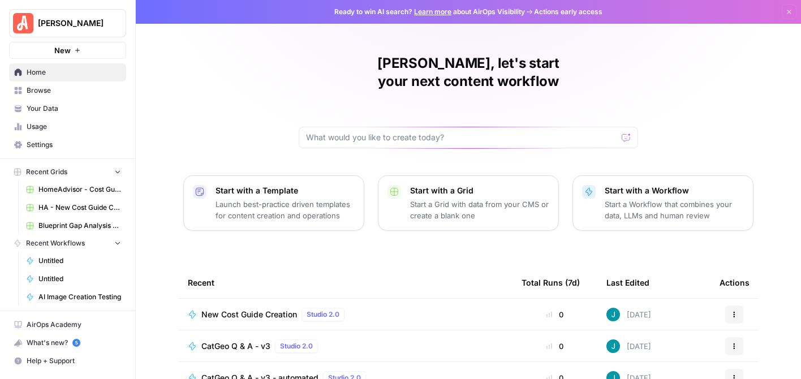
click at [62, 88] on span "Browse" at bounding box center [74, 90] width 94 height 10
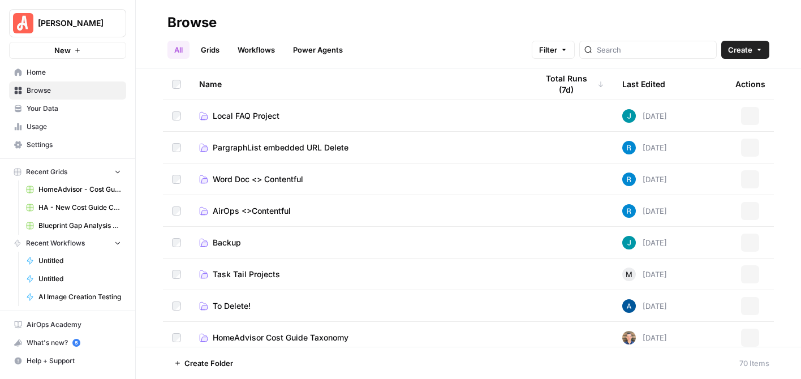
click at [256, 46] on link "Workflows" at bounding box center [256, 50] width 51 height 18
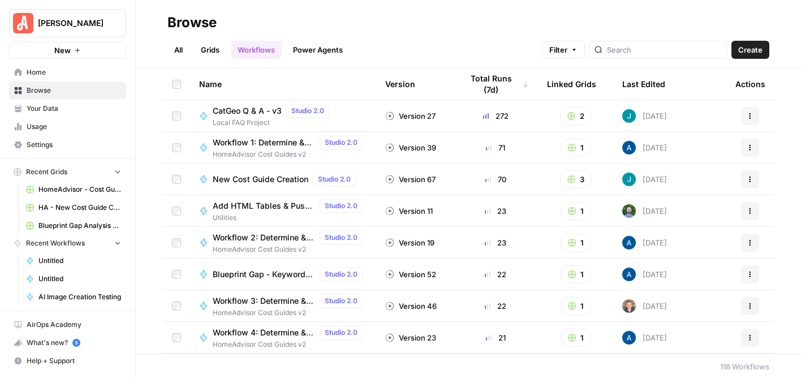
click at [72, 111] on span "Your Data" at bounding box center [74, 108] width 94 height 10
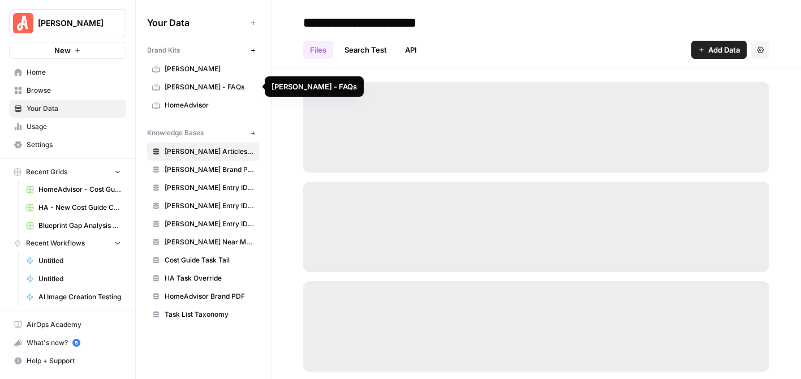
click at [202, 83] on span "Angi - FAQs" at bounding box center [210, 87] width 90 height 10
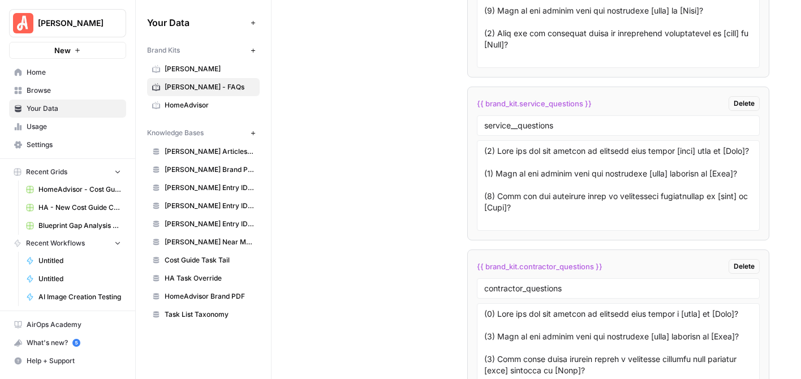
scroll to position [3162, 0]
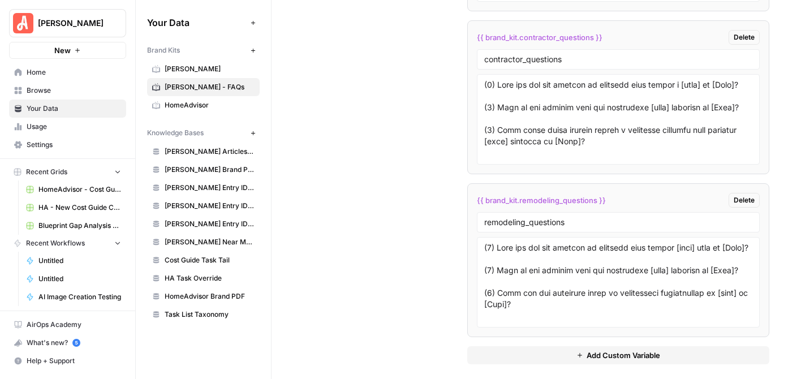
click at [621, 349] on span "Add Custom Variable" at bounding box center [622, 354] width 73 height 11
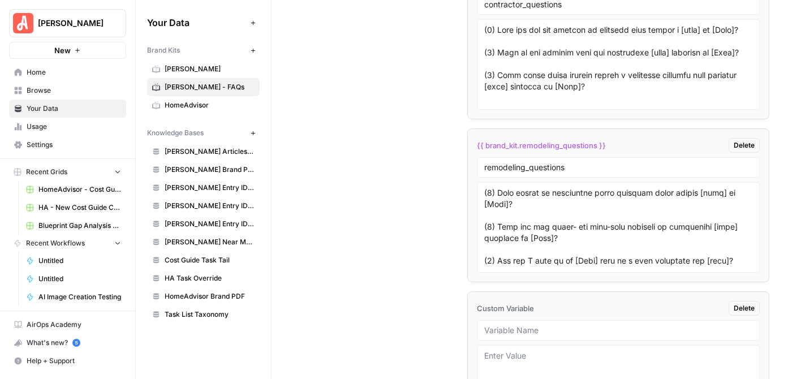
scroll to position [3324, 0]
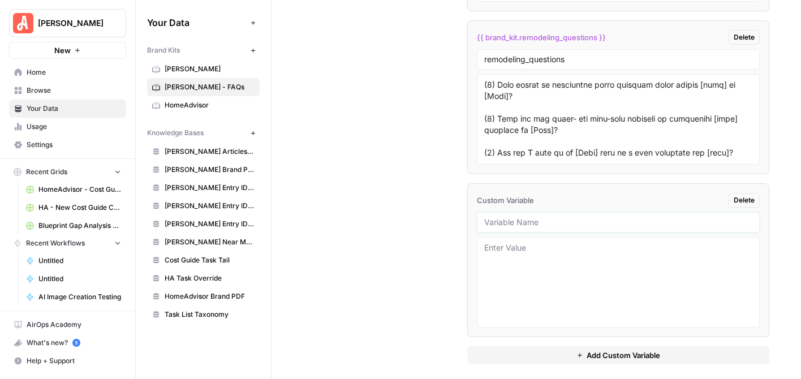
click at [583, 217] on input "text" at bounding box center [618, 222] width 268 height 10
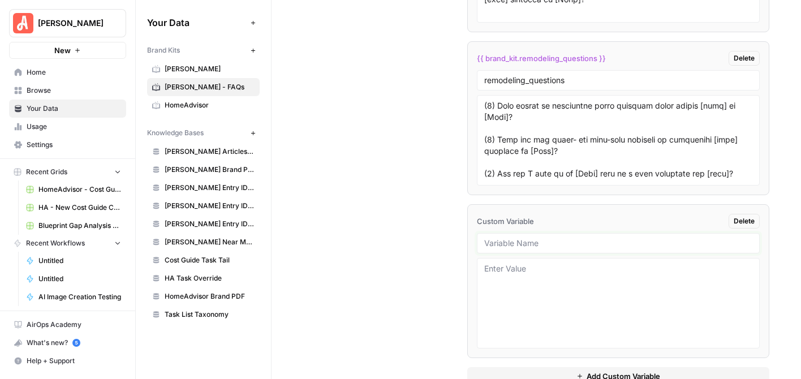
scroll to position [3268, 0]
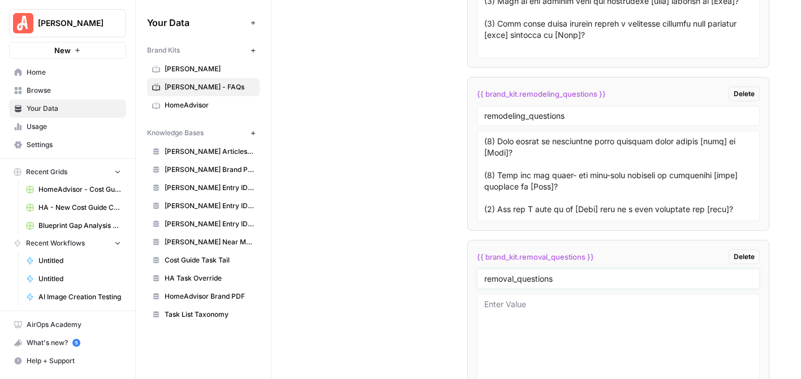
type input "removal_questions"
click at [568, 308] on textarea at bounding box center [618, 339] width 268 height 80
click at [538, 299] on textarea "To enrich screen reader interactions, please activate Accessibility in Grammarl…" at bounding box center [618, 339] width 268 height 80
paste textarea "(1) What are the key factors to consider when deciding who to hire for [task] i…"
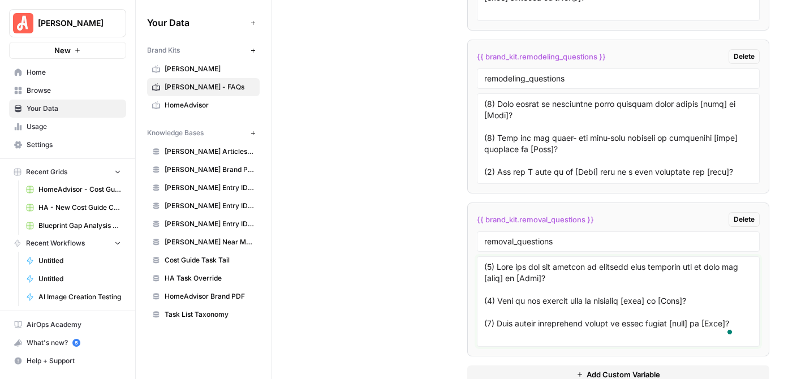
scroll to position [3324, 0]
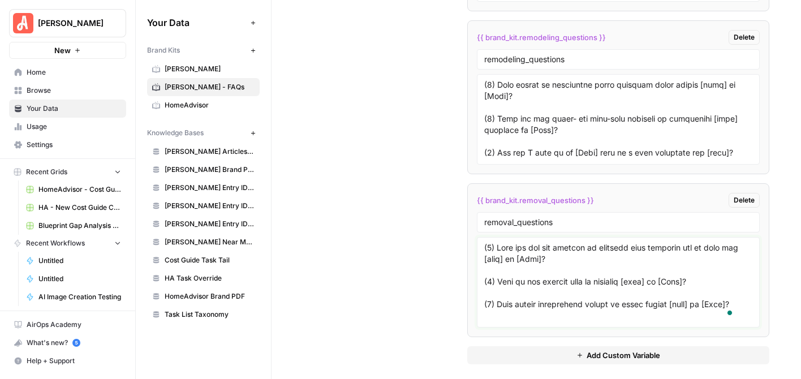
type textarea "(1) What are the key factors to consider when deciding who to hire for [task] i…"
click at [639, 349] on span "Add Custom Variable" at bounding box center [622, 354] width 73 height 11
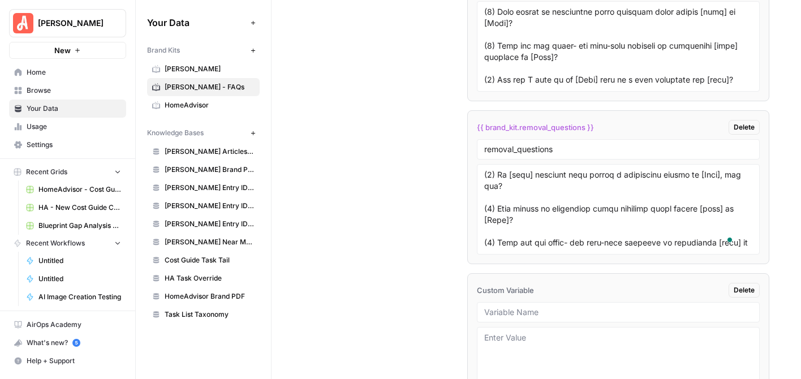
scroll to position [3487, 0]
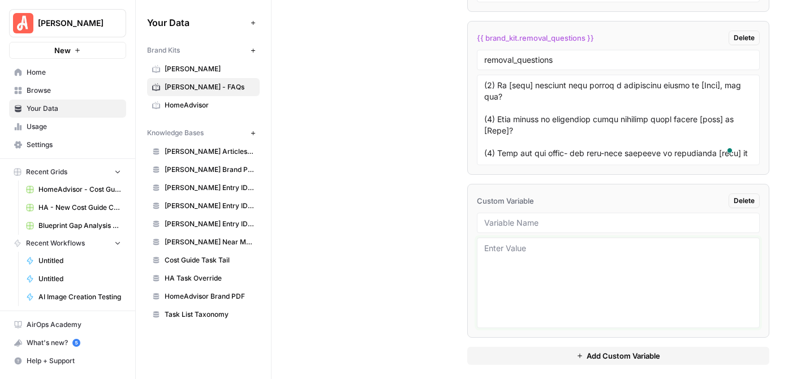
click at [560, 243] on textarea at bounding box center [618, 283] width 268 height 80
paste textarea "(1) What are the key factors to consider when deciding who to hire for [task] i…"
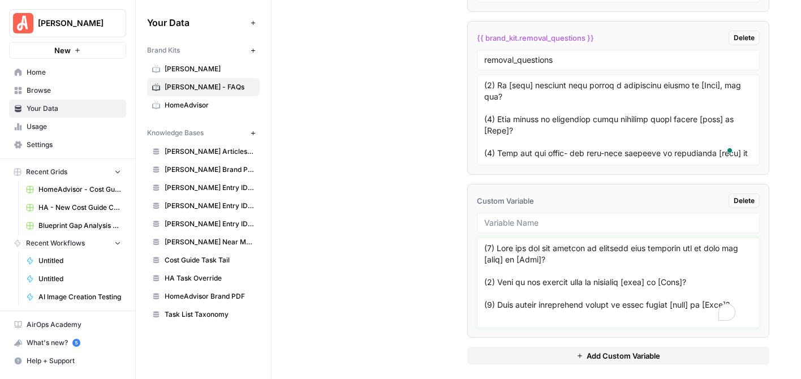
scroll to position [371, 0]
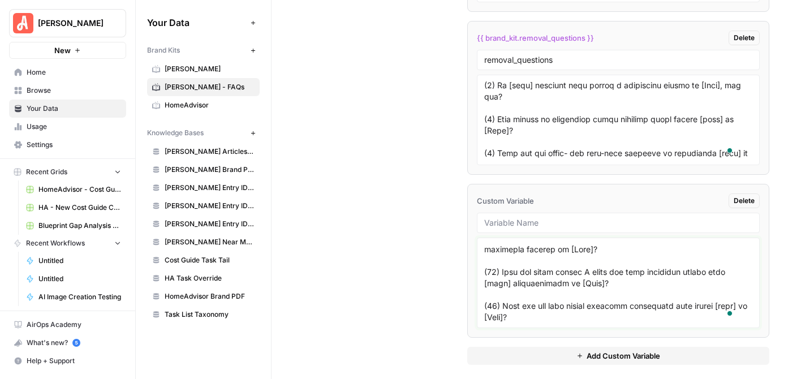
type textarea "(1) What are the key factors to consider when deciding who to hire for [task] i…"
click at [526, 218] on input "text" at bounding box center [618, 223] width 268 height 10
type input "work_questions"
click at [630, 350] on span "Add Custom Variable" at bounding box center [622, 355] width 73 height 11
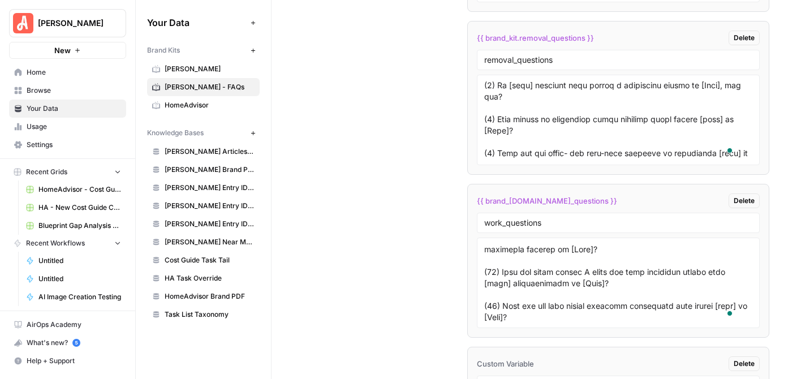
scroll to position [3600, 0]
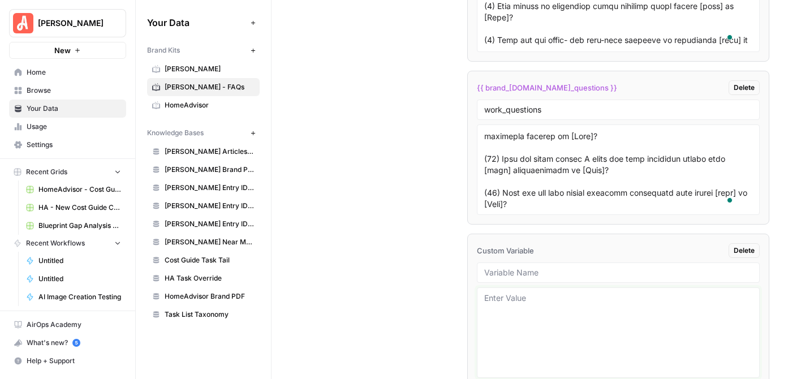
click at [526, 292] on textarea at bounding box center [618, 332] width 268 height 80
paste textarea "(1) What are the key factors to consider when deciding who to hire for [task] i…"
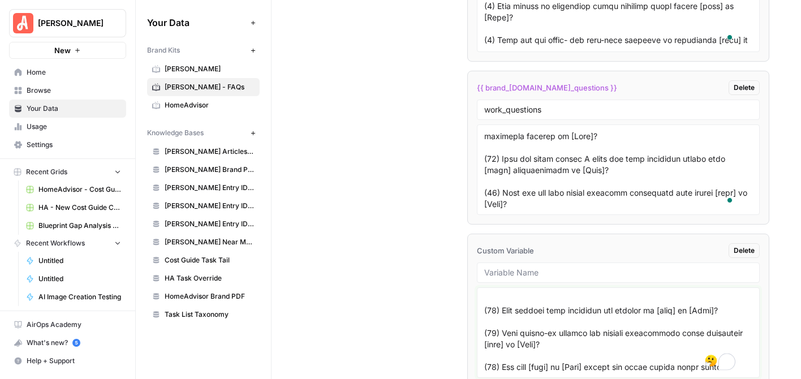
type textarea "(1) What are the key factors to consider when deciding who to hire for [task] i…"
click at [549, 262] on div at bounding box center [618, 272] width 283 height 20
click at [542, 267] on input "text" at bounding box center [618, 272] width 268 height 10
click at [624, 313] on textarea "To enrich screen reader interactions, please activate Accessibility in Grammarl…" at bounding box center [618, 332] width 268 height 80
click at [596, 267] on input "appraisal_questions" at bounding box center [618, 272] width 268 height 10
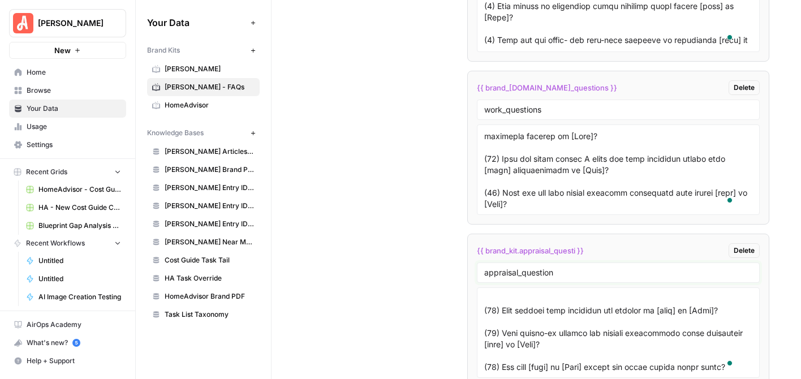
type input "appraisal_questions"
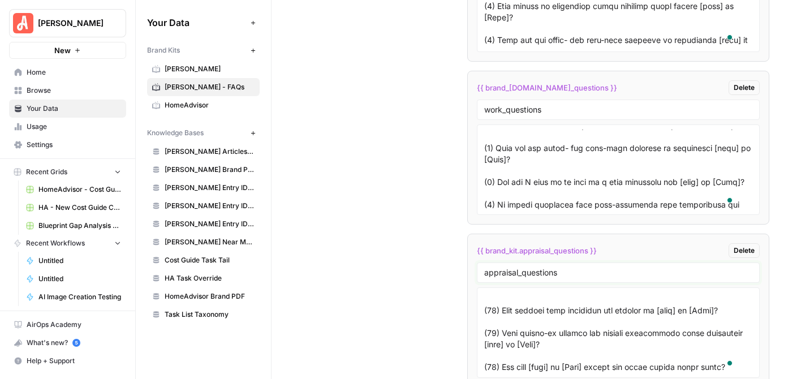
scroll to position [145, 0]
click at [63, 96] on link "Browse" at bounding box center [67, 90] width 117 height 18
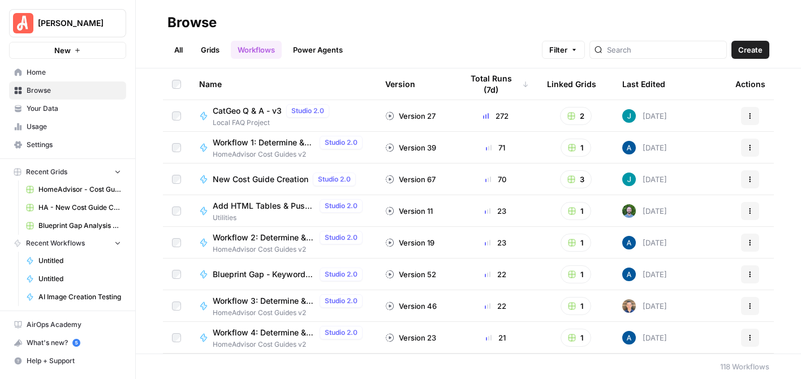
click at [241, 111] on span "CatGeo Q & A - v3" at bounding box center [247, 110] width 69 height 11
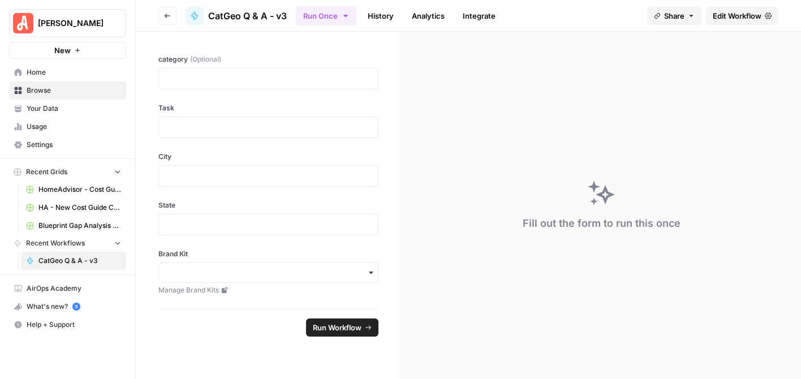
click at [733, 16] on span "Edit Workflow" at bounding box center [736, 15] width 49 height 11
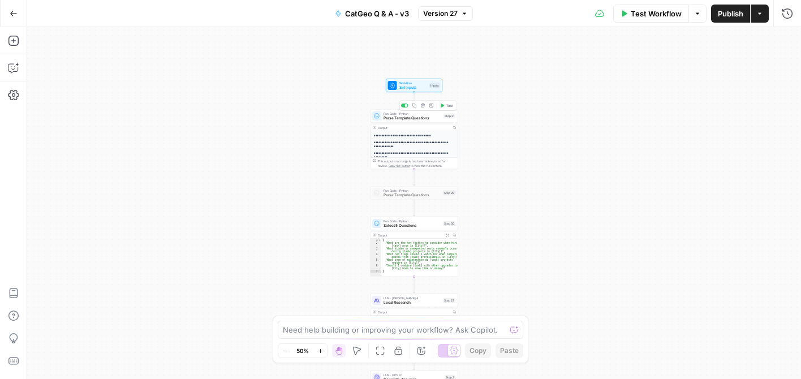
click at [400, 118] on span "Parse Template Questions" at bounding box center [412, 118] width 58 height 6
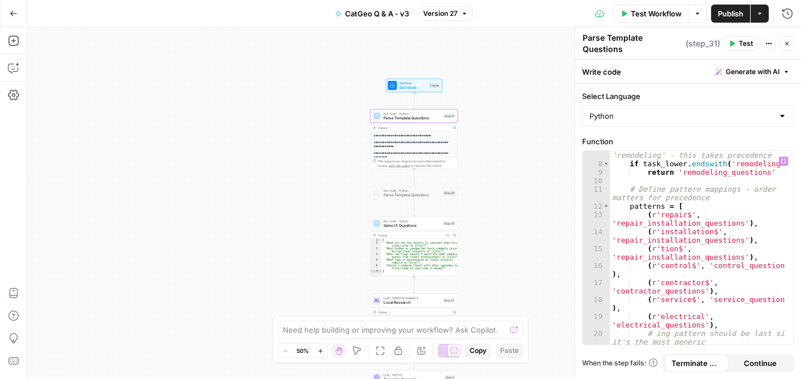
scroll to position [102, 0]
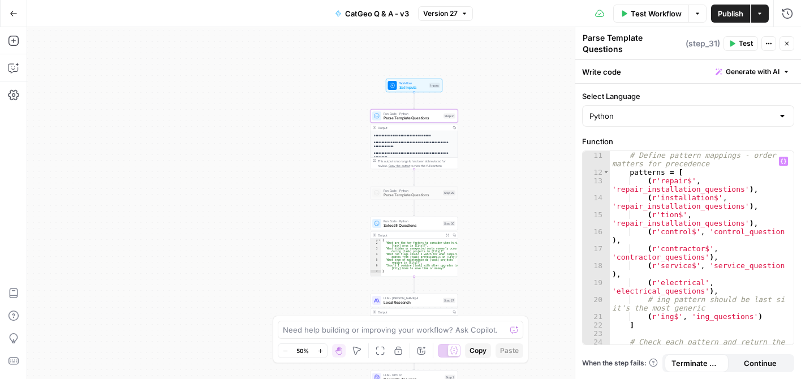
click at [638, 267] on div "# Define pattern mappings - order matters for precedence patterns = [ ( r'repai…" at bounding box center [697, 267] width 176 height 233
click at [642, 239] on div "# Define pattern mappings - order matters for precedence patterns = [ ( r'repai…" at bounding box center [697, 267] width 176 height 233
drag, startPoint x: 638, startPoint y: 224, endPoint x: 619, endPoint y: 232, distance: 20.1
click at [619, 232] on div "# Define pattern mappings - order matters for precedence patterns = [ ( r'repai…" at bounding box center [697, 267] width 176 height 233
type textarea "**********"
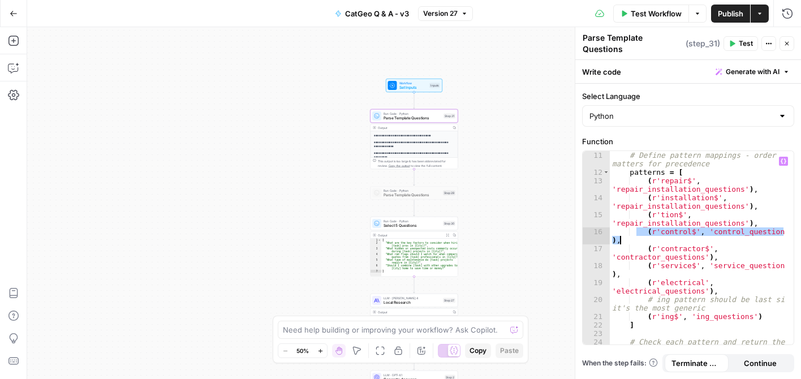
click at [642, 235] on div "# Define pattern mappings - order matters for precedence patterns = [ ( r'repai…" at bounding box center [696, 247] width 175 height 193
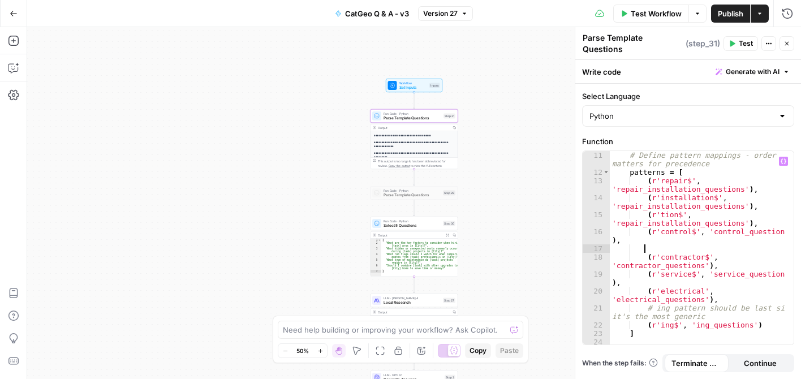
paste textarea "**********"
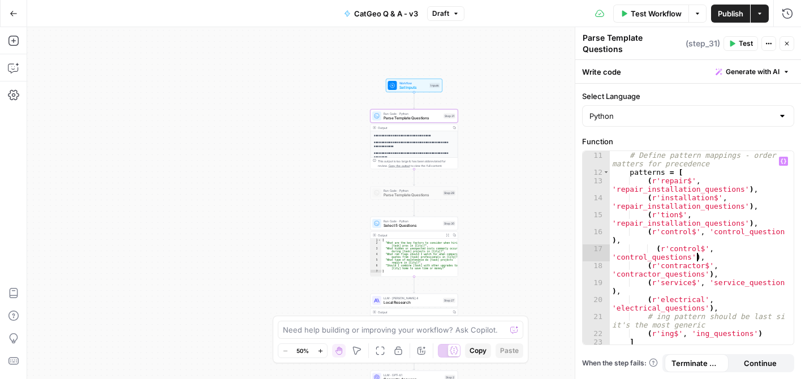
click at [691, 240] on div "# Define pattern mappings - order matters for precedence patterns = [ ( r'repai…" at bounding box center [697, 267] width 176 height 233
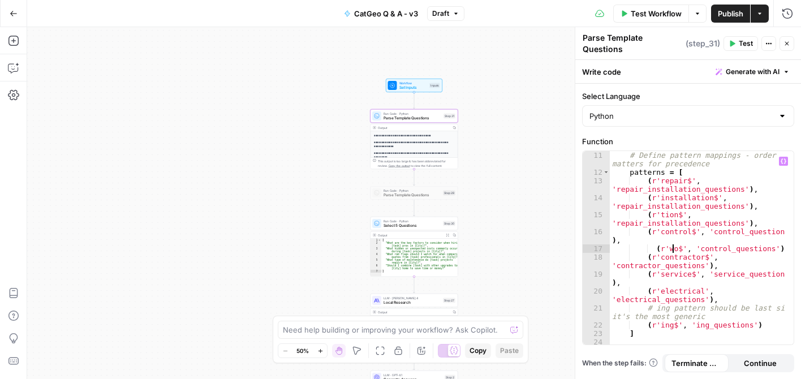
scroll to position [0, 5]
click at [724, 241] on div "# Define pattern mappings - order matters for precedence patterns = [ ( r'repai…" at bounding box center [697, 267] width 176 height 233
click at [733, 256] on div "work $ local" at bounding box center [716, 263] width 168 height 31
type textarea "**********"
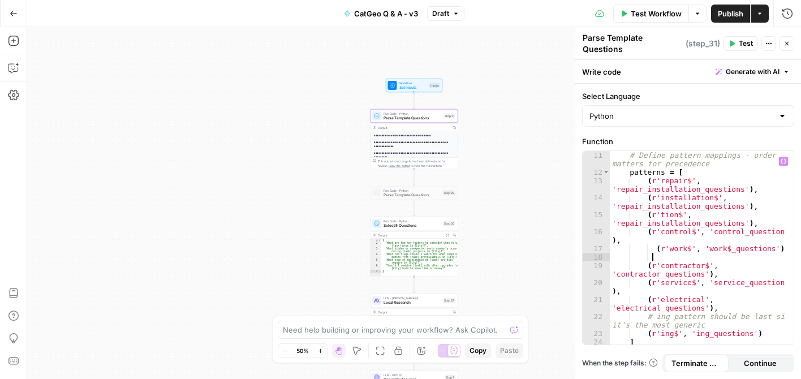
scroll to position [0, 2]
paste textarea "**********"
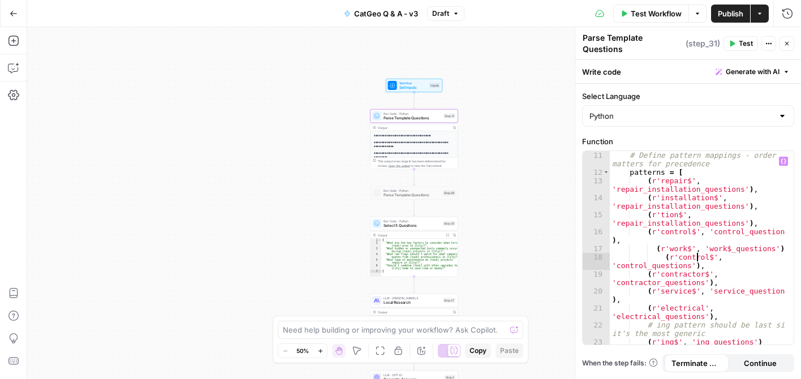
click at [695, 252] on div "# Define pattern mappings - order matters for precedence patterns = [ ( r'repai…" at bounding box center [697, 263] width 176 height 224
click at [637, 257] on div "# Define pattern mappings - order matters for precedence patterns = [ ( r'repai…" at bounding box center [697, 263] width 176 height 224
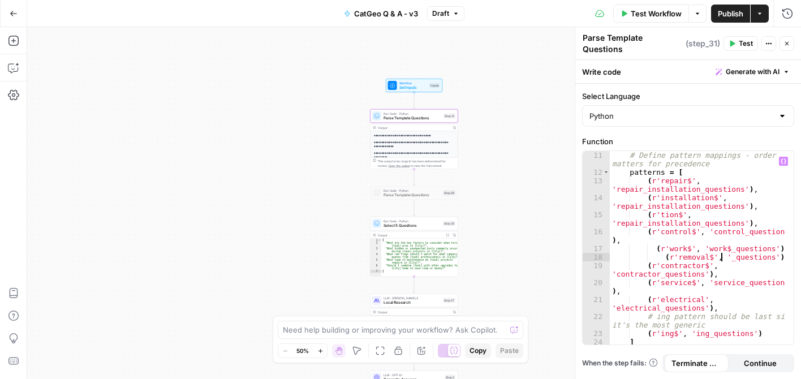
scroll to position [0, 9]
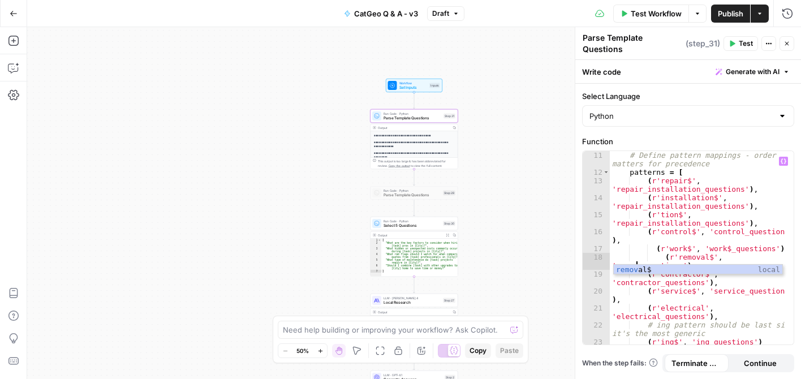
type textarea "**********"
click at [740, 257] on div "# Define pattern mappings - order matters for precedence patterns = [ ( r'repai…" at bounding box center [697, 263] width 176 height 224
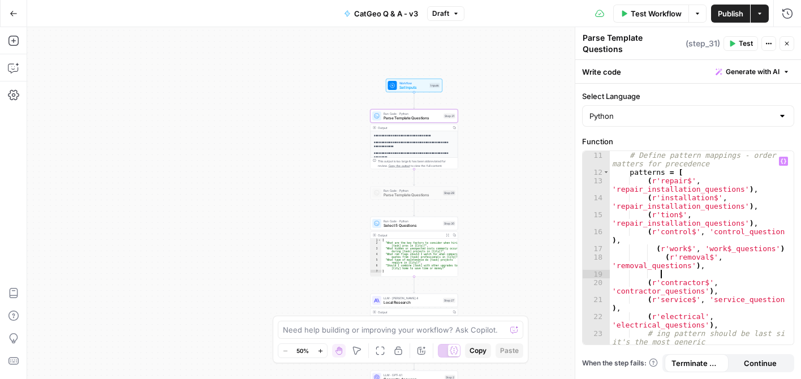
scroll to position [0, 3]
paste textarea "**********"
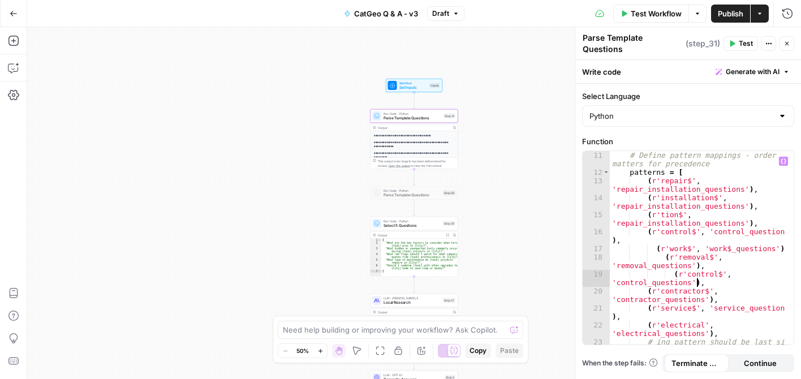
click at [698, 272] on div "# Define pattern mappings - order matters for precedence patterns = [ ( r'repai…" at bounding box center [697, 263] width 176 height 224
click at [640, 279] on div "# Define pattern mappings - order matters for precedence patterns = [ ( r'repai…" at bounding box center [697, 263] width 176 height 224
click at [738, 272] on div "# Define pattern mappings - order matters for precedence patterns = [ ( r'repai…" at bounding box center [697, 263] width 176 height 224
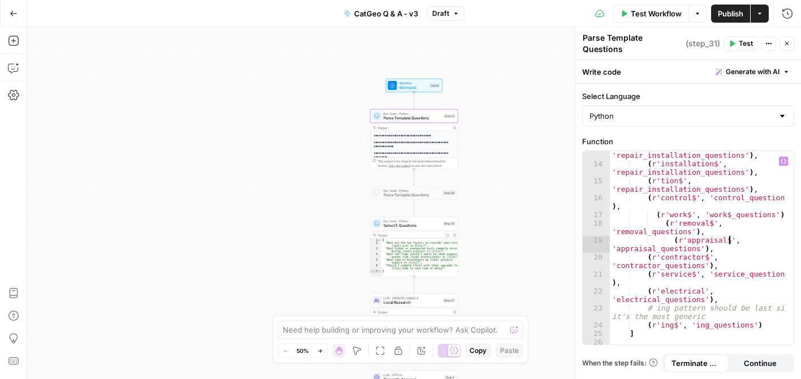
scroll to position [136, 0]
type textarea "**********"
drag, startPoint x: 785, startPoint y: 41, endPoint x: 779, endPoint y: 43, distance: 7.2
click at [785, 40] on icon "button" at bounding box center [786, 43] width 7 height 7
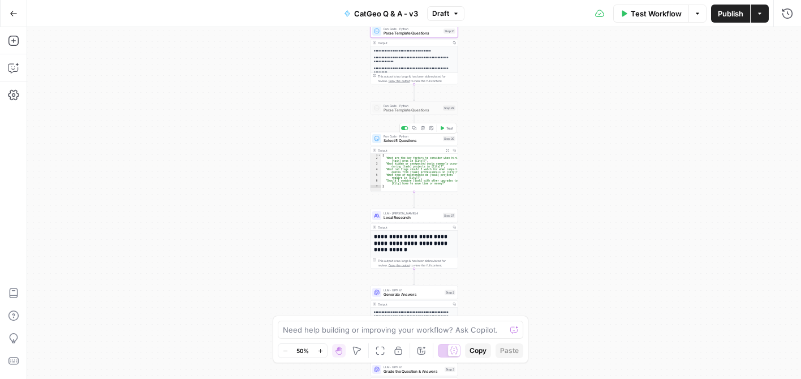
click at [399, 142] on span "Select 5 Questions" at bounding box center [411, 141] width 57 height 6
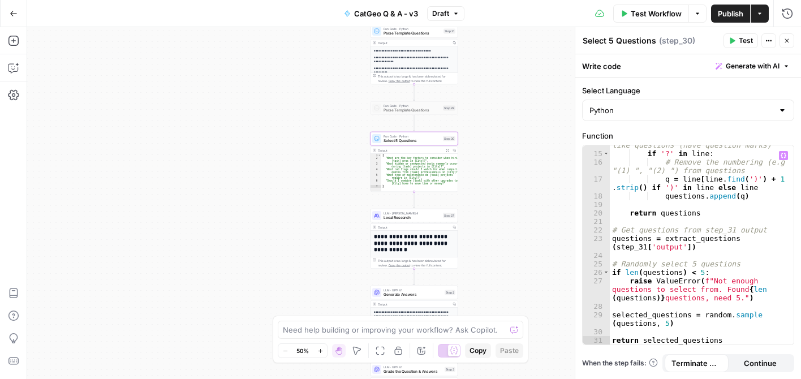
scroll to position [0, 0]
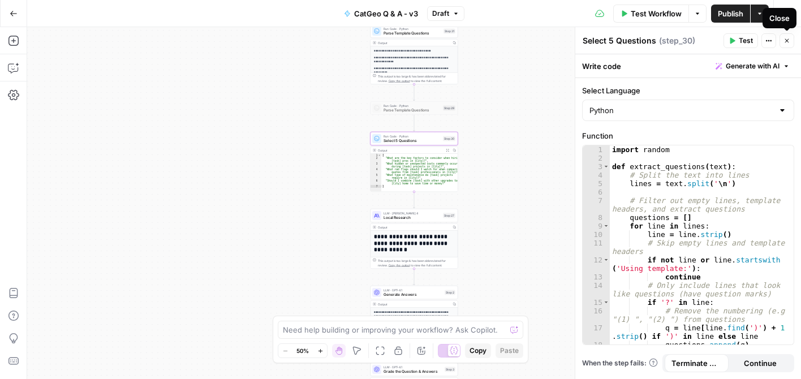
click at [788, 38] on icon "button" at bounding box center [786, 40] width 7 height 7
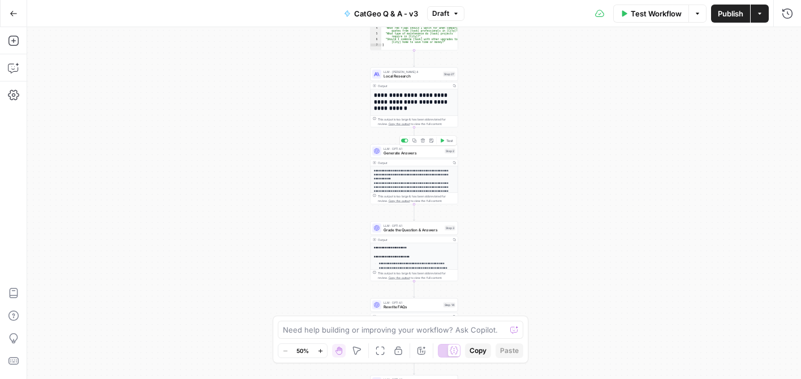
click at [420, 152] on span "Generate Answers" at bounding box center [412, 153] width 59 height 6
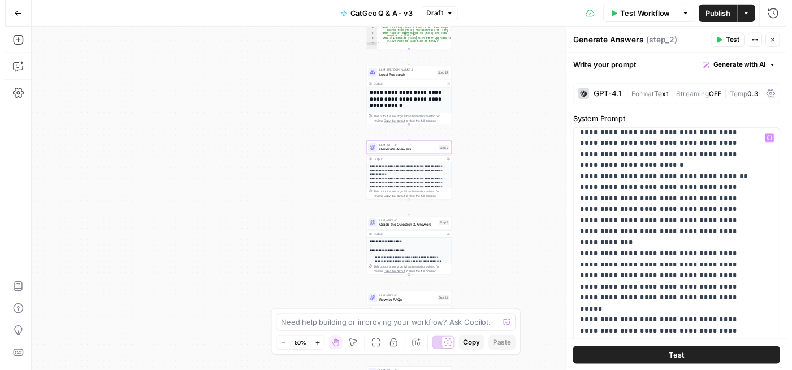
scroll to position [678, 0]
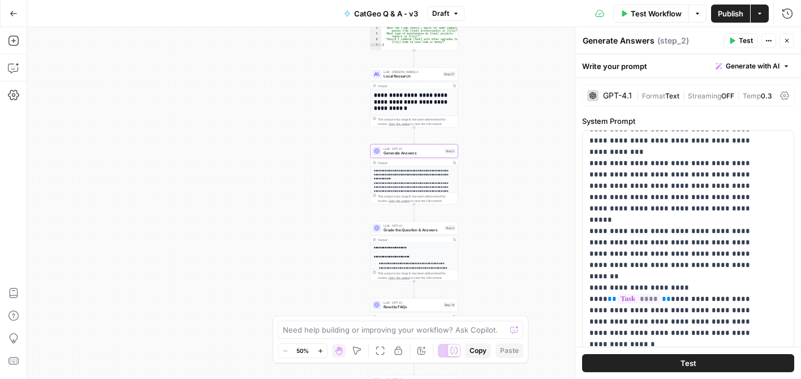
click at [783, 41] on icon "button" at bounding box center [786, 40] width 7 height 7
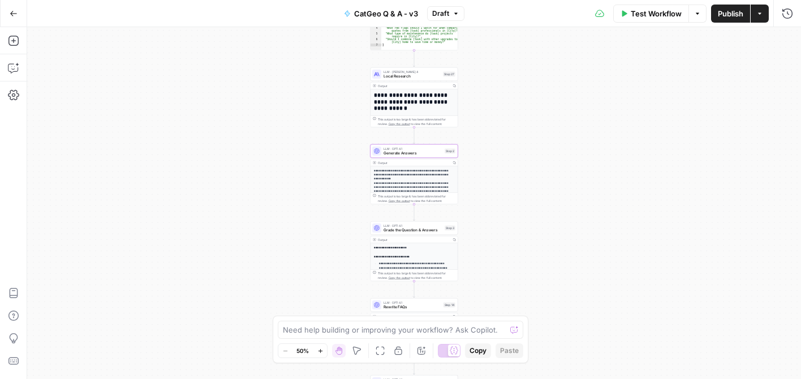
click at [648, 14] on span "Test Workflow" at bounding box center [655, 13] width 51 height 11
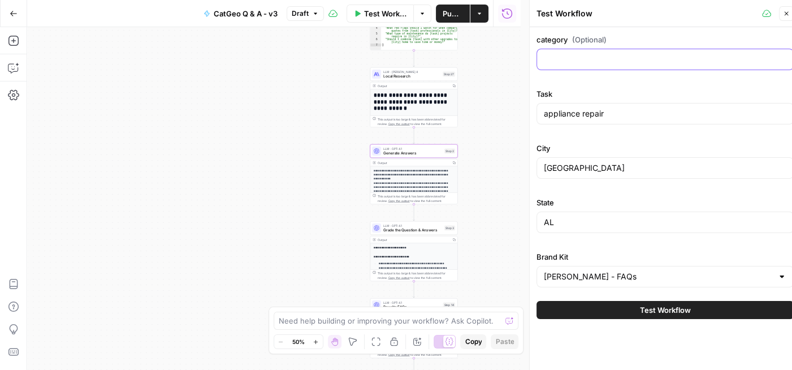
click at [602, 59] on input "category (Optional)" at bounding box center [665, 59] width 243 height 11
drag, startPoint x: 600, startPoint y: 63, endPoint x: 527, endPoint y: 58, distance: 73.7
click at [529, 58] on div "Test Workflow Close category (Optional) snow removal Task appliance repair City…" at bounding box center [664, 189] width 271 height 379
type input "snow removal"
drag, startPoint x: 613, startPoint y: 115, endPoint x: 539, endPoint y: 120, distance: 74.2
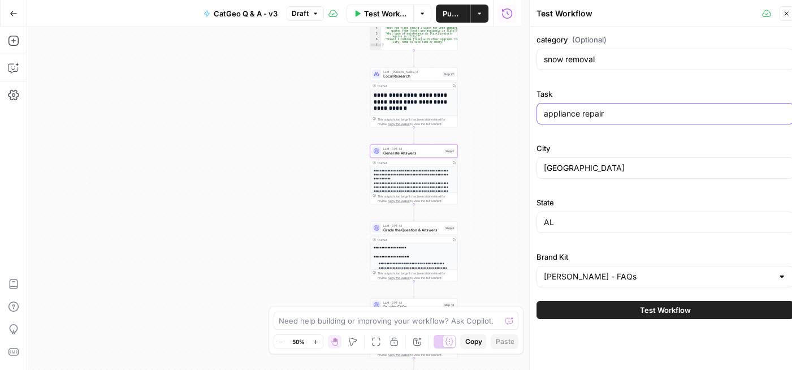
click at [539, 120] on div "appliance repair" at bounding box center [665, 113] width 257 height 21
paste input "snow removal"
type input "snow removal"
drag, startPoint x: 590, startPoint y: 171, endPoint x: 538, endPoint y: 177, distance: 52.3
click at [538, 177] on div "Huntsville" at bounding box center [665, 167] width 257 height 21
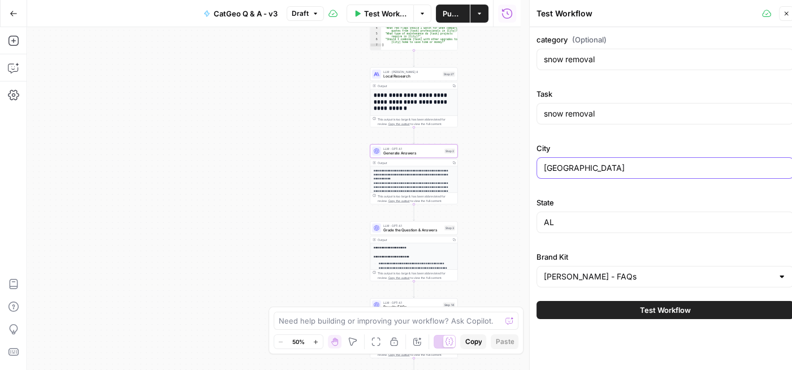
type input "Dallas"
click at [617, 220] on input "AL" at bounding box center [665, 222] width 243 height 11
type input "A"
type input "TX"
click at [487, 124] on div "**********" at bounding box center [274, 198] width 494 height 343
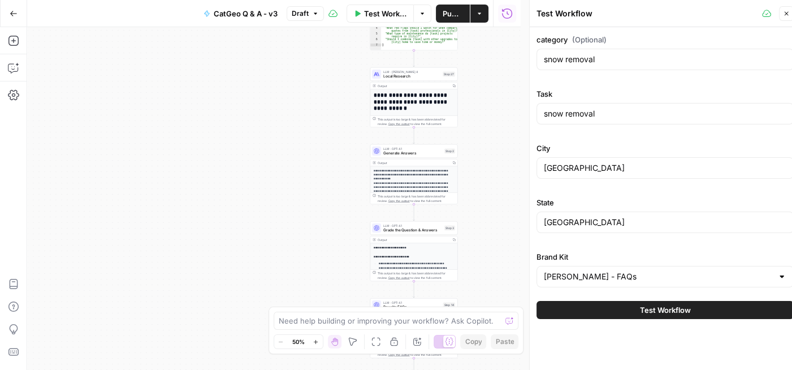
click at [714, 310] on button "Test Workflow" at bounding box center [665, 310] width 257 height 18
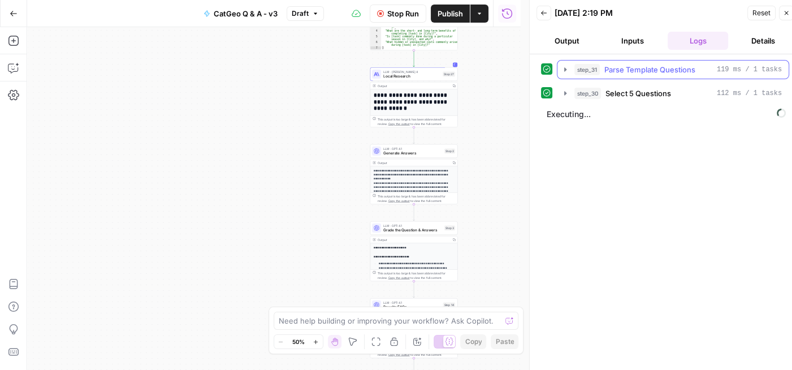
click at [565, 65] on icon "button" at bounding box center [565, 69] width 9 height 9
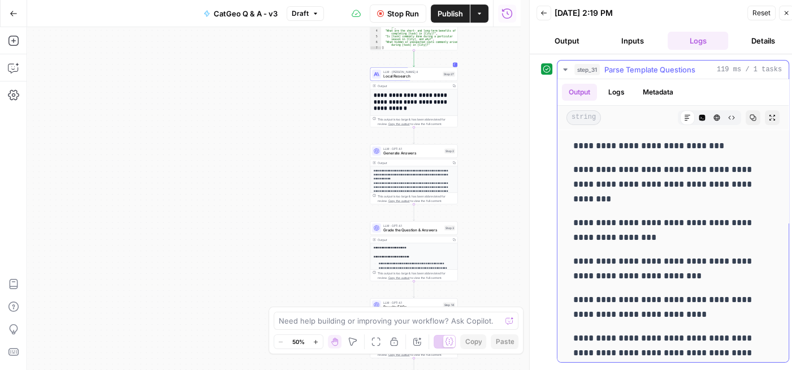
click at [565, 65] on icon "button" at bounding box center [565, 69] width 9 height 9
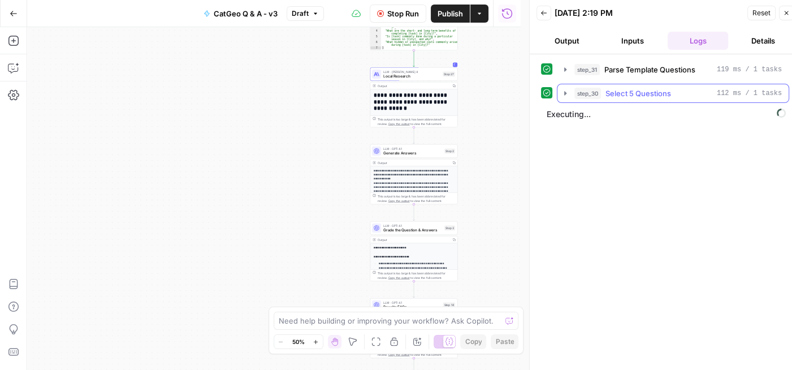
click at [565, 92] on icon "button" at bounding box center [565, 93] width 2 height 4
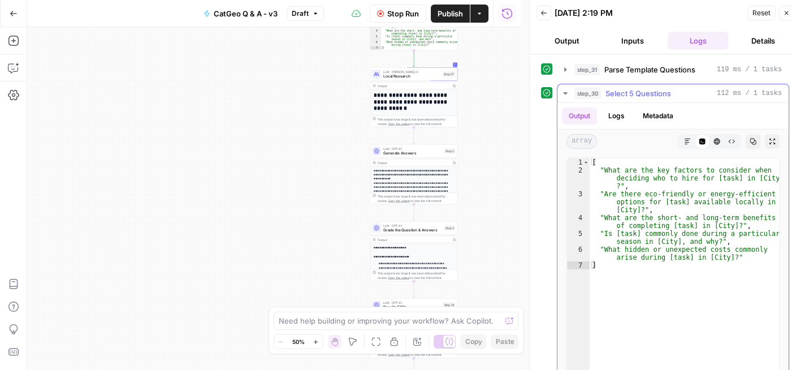
click at [565, 92] on icon "button" at bounding box center [565, 93] width 4 height 2
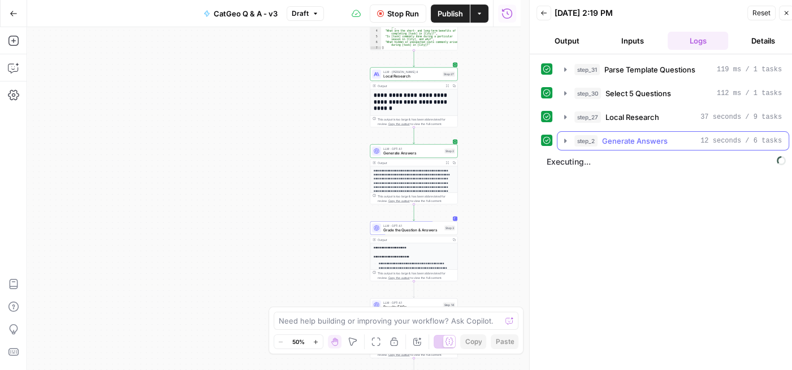
click at [565, 136] on icon "button" at bounding box center [565, 140] width 9 height 9
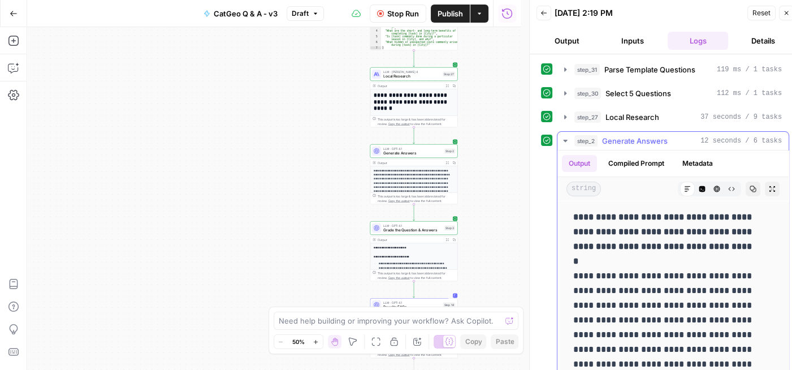
scroll to position [226, 0]
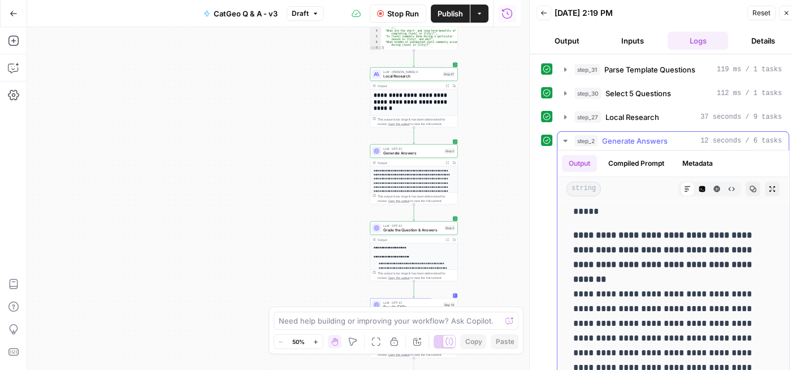
click at [563, 139] on icon "button" at bounding box center [565, 140] width 9 height 9
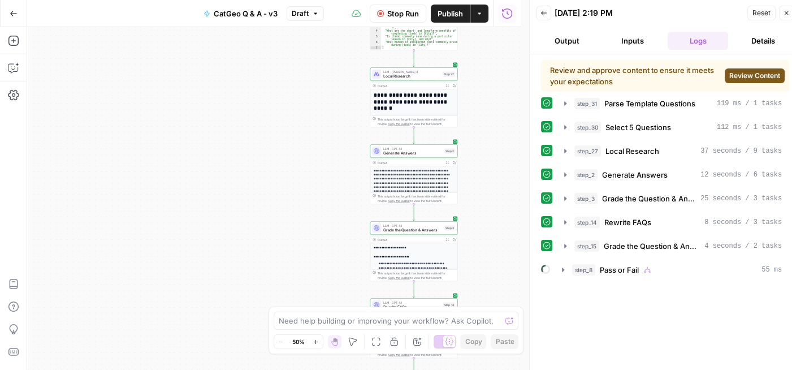
click at [754, 73] on span "Review Content" at bounding box center [754, 76] width 51 height 10
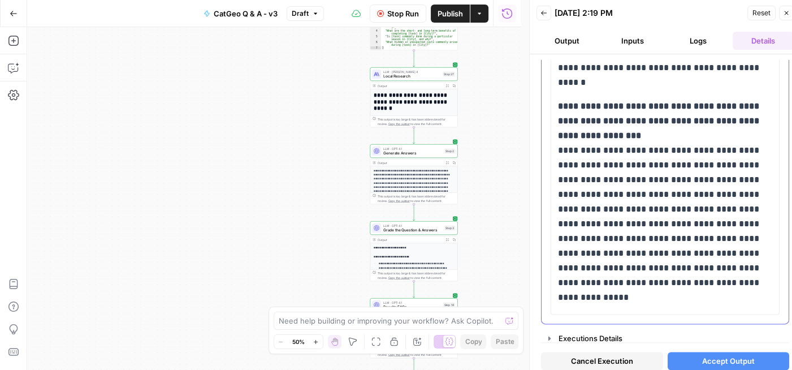
scroll to position [1250, 0]
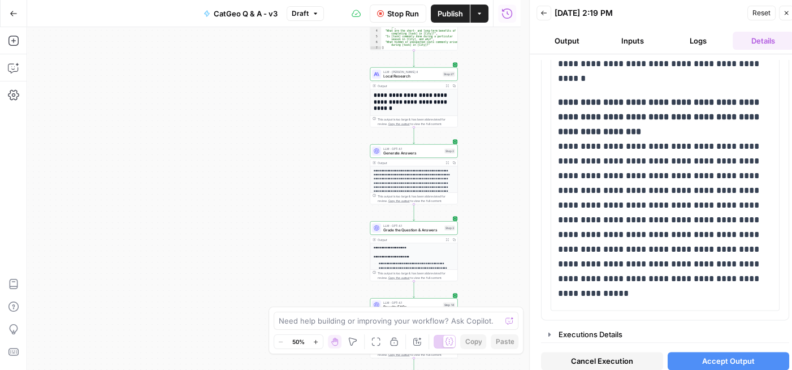
click at [746, 365] on span "Accept Output" at bounding box center [728, 360] width 53 height 11
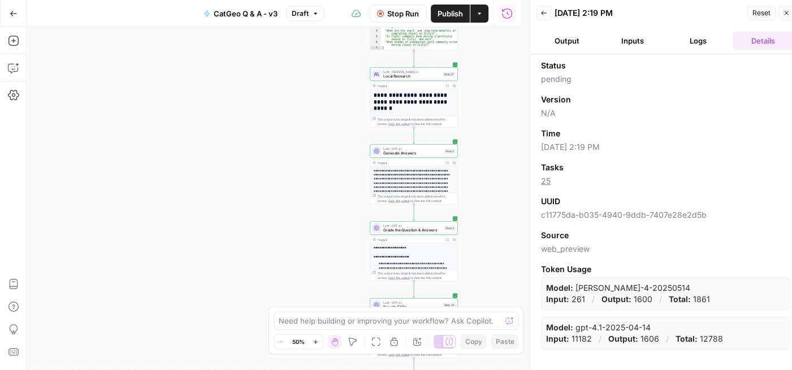
click at [788, 14] on icon "button" at bounding box center [786, 13] width 7 height 7
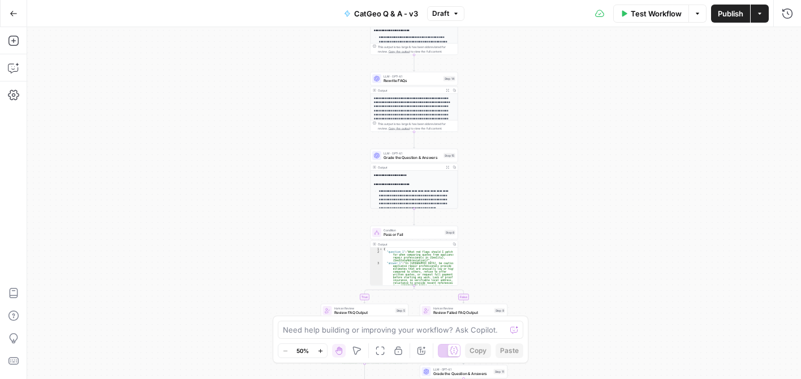
click at [652, 16] on span "Test Workflow" at bounding box center [655, 13] width 51 height 11
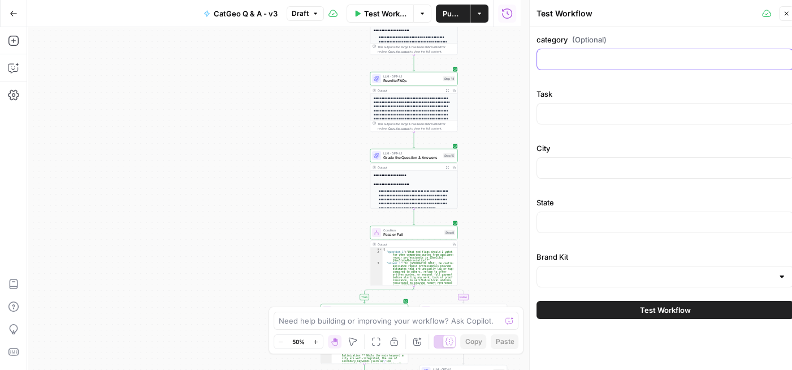
click at [621, 57] on input "category (Optional)" at bounding box center [665, 59] width 243 height 11
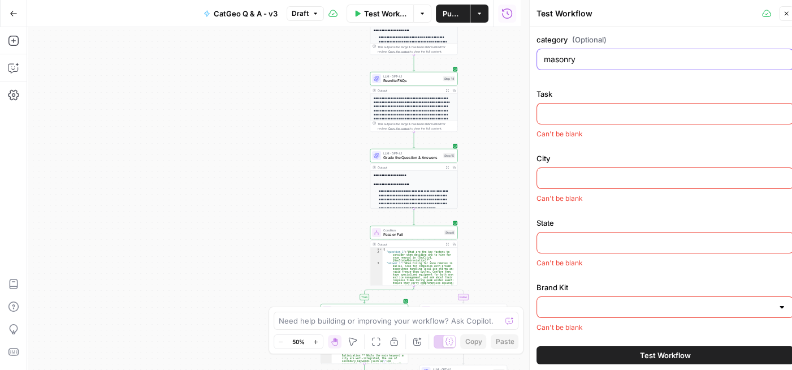
type input "masonry"
click at [652, 103] on div at bounding box center [665, 113] width 257 height 21
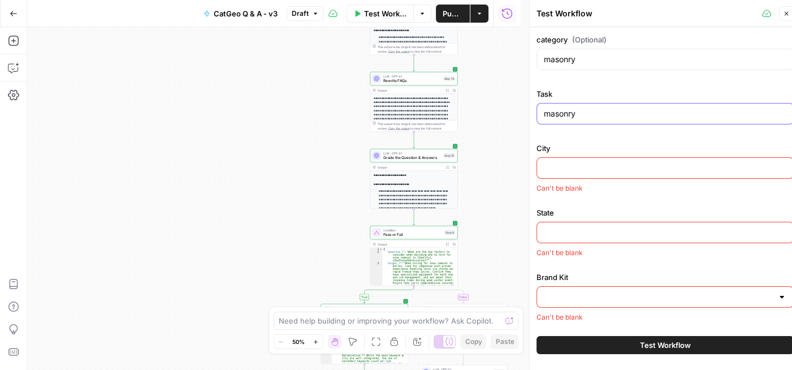
type input "masonry"
click at [633, 165] on input "City" at bounding box center [665, 167] width 243 height 11
type input "Dallas"
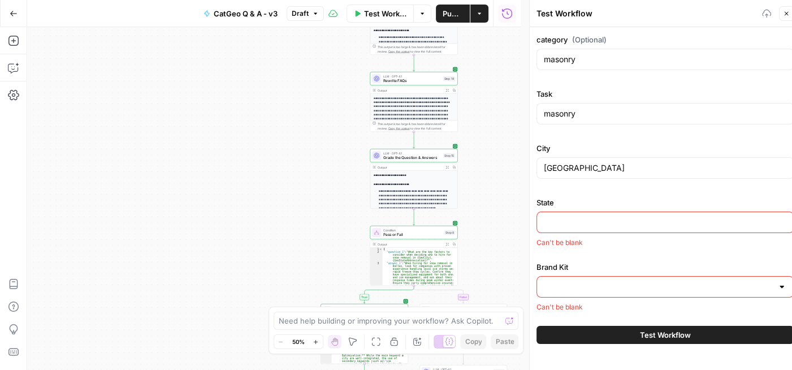
click at [611, 222] on input "State" at bounding box center [665, 222] width 243 height 11
type input "TX"
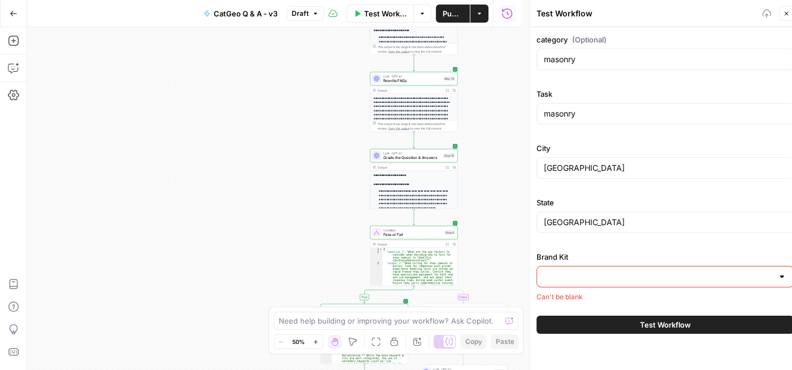
click at [613, 286] on div at bounding box center [665, 276] width 257 height 21
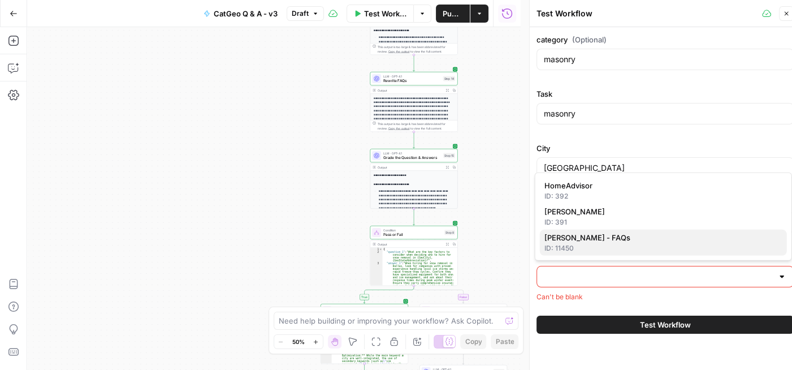
click at [604, 244] on div "ID: 11450" at bounding box center [663, 248] width 238 height 10
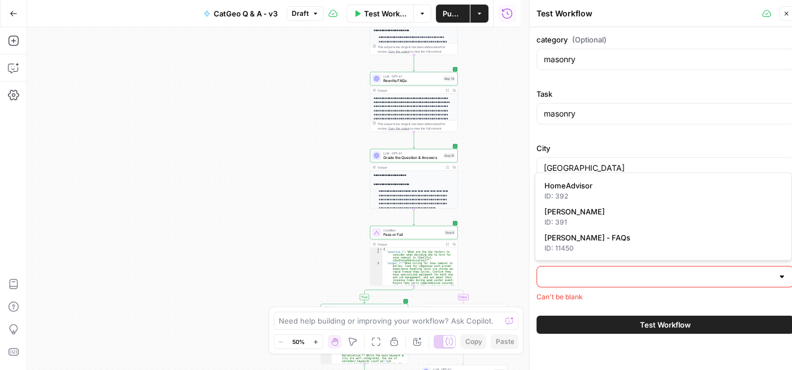
type input "Angi - FAQs"
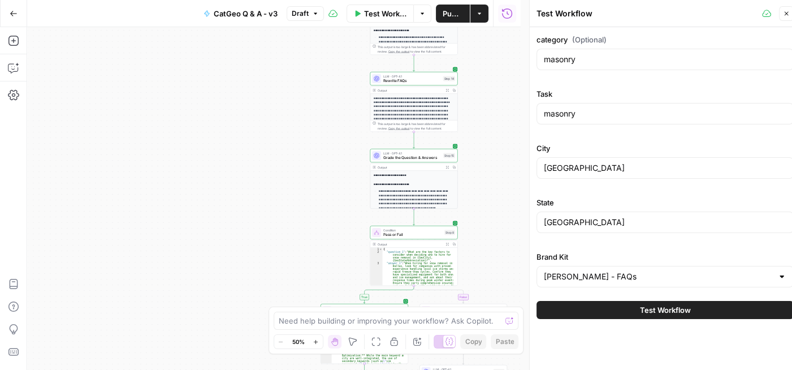
click at [664, 313] on span "Test Workflow" at bounding box center [665, 309] width 51 height 11
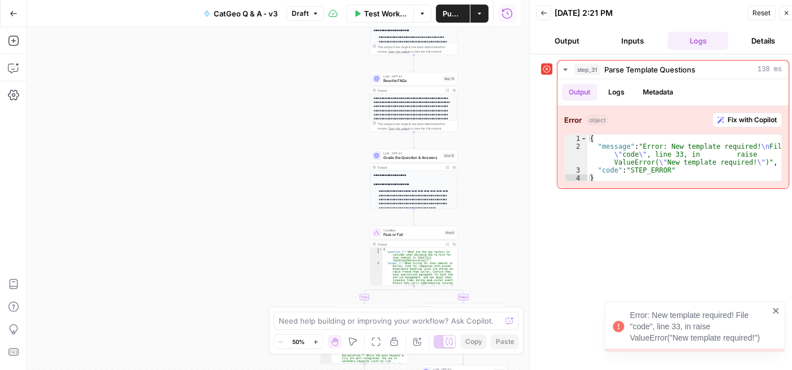
click at [632, 44] on button "Inputs" at bounding box center [632, 41] width 61 height 18
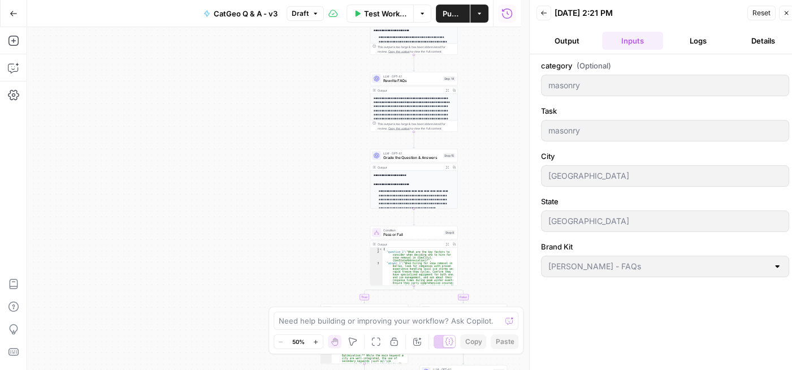
click at [702, 34] on button "Logs" at bounding box center [698, 41] width 61 height 18
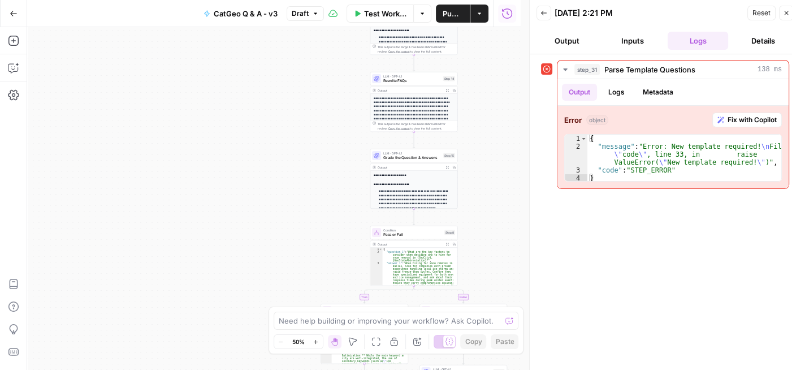
drag, startPoint x: 758, startPoint y: 9, endPoint x: 751, endPoint y: 12, distance: 6.8
click at [758, 9] on span "Reset" at bounding box center [762, 13] width 18 height 10
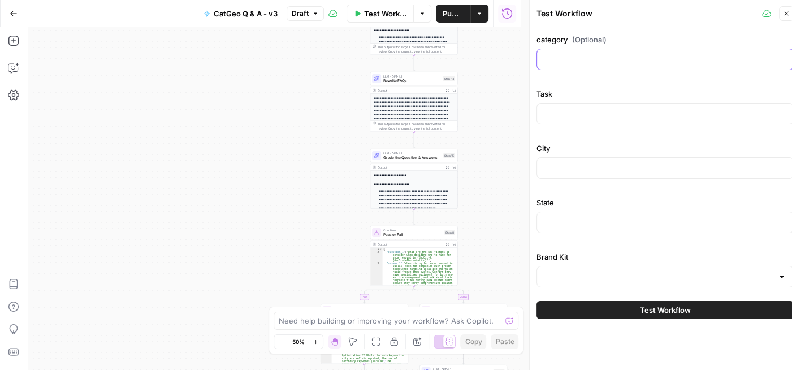
click at [620, 57] on input "category (Optional)" at bounding box center [665, 59] width 243 height 11
type input "masonry"
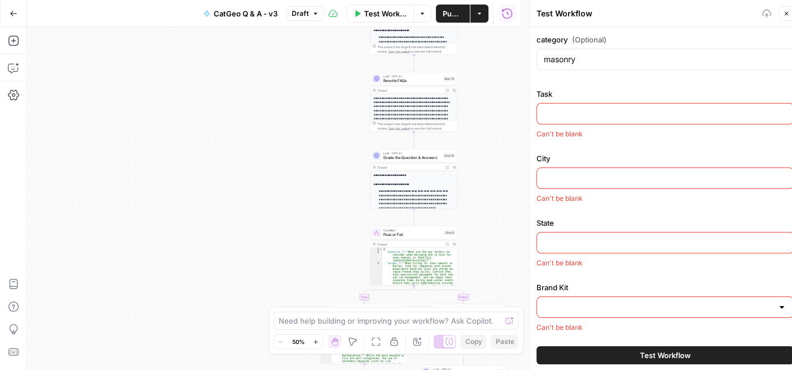
click at [612, 114] on input "Task" at bounding box center [665, 113] width 243 height 11
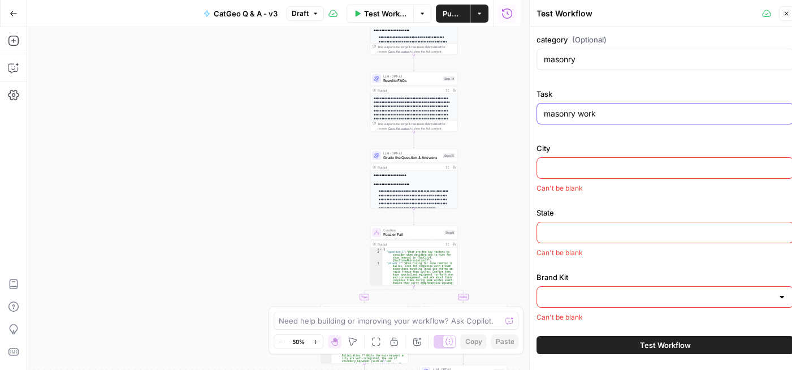
type input "masonry work"
click at [607, 168] on input "City" at bounding box center [665, 167] width 243 height 11
type input "Dallas"
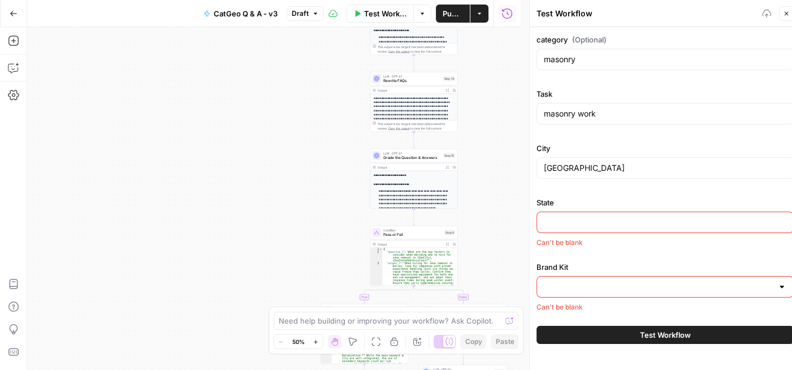
click at [624, 223] on input "State" at bounding box center [665, 222] width 243 height 11
type input "TX"
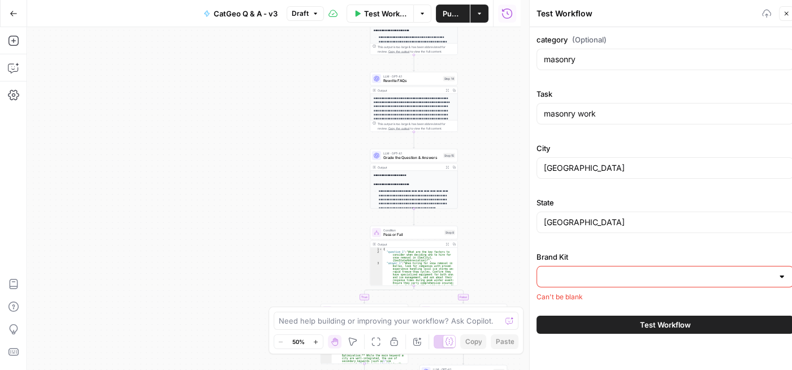
click at [626, 274] on input "Brand Kit" at bounding box center [658, 276] width 229 height 11
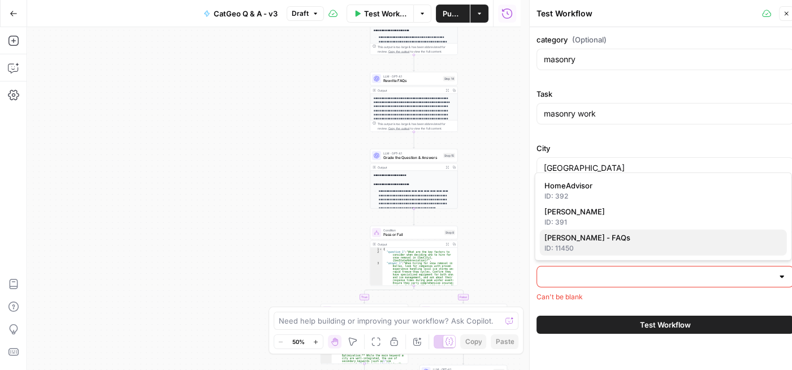
click at [586, 239] on span "Angi - FAQs" at bounding box center [661, 237] width 234 height 11
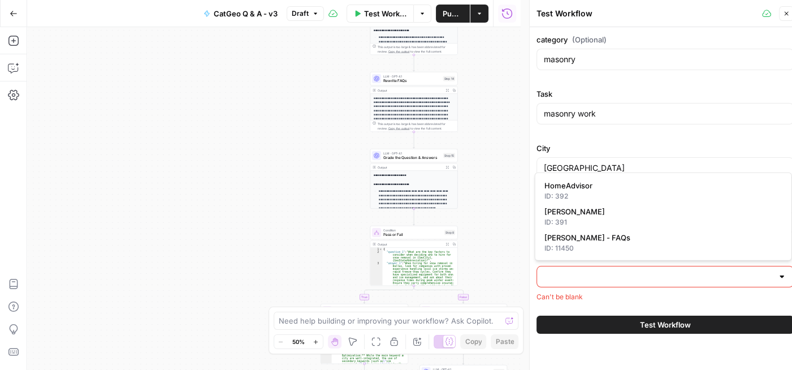
type input "Angi - FAQs"
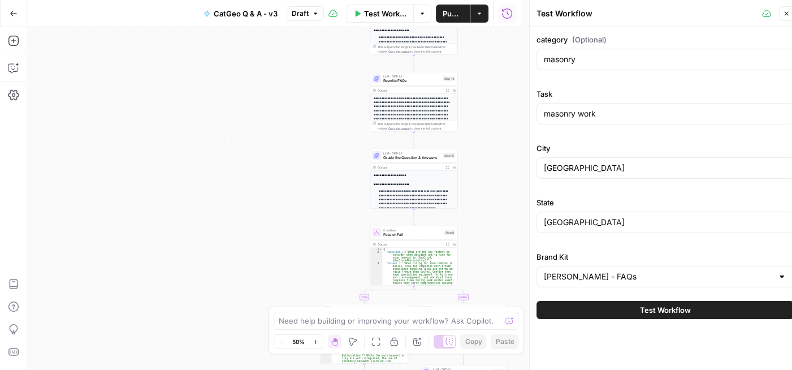
click at [671, 309] on span "Test Workflow" at bounding box center [665, 309] width 51 height 11
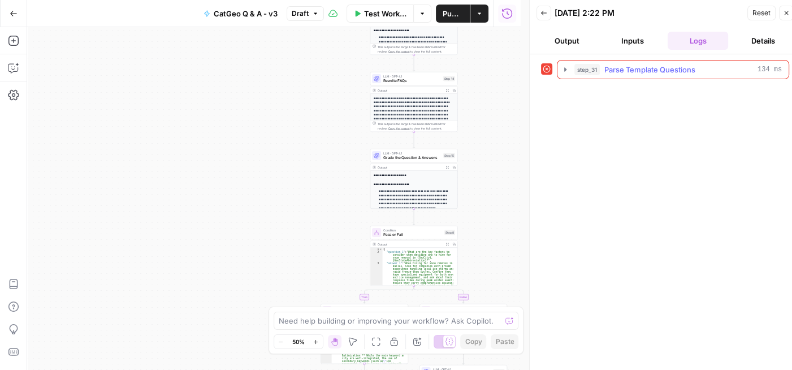
click at [565, 66] on icon "button" at bounding box center [565, 69] width 9 height 9
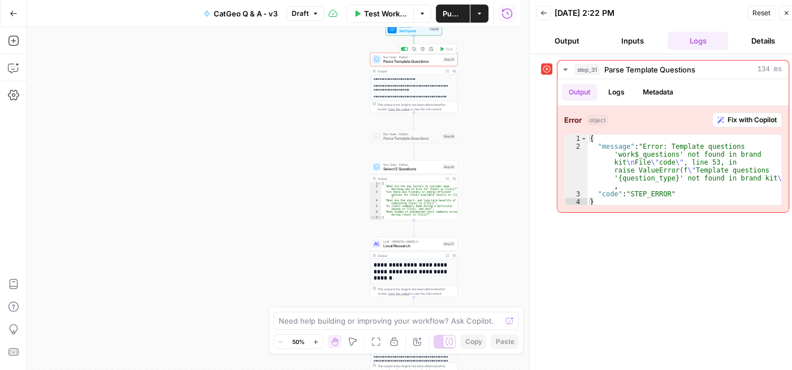
click at [415, 62] on span "Parse Template Questions" at bounding box center [412, 62] width 58 height 6
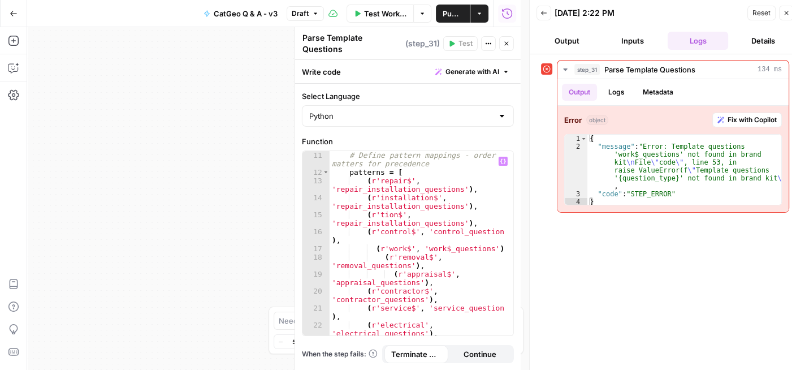
scroll to position [102, 0]
click at [372, 241] on div "# Define pattern mappings - order matters for precedence patterns = [ ( r'repai…" at bounding box center [418, 263] width 176 height 224
click at [381, 252] on div "# Define pattern mappings - order matters for precedence patterns = [ ( r'repai…" at bounding box center [418, 263] width 176 height 224
click at [388, 267] on div "# Define pattern mappings - order matters for precedence patterns = [ ( r'repai…" at bounding box center [418, 263] width 176 height 224
click at [429, 239] on div "# Define pattern mappings - order matters for precedence patterns = [ ( r'repai…" at bounding box center [418, 263] width 176 height 224
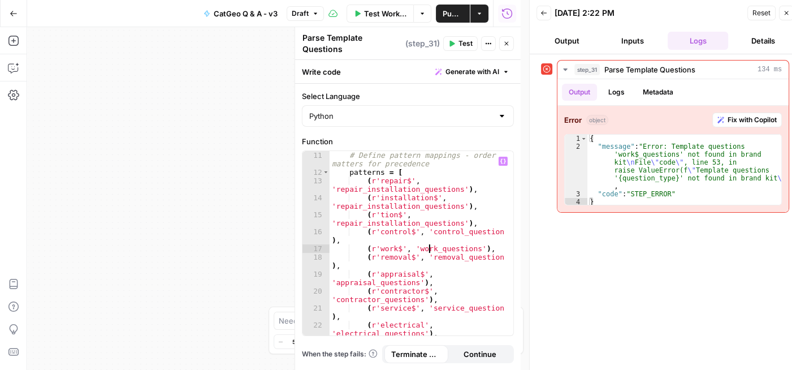
click at [466, 261] on div "# Define pattern mappings - order matters for precedence patterns = [ ( r'repai…" at bounding box center [418, 263] width 176 height 224
type textarea "**********"
click at [466, 38] on span "Test" at bounding box center [466, 43] width 14 height 10
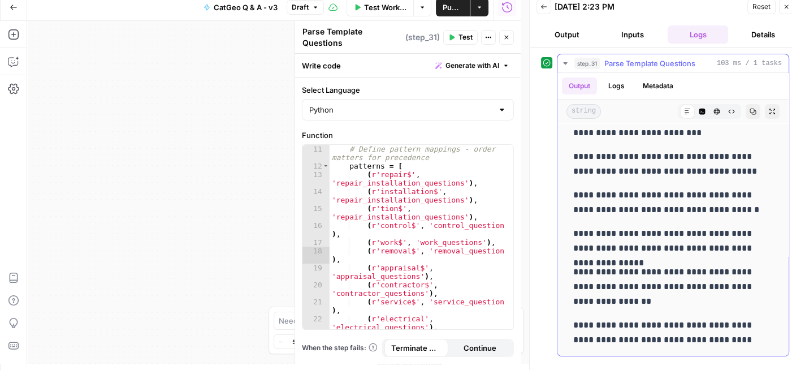
scroll to position [9, 0]
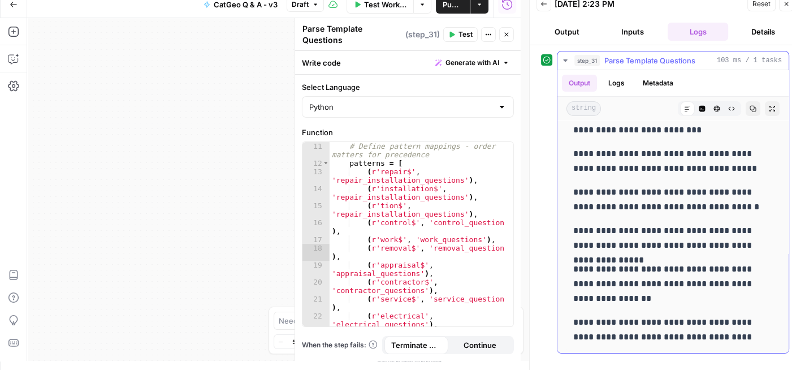
click at [560, 62] on button "step_31 Parse Template Questions 103 ms / 1 tasks" at bounding box center [672, 60] width 231 height 18
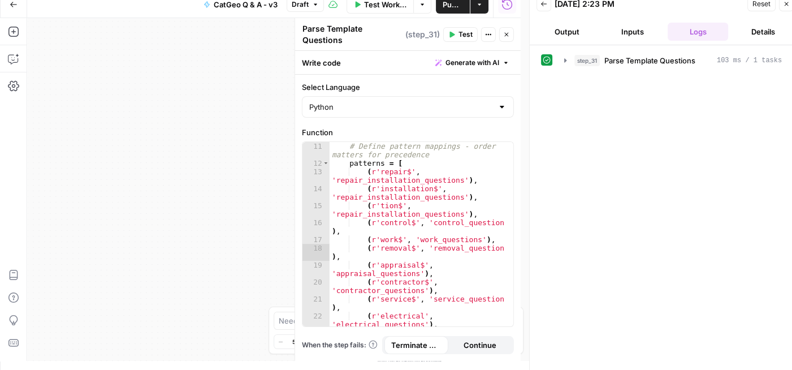
click at [762, 2] on span "Reset" at bounding box center [762, 4] width 18 height 10
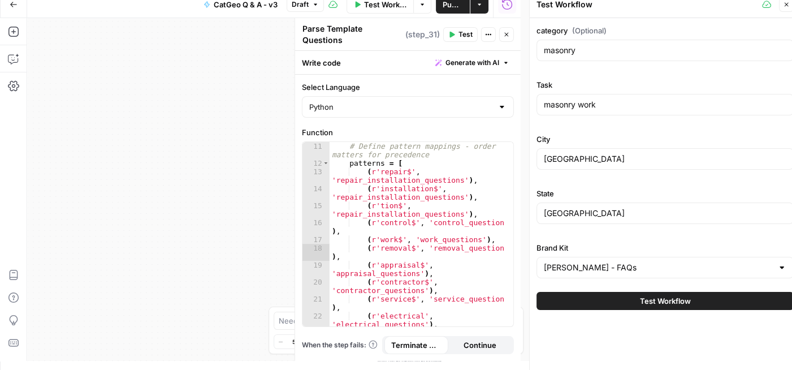
click at [789, 3] on icon "button" at bounding box center [786, 4] width 7 height 7
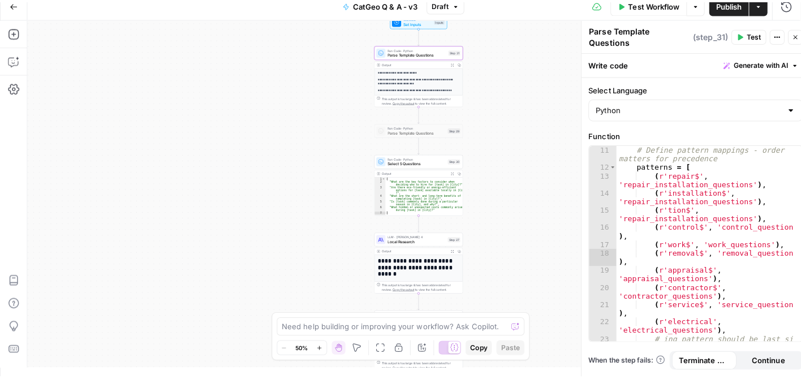
scroll to position [0, 0]
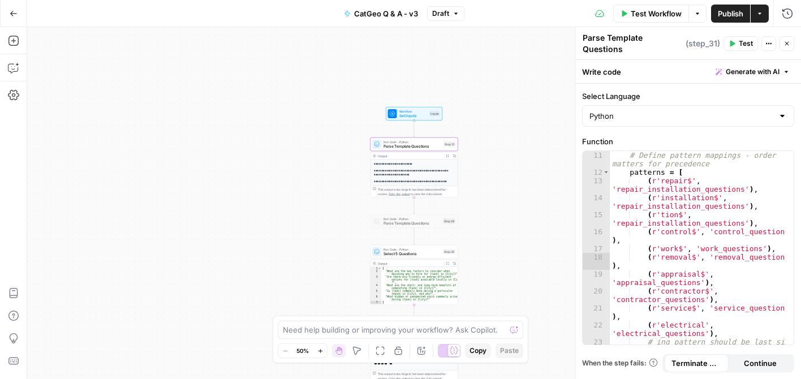
click at [788, 40] on icon "button" at bounding box center [786, 43] width 7 height 7
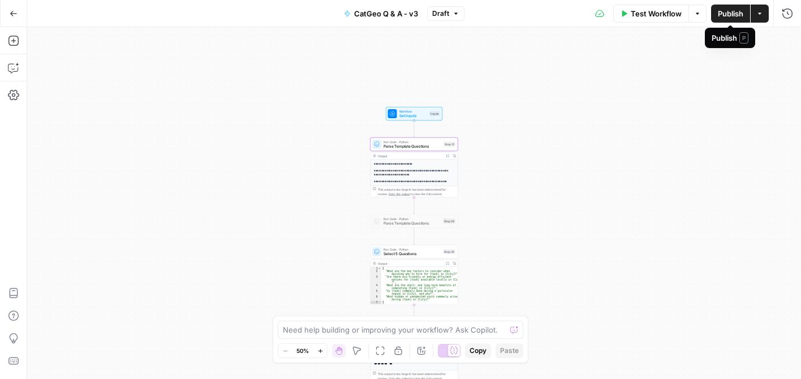
click at [724, 12] on span "Publish" at bounding box center [729, 13] width 25 height 11
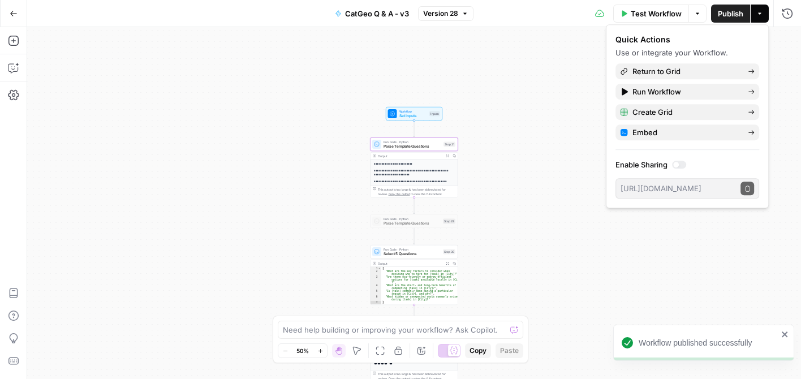
click at [12, 8] on button "Go Back" at bounding box center [13, 13] width 20 height 20
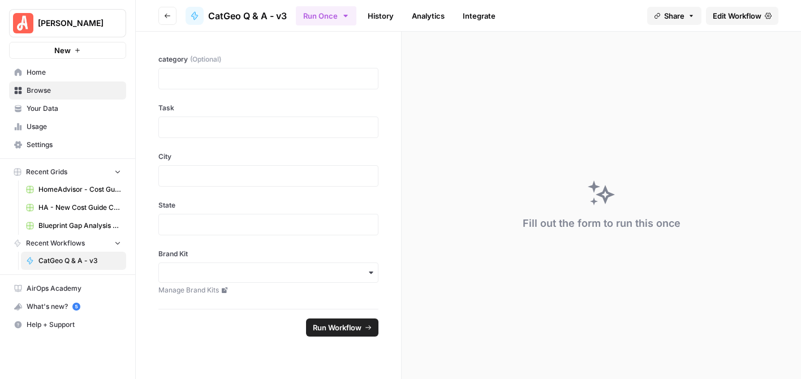
click at [57, 87] on span "Browse" at bounding box center [74, 90] width 94 height 10
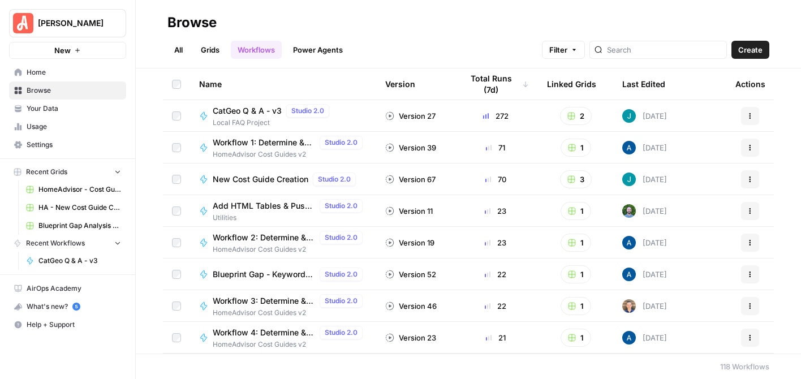
click at [208, 57] on link "Grids" at bounding box center [210, 50] width 32 height 18
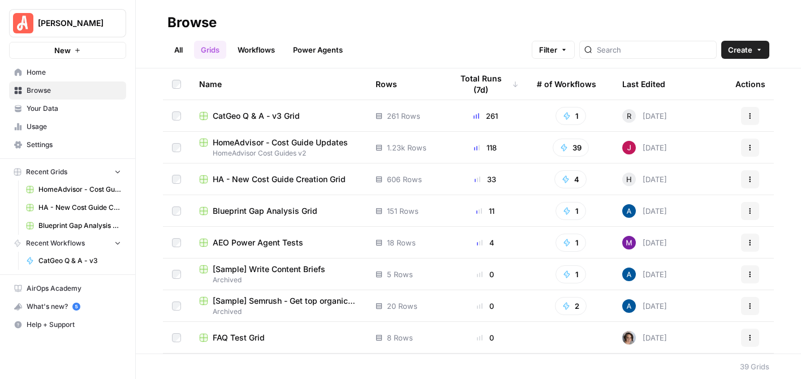
click at [303, 114] on div "CatGeo Q & A - v3 Grid" at bounding box center [278, 115] width 158 height 11
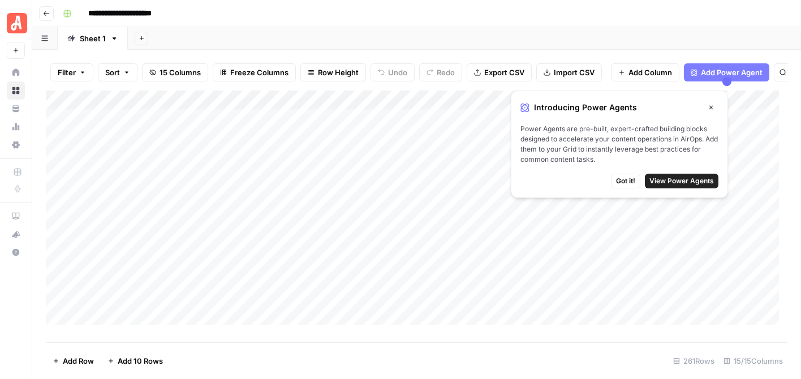
click at [618, 179] on span "Got it!" at bounding box center [625, 181] width 19 height 10
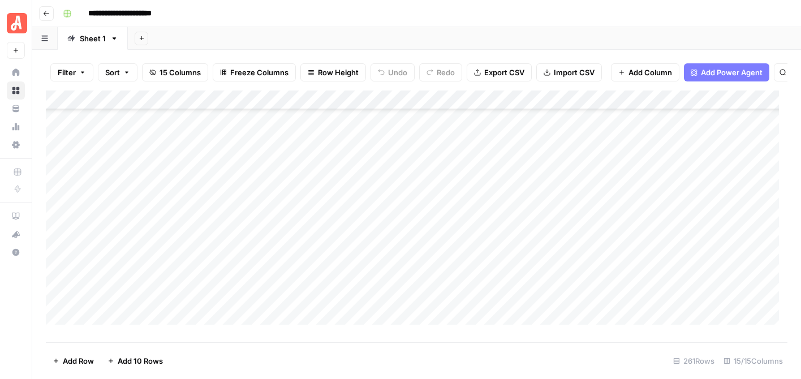
scroll to position [4820, 0]
click at [77, 357] on span "Add Row" at bounding box center [78, 360] width 31 height 11
click at [80, 357] on span "Add Row" at bounding box center [78, 360] width 31 height 11
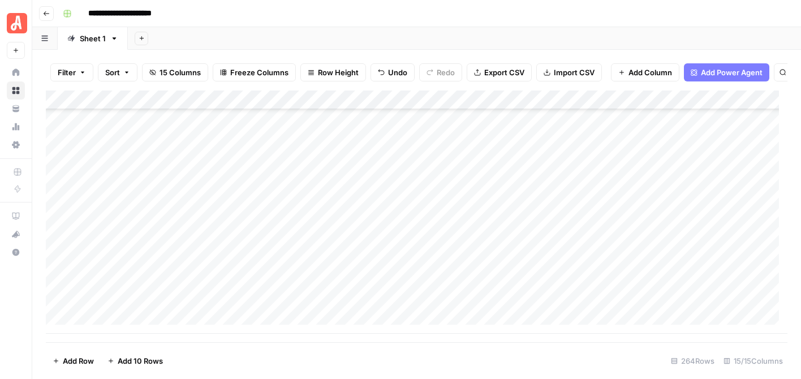
scroll to position [4878, 0]
click at [242, 263] on div "Add Column" at bounding box center [416, 211] width 741 height 243
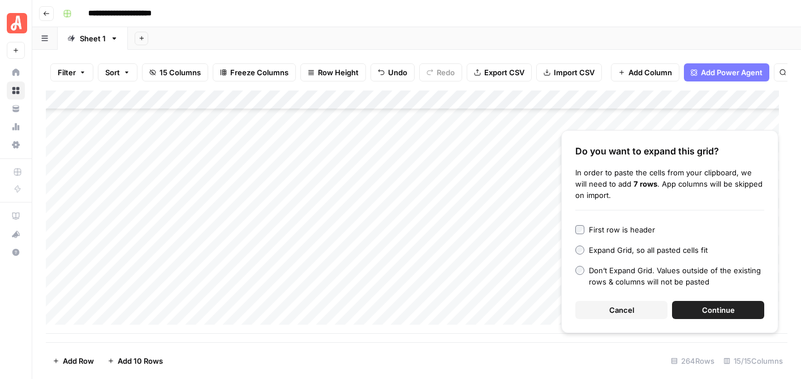
click at [724, 313] on span "Continue" at bounding box center [718, 309] width 33 height 11
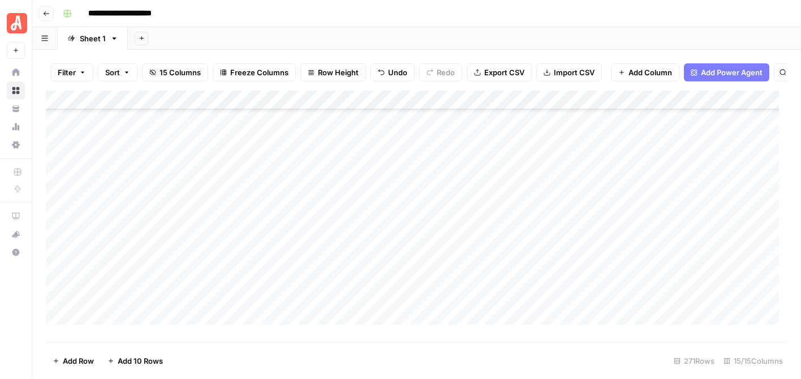
scroll to position [4956, 0]
click at [369, 191] on div "Add Column" at bounding box center [416, 211] width 741 height 243
click at [77, 362] on span "Add Row" at bounding box center [78, 360] width 31 height 11
click at [77, 360] on span "Add Row" at bounding box center [78, 360] width 31 height 11
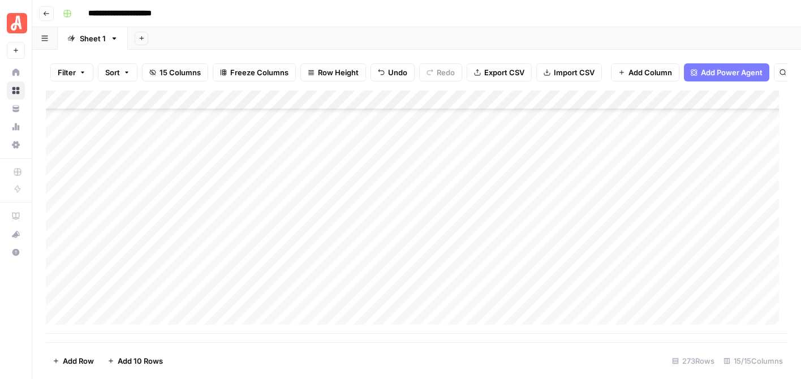
click at [77, 358] on span "Add Row" at bounding box center [78, 360] width 31 height 11
click at [271, 270] on div "Add Column" at bounding box center [416, 211] width 741 height 243
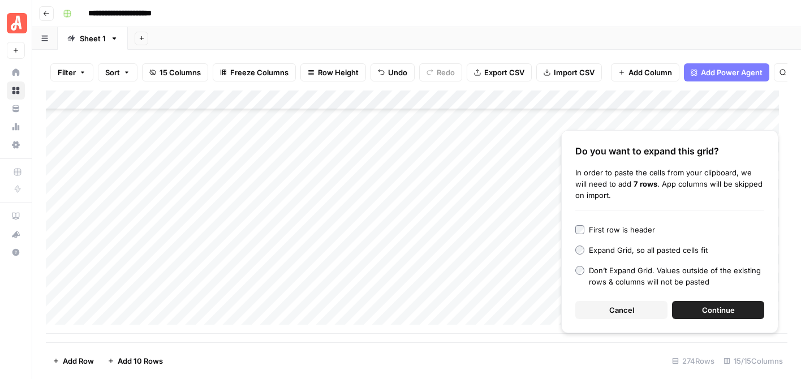
click at [733, 308] on span "Continue" at bounding box center [718, 309] width 33 height 11
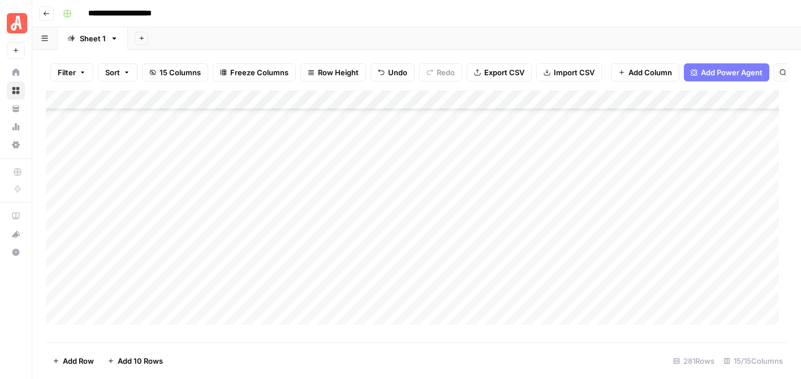
scroll to position [5091, 0]
click at [378, 237] on div "Add Column" at bounding box center [416, 211] width 741 height 243
click at [144, 319] on div "Add Column" at bounding box center [416, 211] width 741 height 243
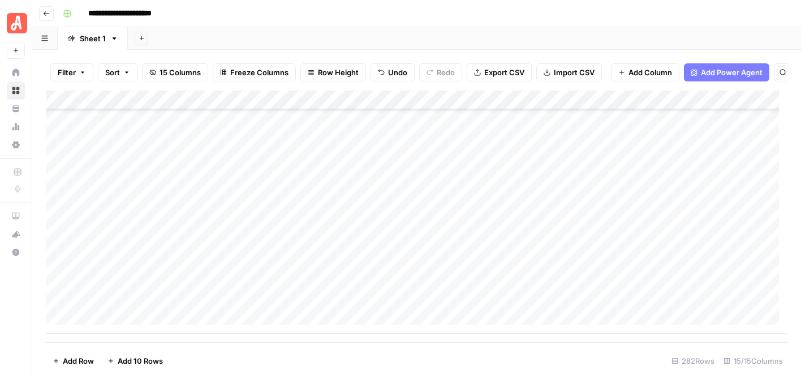
click at [68, 365] on span "Add Row" at bounding box center [78, 360] width 31 height 11
click at [68, 359] on span "Add Row" at bounding box center [78, 360] width 31 height 11
click at [234, 267] on div "Add Column" at bounding box center [416, 211] width 741 height 243
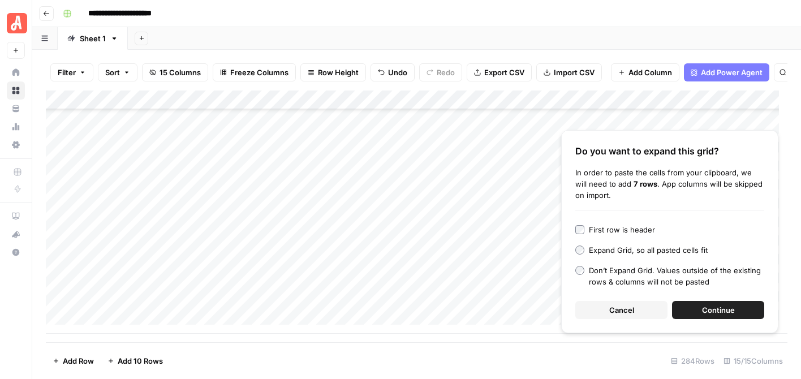
click at [699, 313] on button "Continue" at bounding box center [718, 310] width 92 height 18
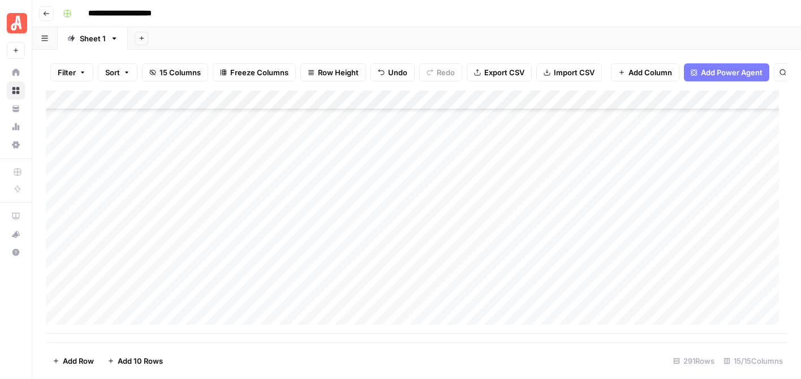
click at [375, 122] on div "Add Column" at bounding box center [416, 211] width 741 height 243
click at [376, 132] on div "Add Column" at bounding box center [416, 211] width 741 height 243
click at [373, 106] on div "Add Column" at bounding box center [416, 211] width 741 height 243
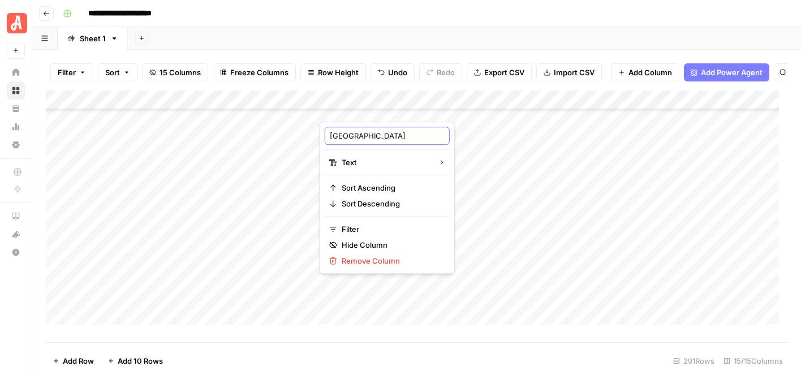
drag, startPoint x: 396, startPoint y: 131, endPoint x: 324, endPoint y: 132, distance: 71.8
click at [325, 132] on div "Saint Petersburg" at bounding box center [387, 136] width 125 height 18
type input "City"
click at [467, 102] on div "Add Column" at bounding box center [416, 211] width 741 height 243
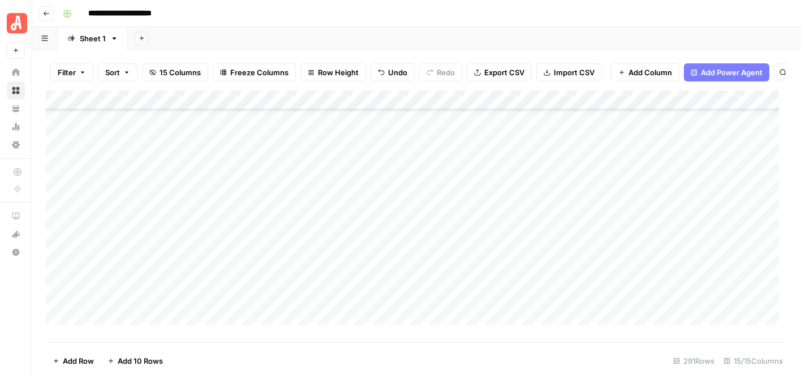
click at [391, 111] on div "Add Column" at bounding box center [416, 211] width 741 height 243
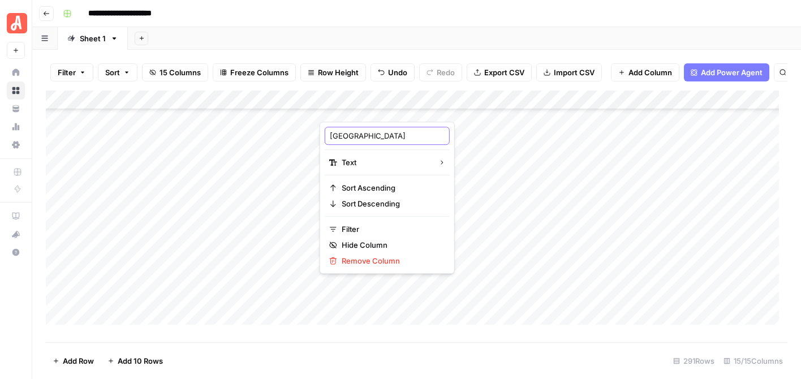
drag, startPoint x: 391, startPoint y: 134, endPoint x: 328, endPoint y: 138, distance: 62.9
click at [323, 135] on div "Saint Petersburg Text Sort Ascending Sort Descending Filter Hide Column Remove …" at bounding box center [386, 198] width 135 height 152
type input "City"
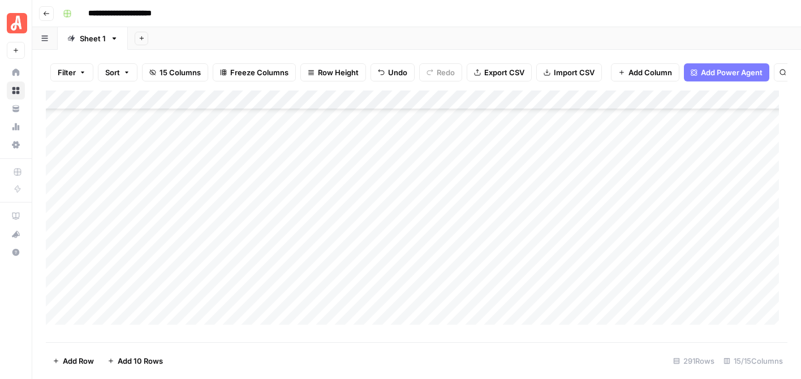
click at [466, 111] on div "Add Column" at bounding box center [416, 211] width 741 height 243
drag, startPoint x: 466, startPoint y: 133, endPoint x: 436, endPoint y: 136, distance: 29.6
click at [436, 136] on div "FL" at bounding box center [496, 136] width 125 height 18
type input "State"
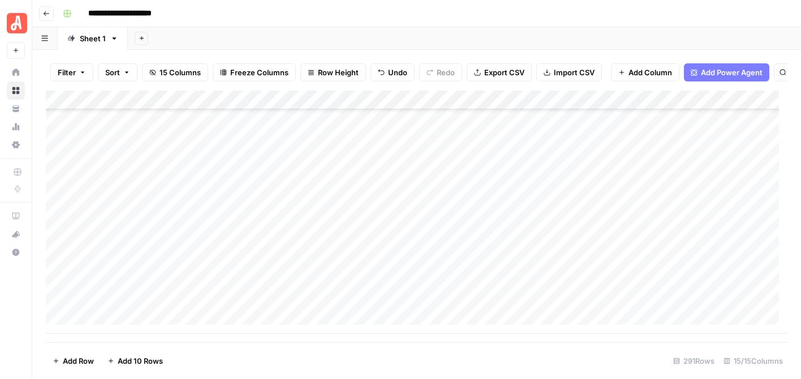
click at [695, 304] on div "Add Column" at bounding box center [416, 211] width 741 height 243
click at [581, 220] on div "Add Column" at bounding box center [416, 211] width 741 height 243
click at [574, 245] on div "Add Column" at bounding box center [416, 211] width 741 height 243
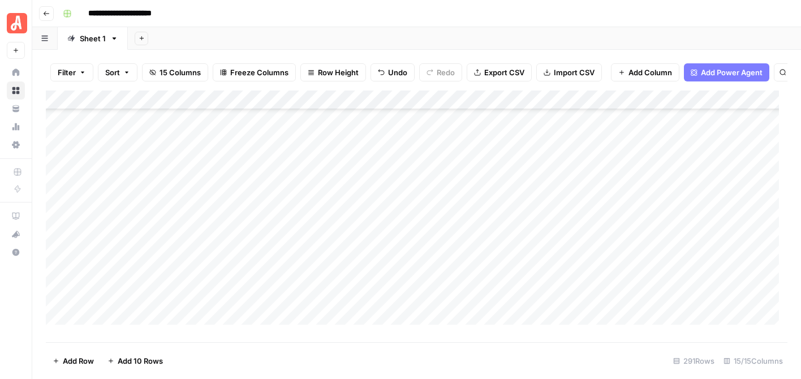
scroll to position [5397, 0]
click at [87, 353] on button "Add Row" at bounding box center [73, 361] width 55 height 18
click at [83, 356] on span "Add Row" at bounding box center [78, 360] width 31 height 11
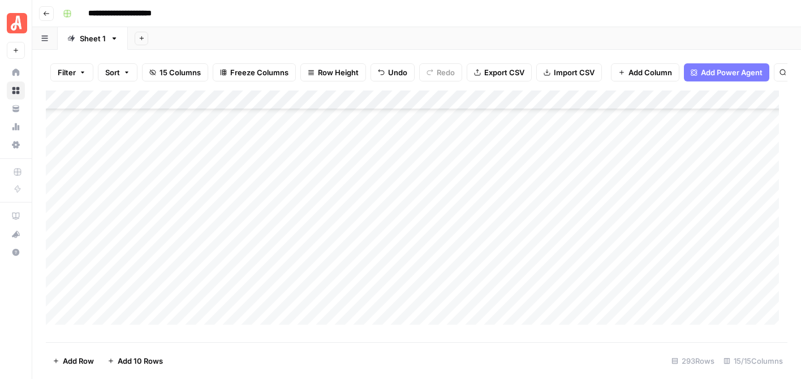
scroll to position [5435, 0]
click at [223, 286] on div "Add Column" at bounding box center [416, 211] width 741 height 243
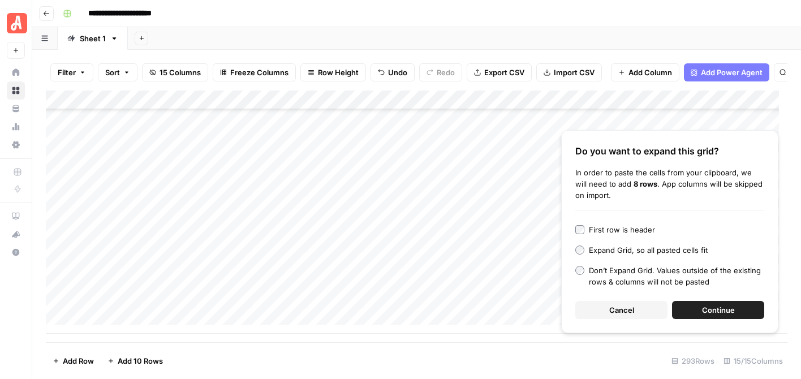
click at [718, 301] on button "Continue" at bounding box center [718, 310] width 92 height 18
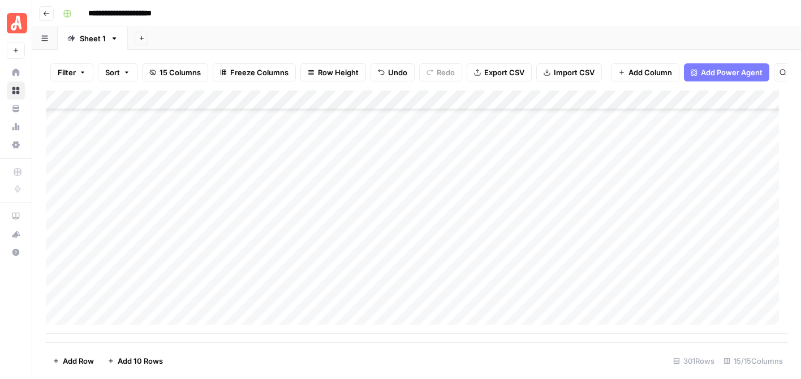
click at [382, 136] on div "Add Column" at bounding box center [416, 211] width 741 height 243
click at [77, 355] on span "Add Row" at bounding box center [78, 360] width 31 height 11
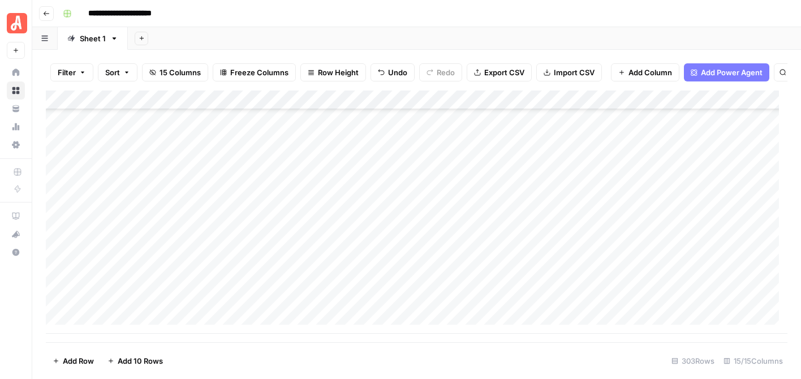
click at [251, 280] on div "Add Column" at bounding box center [416, 211] width 741 height 243
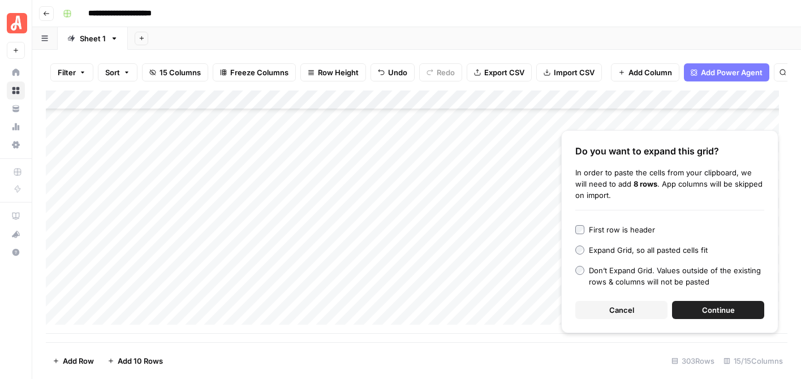
click at [719, 311] on span "Continue" at bounding box center [718, 309] width 33 height 11
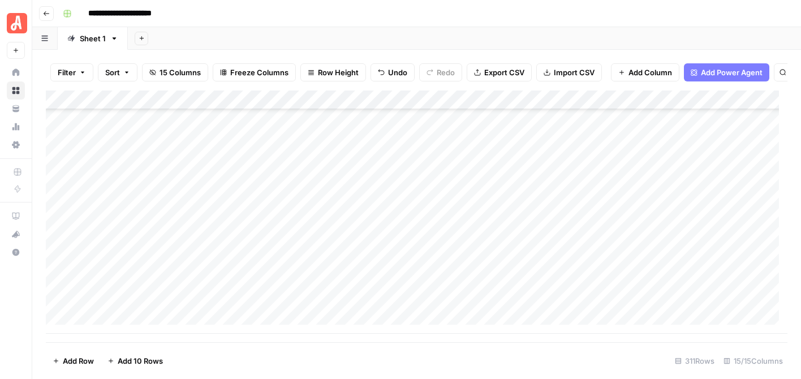
click at [386, 125] on div "Add Column" at bounding box center [416, 211] width 741 height 243
click at [80, 358] on span "Add Row" at bounding box center [78, 360] width 31 height 11
click at [79, 358] on span "Add Row" at bounding box center [78, 360] width 31 height 11
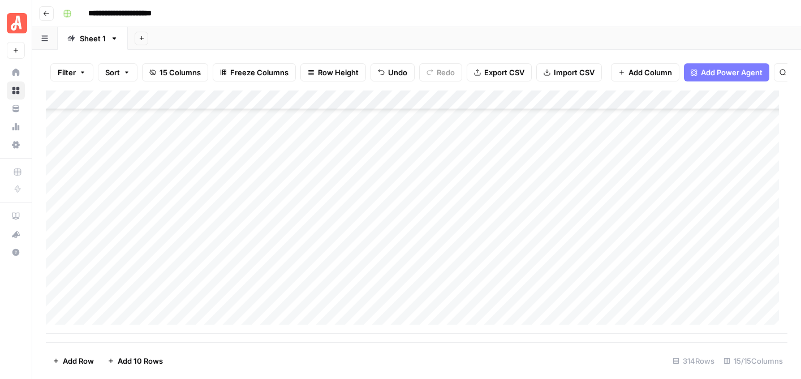
click at [84, 361] on span "Add Row" at bounding box center [78, 360] width 31 height 11
click at [258, 230] on div "Add Column" at bounding box center [416, 211] width 741 height 243
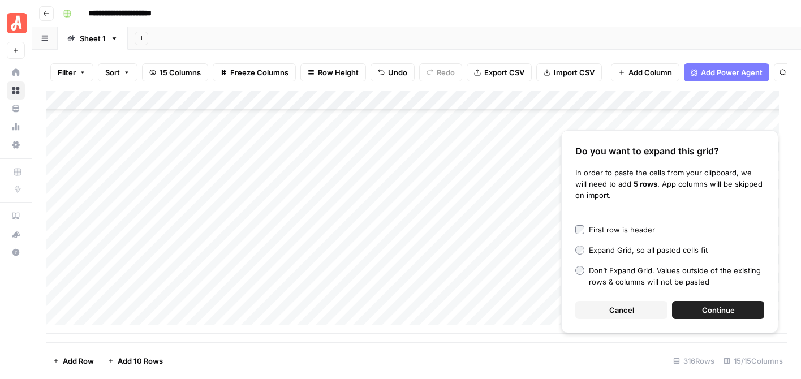
click at [710, 310] on span "Continue" at bounding box center [718, 309] width 33 height 11
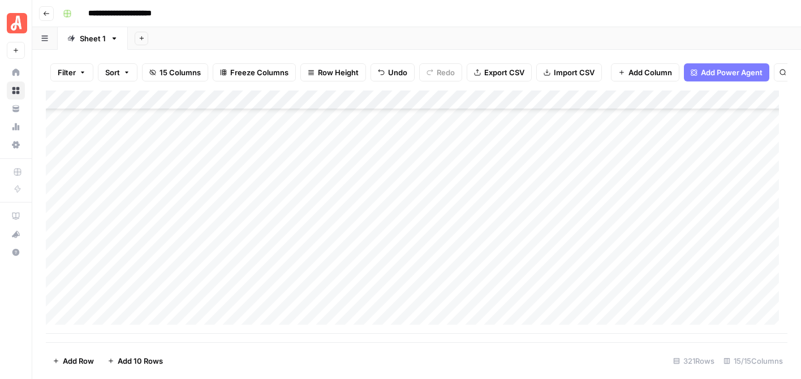
click at [383, 127] on div "Add Column" at bounding box center [416, 211] width 741 height 243
click at [75, 360] on span "Add Row" at bounding box center [78, 360] width 31 height 11
click at [75, 357] on span "Add Row" at bounding box center [78, 360] width 31 height 11
click at [124, 328] on div "Add Column" at bounding box center [416, 211] width 741 height 243
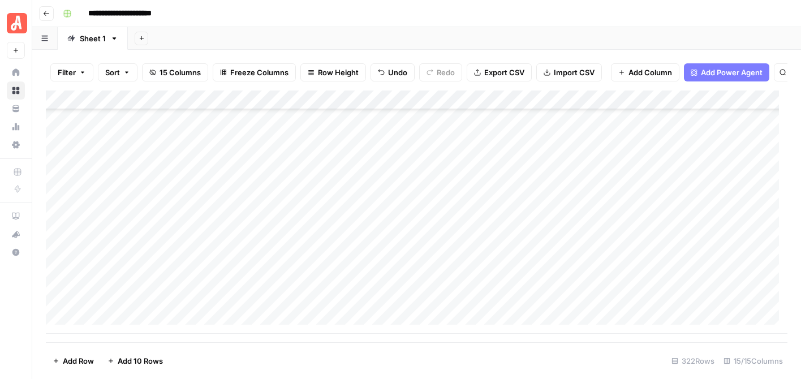
scroll to position [6012, 0]
click at [230, 285] on div "Add Column" at bounding box center [416, 211] width 741 height 243
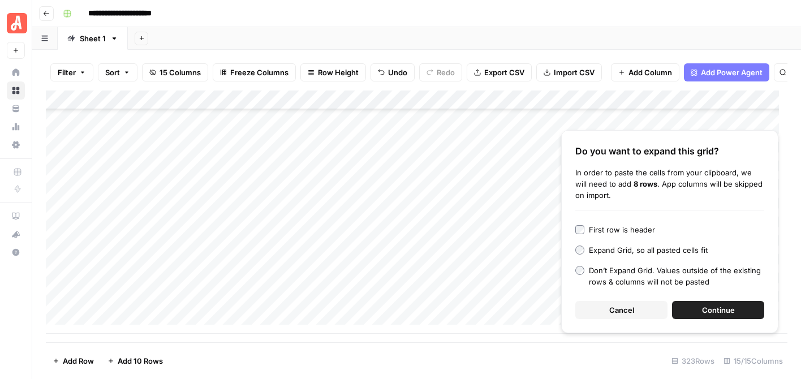
click at [712, 311] on span "Continue" at bounding box center [718, 309] width 33 height 11
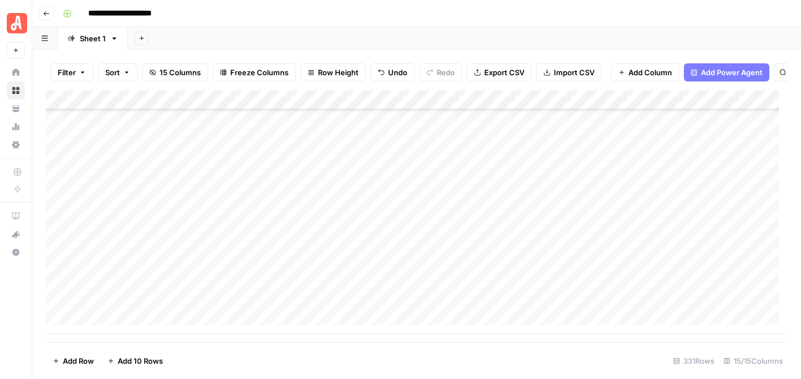
click at [382, 136] on div "Add Column" at bounding box center [416, 211] width 741 height 243
click at [81, 355] on span "Add Row" at bounding box center [78, 360] width 31 height 11
click at [81, 354] on button "Add Row" at bounding box center [73, 361] width 55 height 18
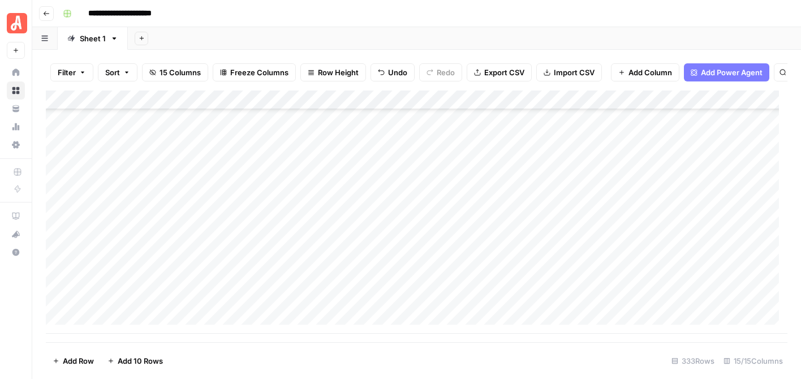
click at [224, 286] on div "Add Column" at bounding box center [416, 211] width 741 height 243
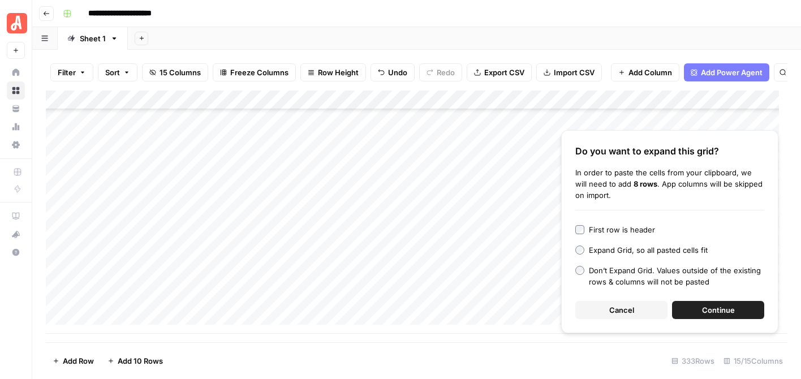
click at [723, 305] on span "Continue" at bounding box center [718, 309] width 33 height 11
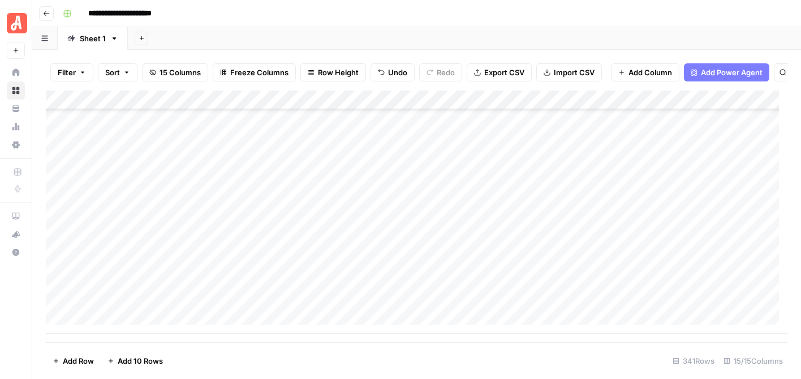
click at [361, 126] on div "Add Column" at bounding box center [416, 211] width 741 height 243
click at [585, 15] on div "**********" at bounding box center [423, 14] width 731 height 18
click at [84, 361] on span "Add Row" at bounding box center [78, 360] width 31 height 11
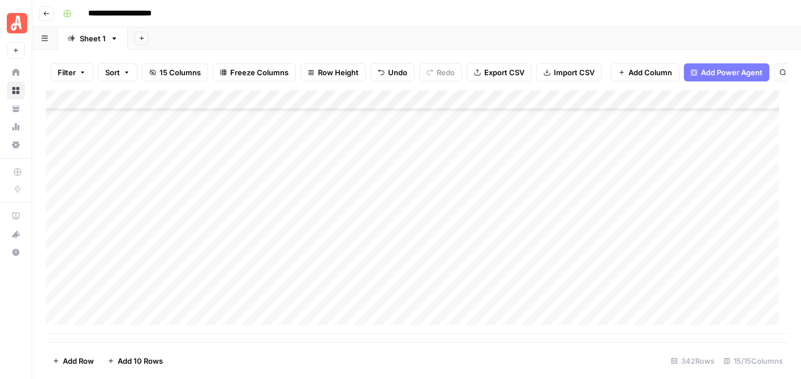
scroll to position [6396, 0]
click at [251, 286] on div "Add Column" at bounding box center [416, 211] width 741 height 243
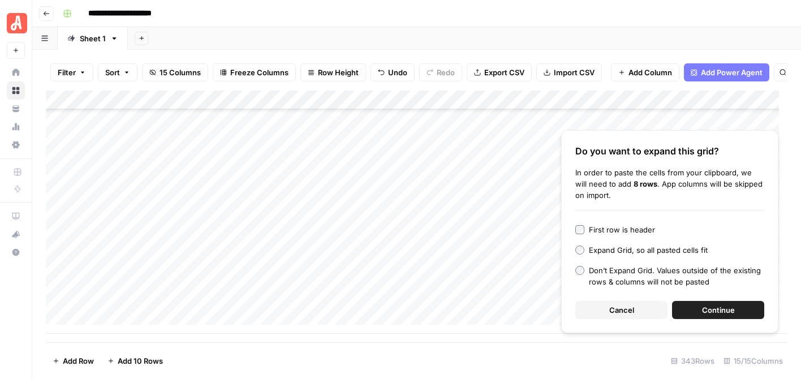
click at [699, 305] on button "Continue" at bounding box center [718, 310] width 92 height 18
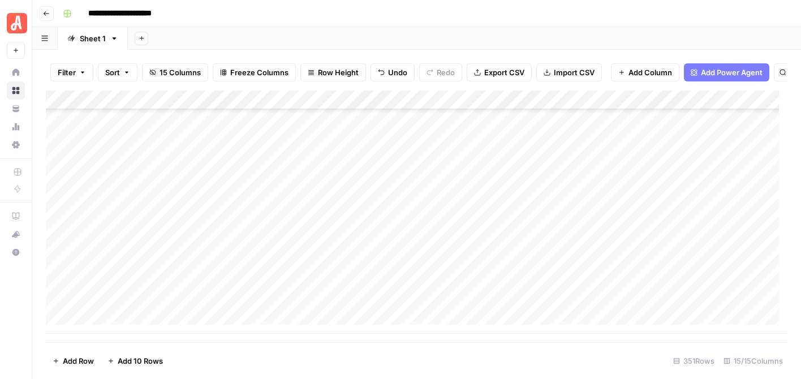
click at [361, 129] on div "Add Column" at bounding box center [416, 211] width 741 height 243
click at [75, 360] on span "Add Row" at bounding box center [78, 360] width 31 height 11
click at [75, 359] on span "Add Row" at bounding box center [78, 360] width 31 height 11
click at [224, 280] on div "Add Column" at bounding box center [416, 211] width 741 height 243
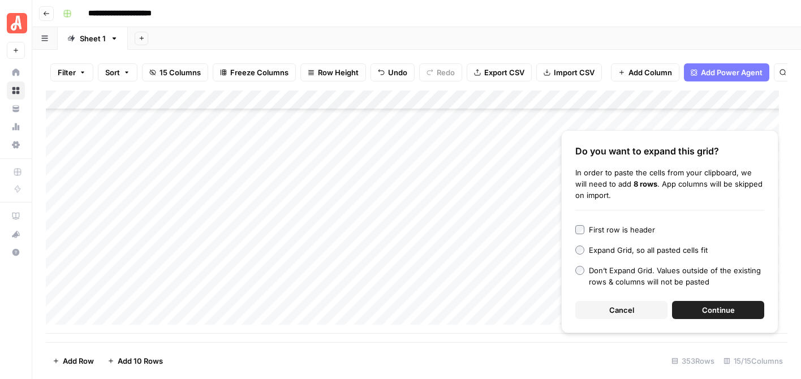
click at [720, 306] on span "Continue" at bounding box center [718, 309] width 33 height 11
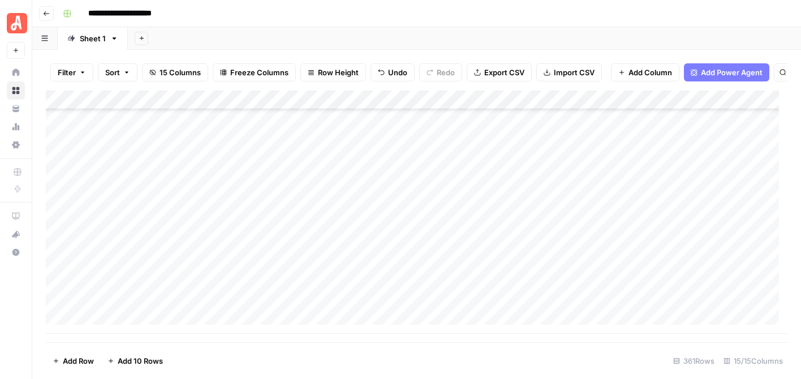
click at [369, 137] on div "Add Column" at bounding box center [416, 211] width 741 height 243
click at [72, 359] on span "Add Row" at bounding box center [78, 360] width 31 height 11
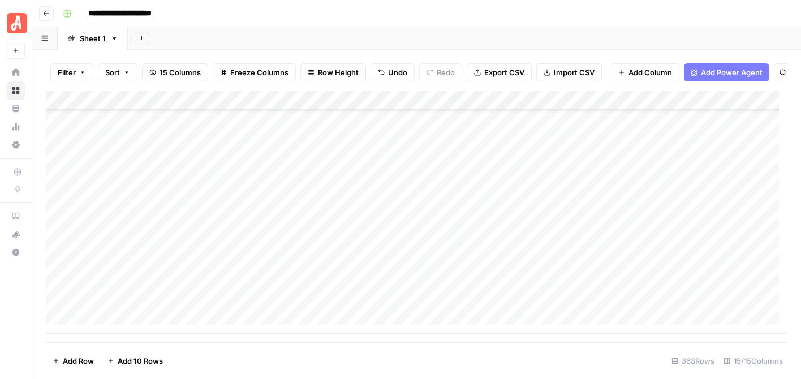
scroll to position [6800, 0]
click at [253, 269] on div "Add Column" at bounding box center [416, 211] width 741 height 243
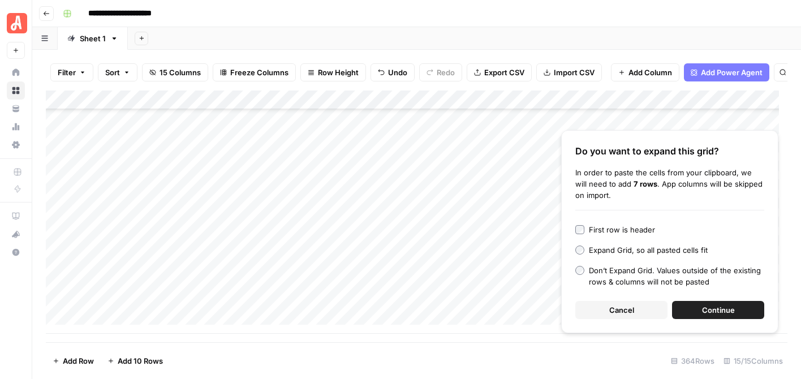
click at [706, 308] on span "Continue" at bounding box center [718, 309] width 33 height 11
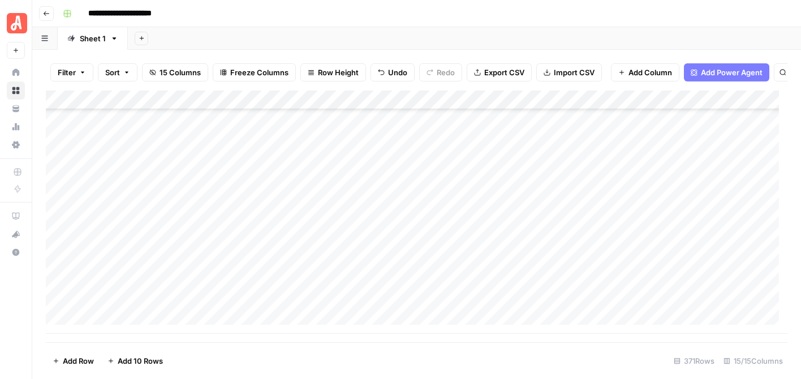
click at [385, 131] on div "Add Column" at bounding box center [416, 211] width 741 height 243
click at [83, 356] on span "Add Row" at bounding box center [78, 360] width 31 height 11
click at [79, 356] on span "Add Row" at bounding box center [78, 360] width 31 height 11
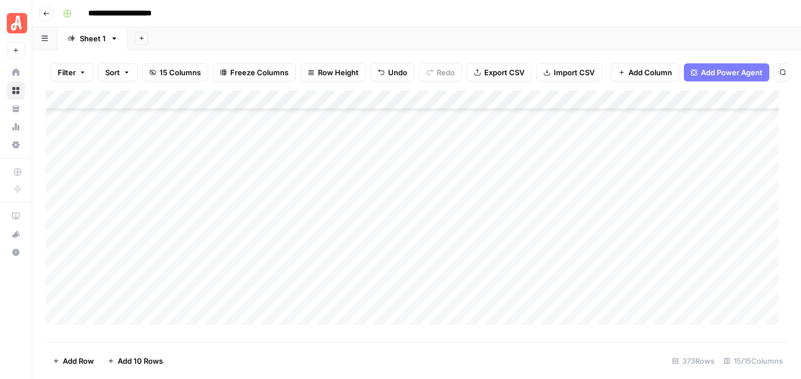
scroll to position [6973, 0]
click at [240, 283] on div "Add Column" at bounding box center [416, 211] width 741 height 243
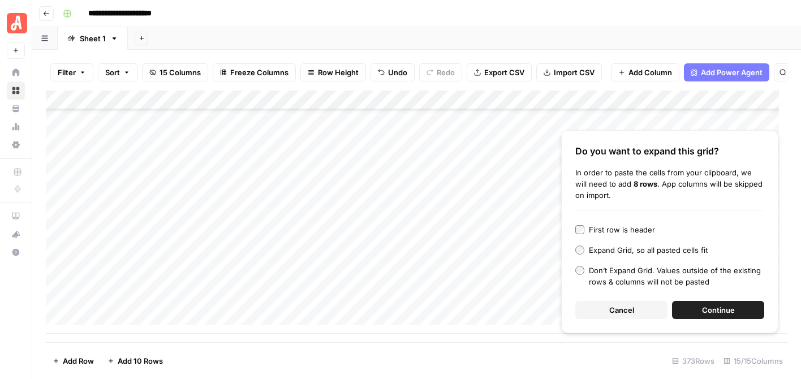
click at [708, 302] on button "Continue" at bounding box center [718, 310] width 92 height 18
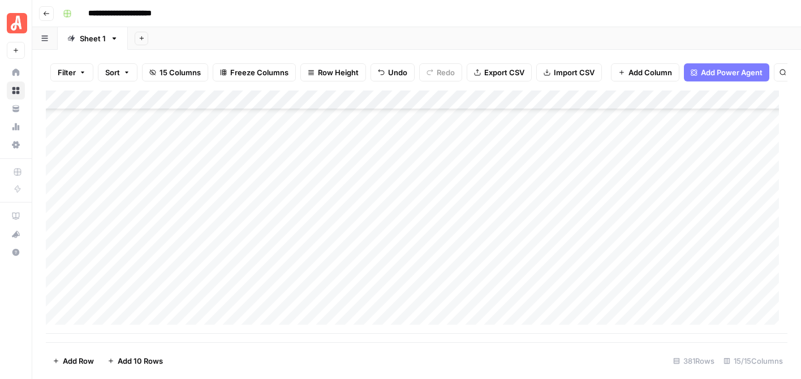
click at [382, 123] on div "Add Column" at bounding box center [416, 211] width 741 height 243
click at [630, 211] on div "Add Column" at bounding box center [416, 211] width 741 height 243
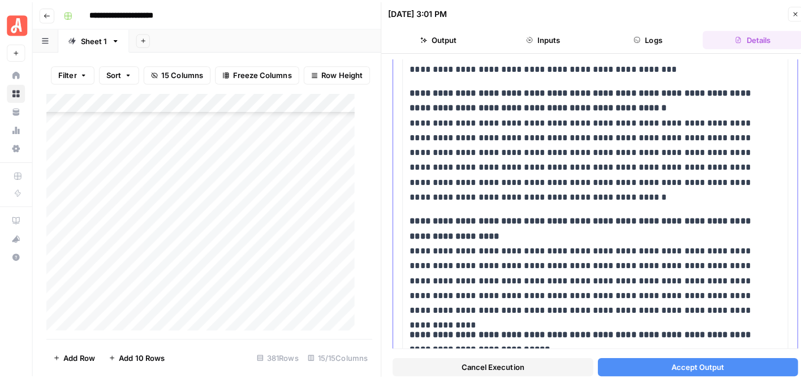
scroll to position [1018, 0]
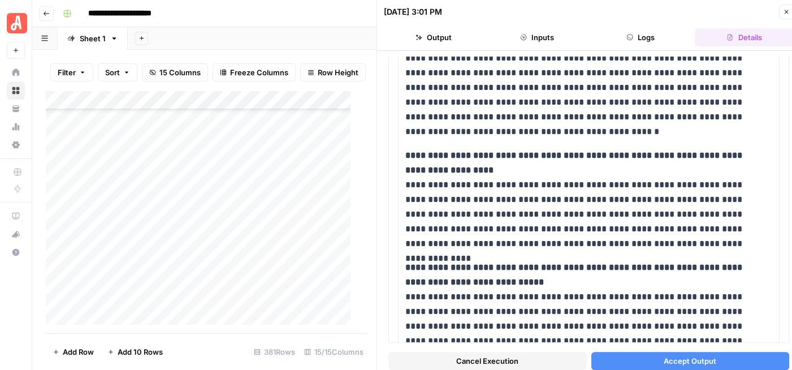
click at [688, 357] on span "Accept Output" at bounding box center [690, 360] width 53 height 11
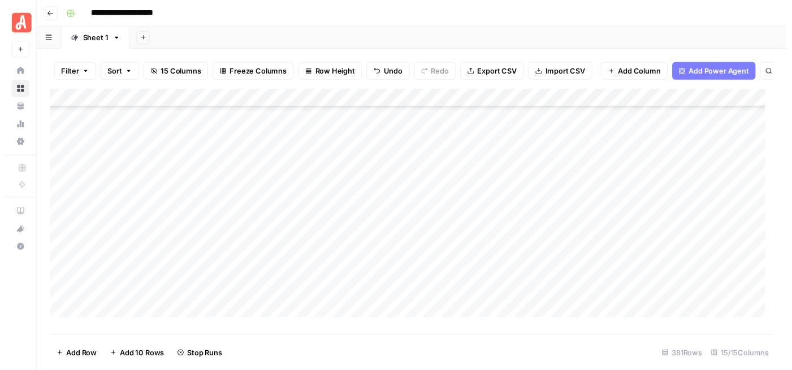
scroll to position [5148, 0]
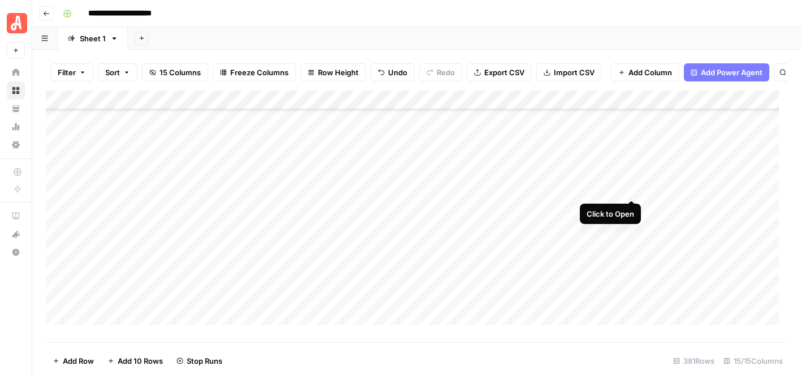
click at [629, 189] on div "Add Column" at bounding box center [416, 211] width 741 height 243
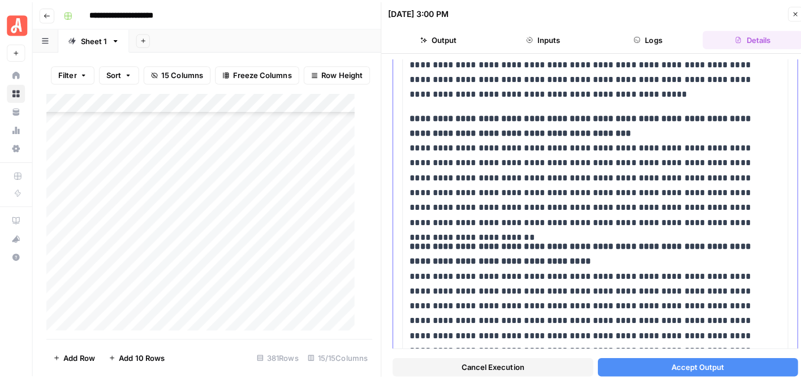
scroll to position [1167, 0]
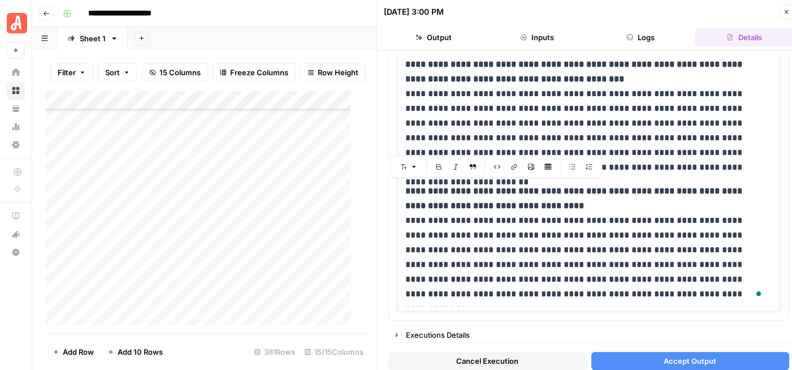
drag, startPoint x: 595, startPoint y: 293, endPoint x: 382, endPoint y: 175, distance: 243.5
click at [382, 175] on div "**********" at bounding box center [589, 189] width 424 height 379
click at [786, 10] on icon "button" at bounding box center [786, 11] width 7 height 7
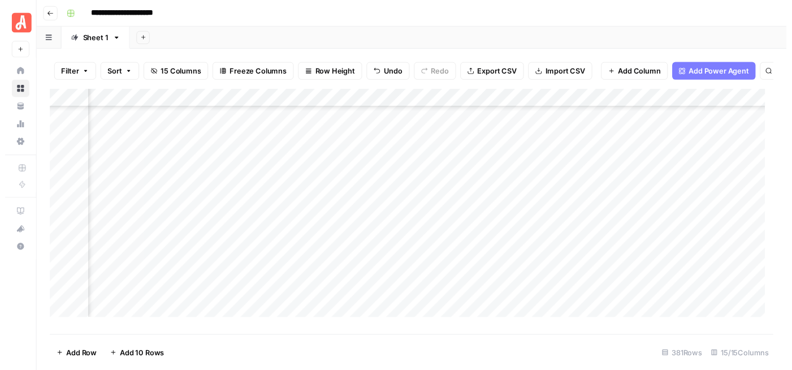
scroll to position [5317, 267]
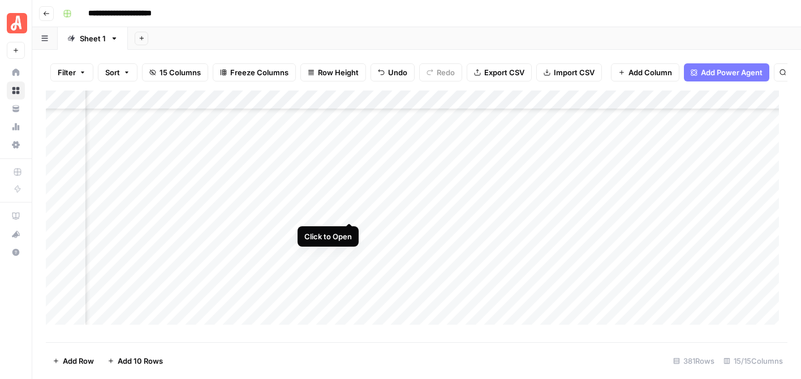
click at [348, 211] on div "Add Column" at bounding box center [416, 211] width 741 height 243
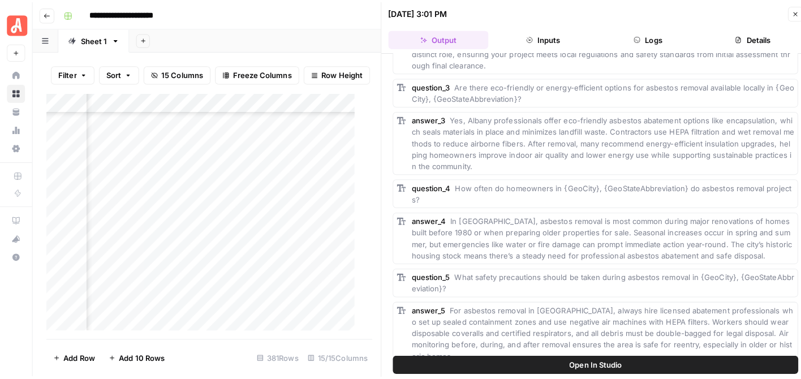
scroll to position [90, 0]
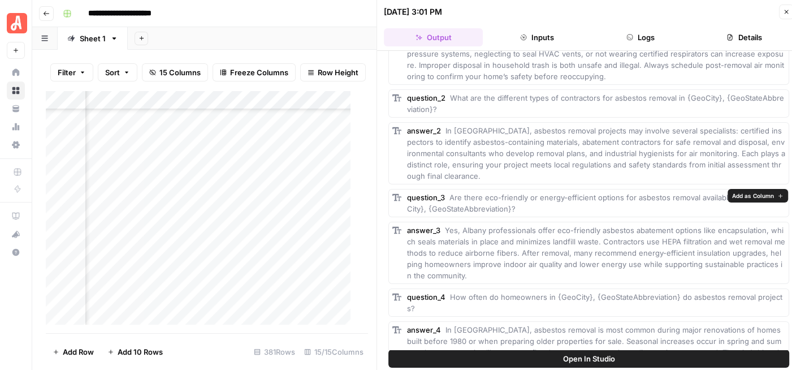
drag, startPoint x: 525, startPoint y: 209, endPoint x: 452, endPoint y: 193, distance: 74.5
click at [452, 193] on div "question_3 Are there eco-friendly or energy-efficient options for asbestos remo…" at bounding box center [596, 203] width 378 height 23
click at [783, 11] on icon "button" at bounding box center [786, 11] width 7 height 7
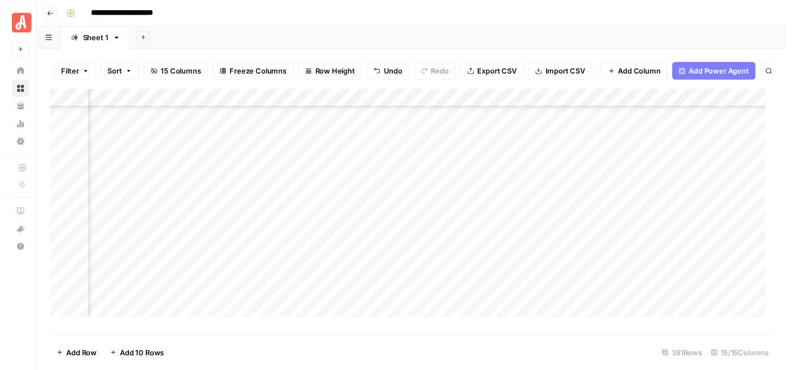
scroll to position [5091, 57]
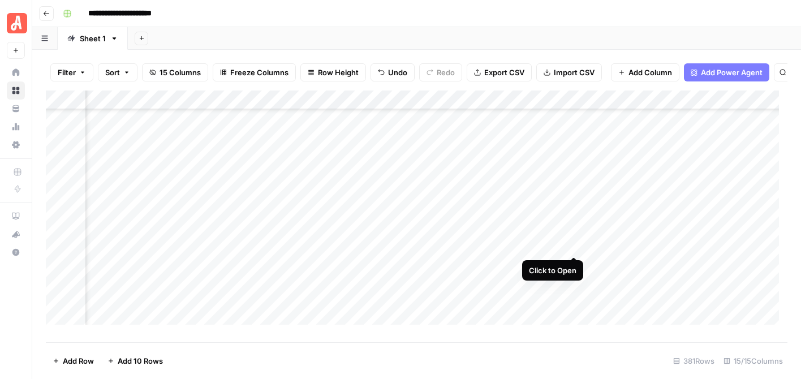
click at [573, 244] on div "Add Column" at bounding box center [416, 211] width 741 height 243
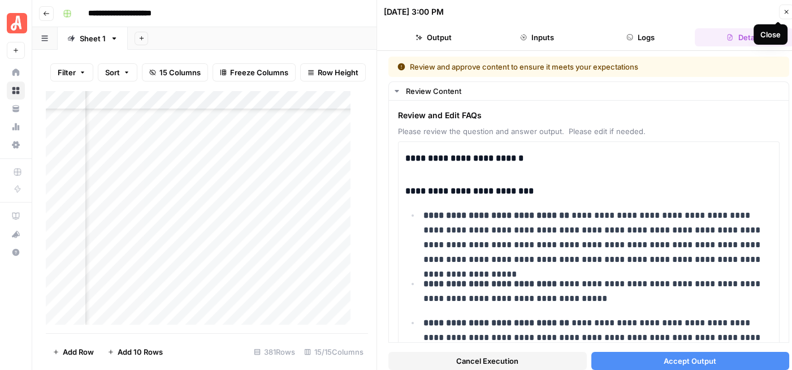
click at [785, 7] on button "Close" at bounding box center [786, 12] width 15 height 15
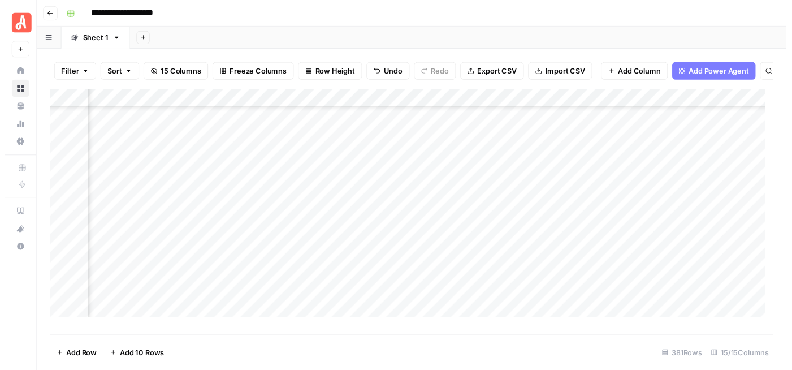
scroll to position [5261, 57]
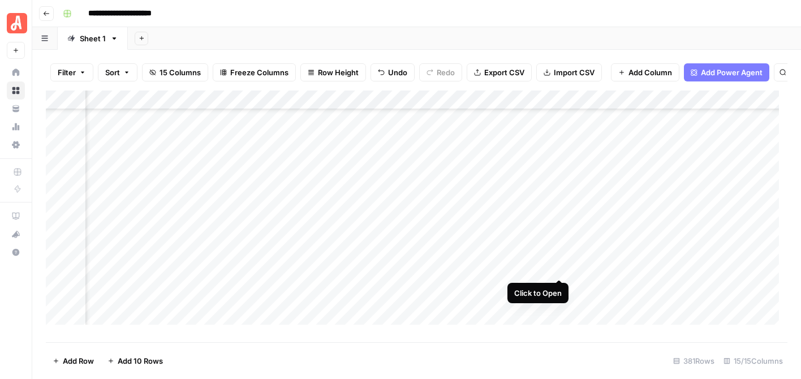
click at [557, 266] on div "Add Column" at bounding box center [416, 211] width 741 height 243
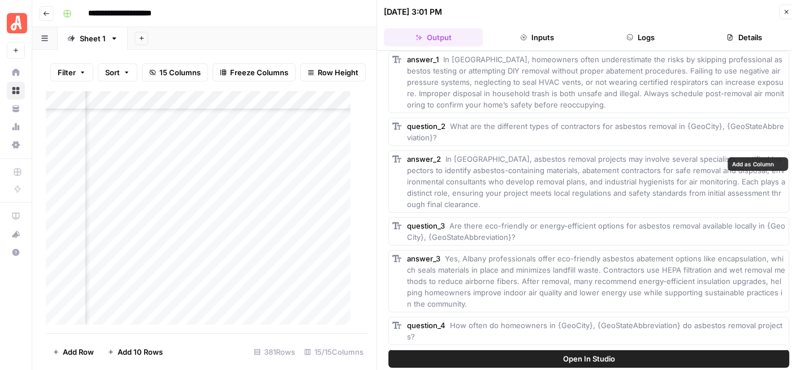
scroll to position [113, 0]
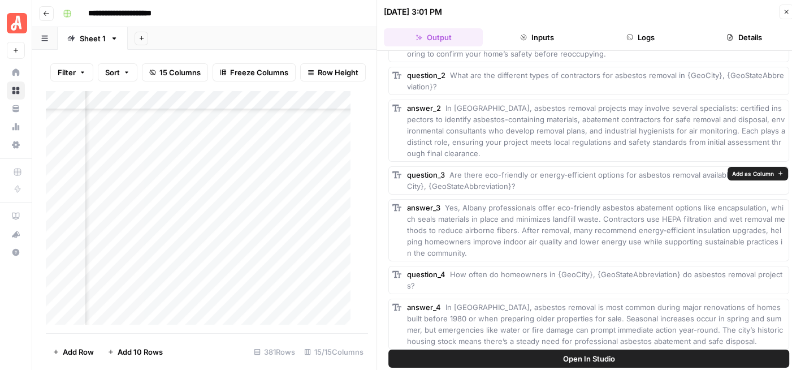
drag, startPoint x: 529, startPoint y: 188, endPoint x: 456, endPoint y: 175, distance: 74.0
click at [449, 176] on div "question_3 Are there eco-friendly or energy-efficient options for asbestos remo…" at bounding box center [596, 180] width 378 height 23
copy span "Are there eco-friendly or energy-efficient options for asbestos removal availab…"
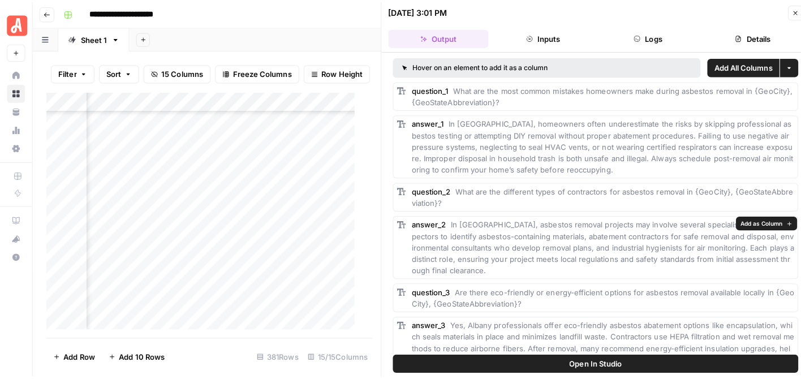
scroll to position [0, 0]
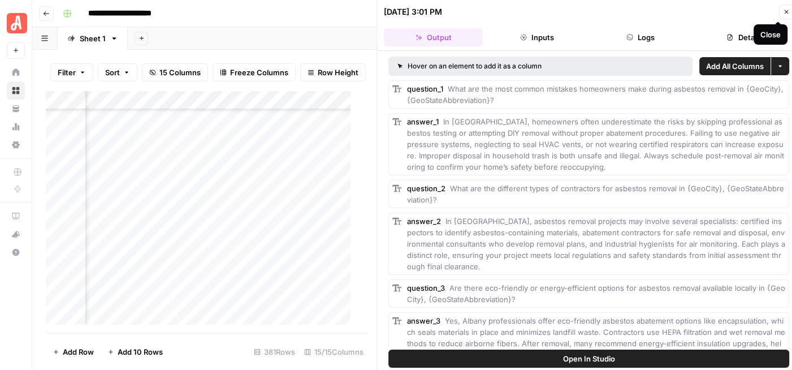
click at [785, 10] on icon "button" at bounding box center [786, 11] width 7 height 7
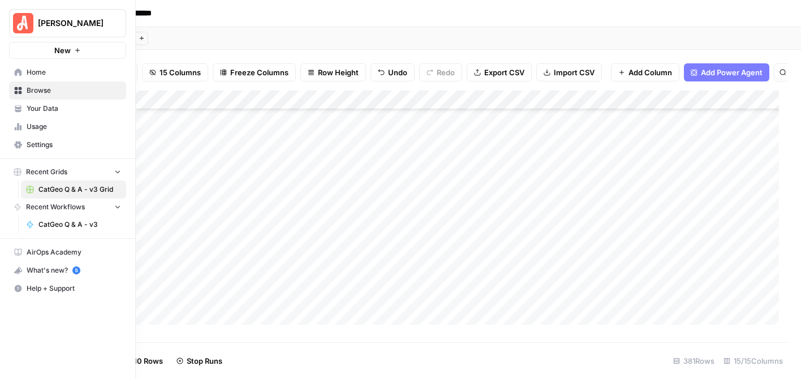
click at [46, 108] on span "Your Data" at bounding box center [74, 108] width 94 height 10
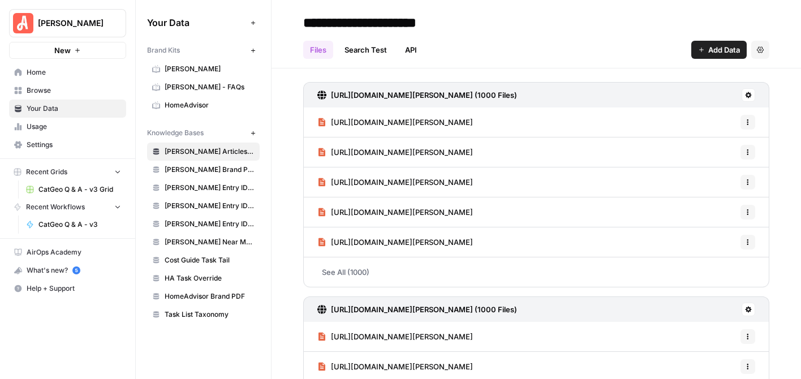
click at [193, 87] on span "Angi - FAQs" at bounding box center [210, 87] width 90 height 10
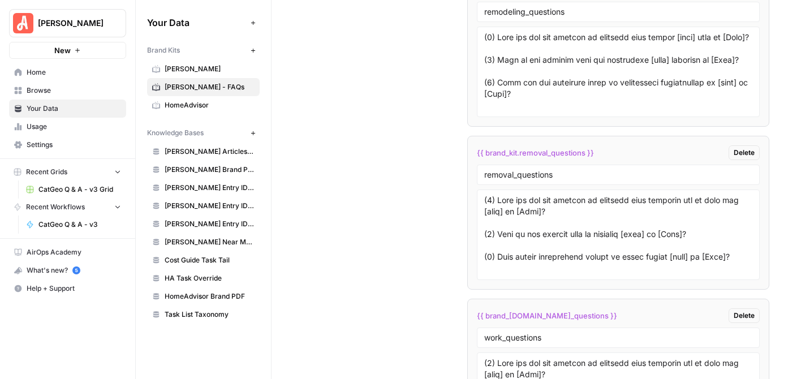
scroll to position [3366, 0]
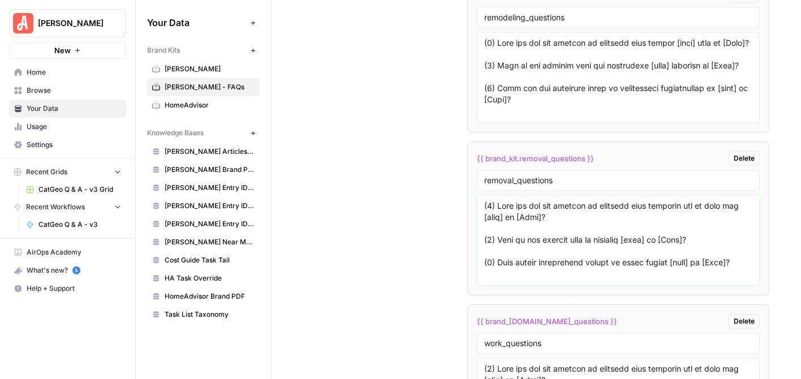
click at [642, 231] on textarea at bounding box center [618, 240] width 268 height 80
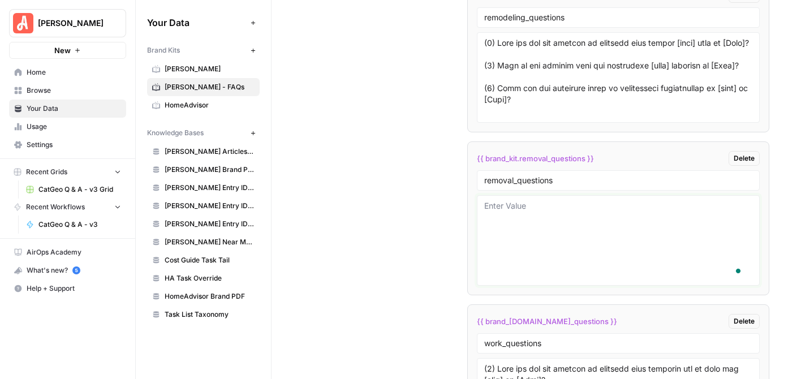
paste textarea "(1) What are the key factors to consider when deciding who to hire for [task] i…"
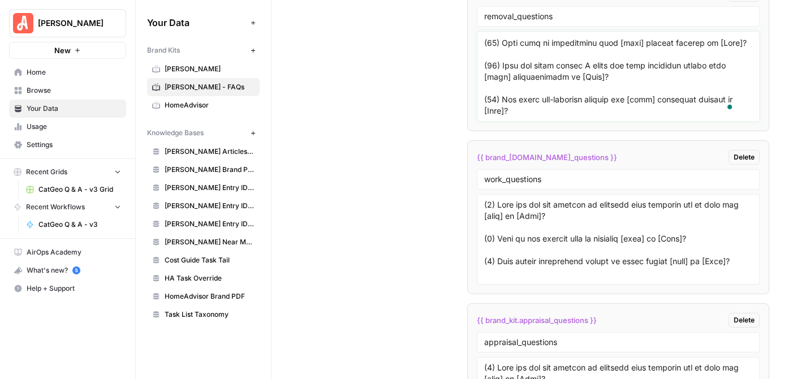
scroll to position [3536, 0]
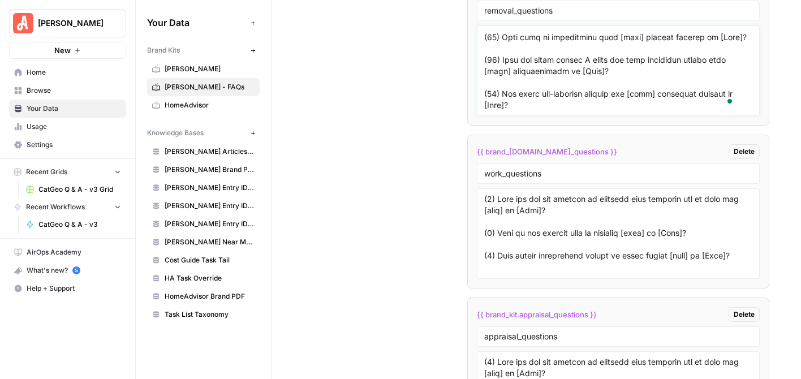
type textarea "(1) What are the key factors to consider when deciding who to hire for [task] i…"
click at [520, 201] on textarea at bounding box center [618, 233] width 268 height 80
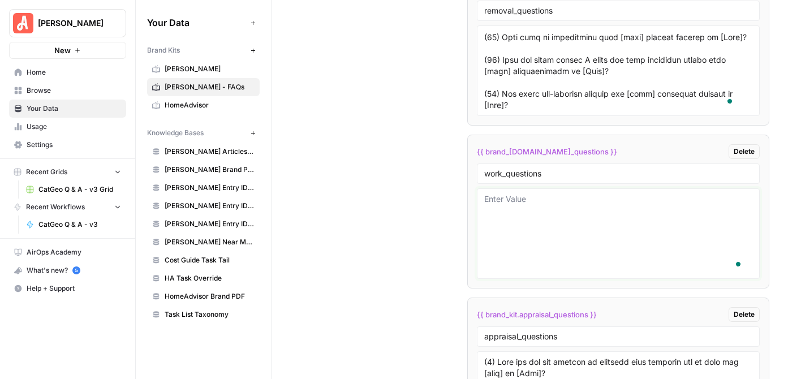
paste textarea "(1) What are the key factors to consider when deciding who to hire for [task] i…"
type textarea "(1) What are the key factors to consider when deciding who to hire for [task] i…"
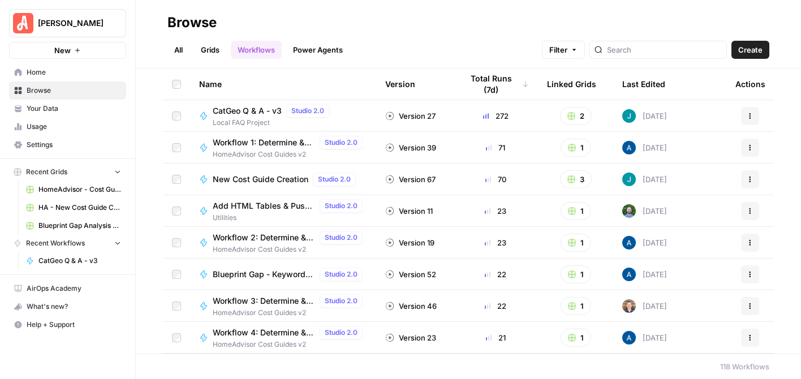
click at [62, 104] on span "Your Data" at bounding box center [74, 108] width 94 height 10
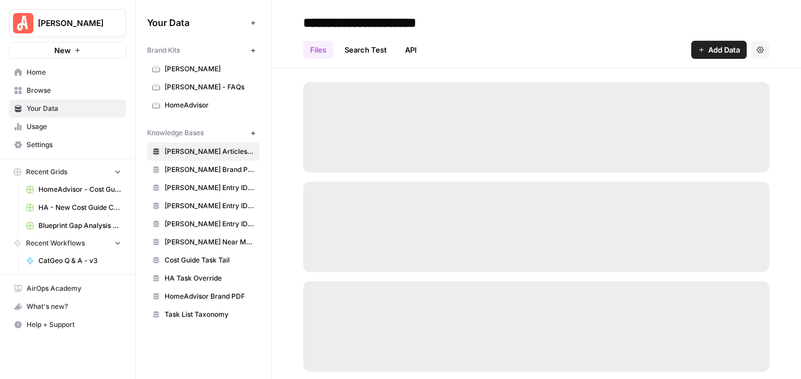
click at [206, 87] on span "[PERSON_NAME] - FAQs" at bounding box center [210, 87] width 90 height 10
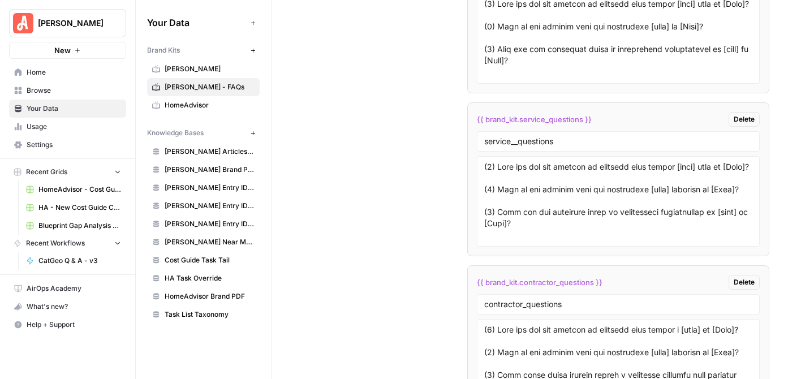
scroll to position [2914, 0]
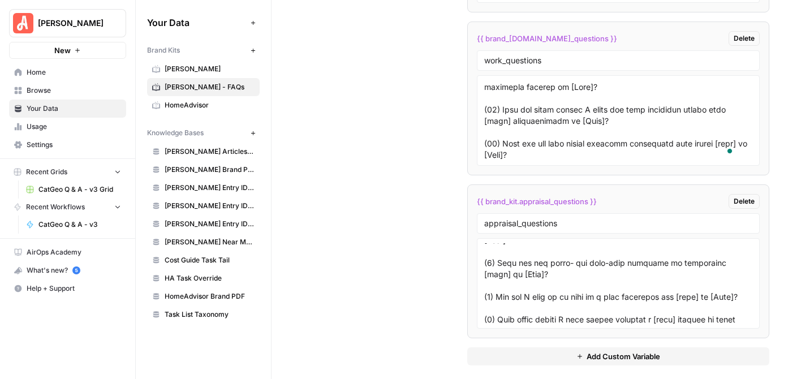
scroll to position [226, 0]
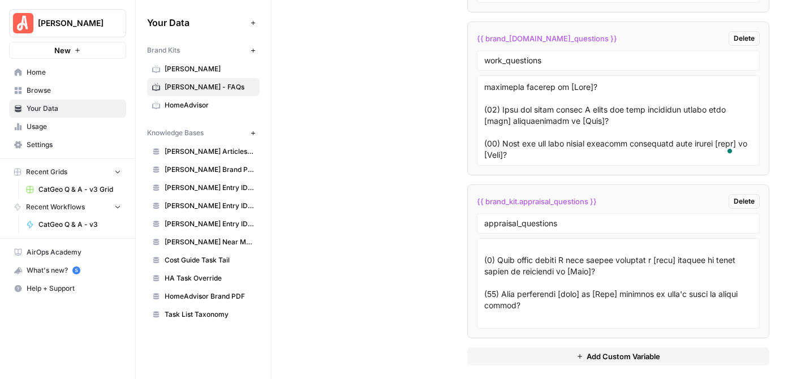
click at [635, 351] on span "Add Custom Variable" at bounding box center [622, 356] width 73 height 11
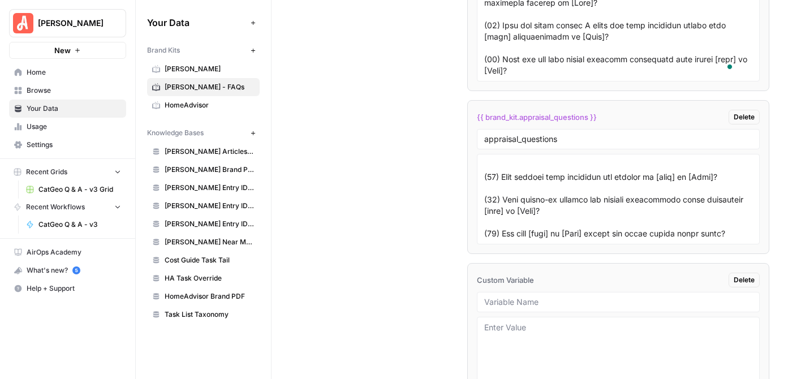
scroll to position [3811, 0]
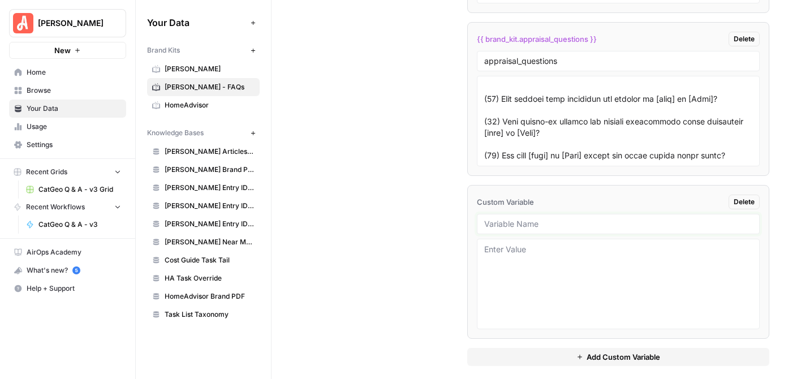
click at [543, 219] on input "text" at bounding box center [618, 224] width 268 height 10
type input "property_appraisal_questions"
click at [479, 51] on div "appraisal_questions" at bounding box center [618, 61] width 283 height 20
click at [484, 56] on input "appraisal_questions" at bounding box center [618, 61] width 268 height 10
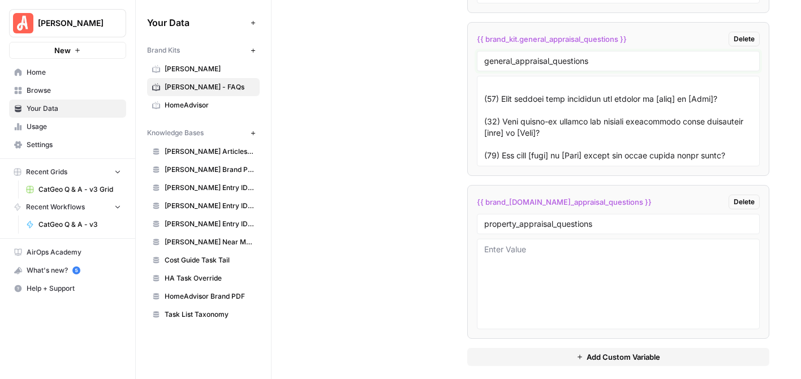
type input "general_appraisal_questions"
click at [581, 262] on textarea at bounding box center [618, 284] width 268 height 80
click at [527, 245] on textarea "To enrich screen reader interactions, please activate Accessibility in Grammarl…" at bounding box center [618, 284] width 268 height 80
paste textarea "(1) What are the key factors to consider when deciding who to hire for [task] i…"
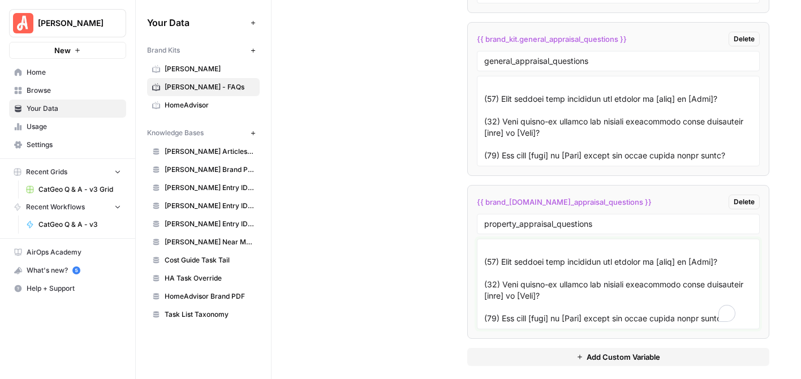
scroll to position [371, 0]
type textarea "(1) What are the key factors to consider when deciding who to hire for [task] i…"
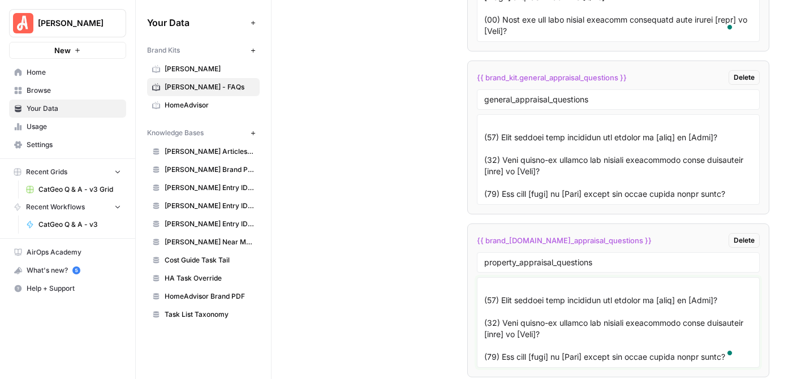
scroll to position [3755, 0]
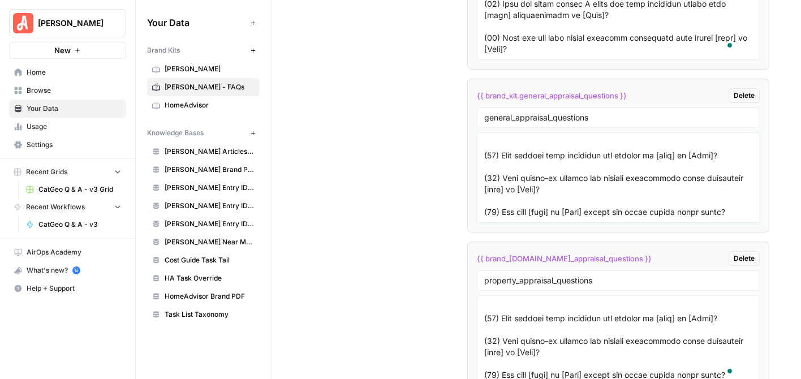
click at [567, 163] on textarea at bounding box center [618, 177] width 268 height 80
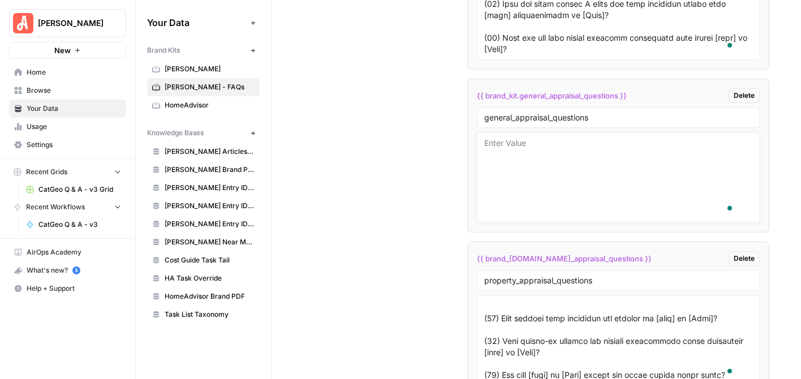
scroll to position [0, 0]
paste textarea "(1) What are the key factors to consider when deciding who to hire for [task] i…"
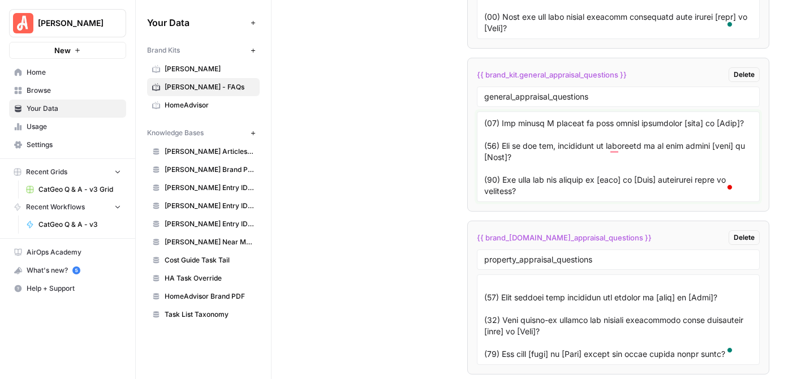
scroll to position [3811, 0]
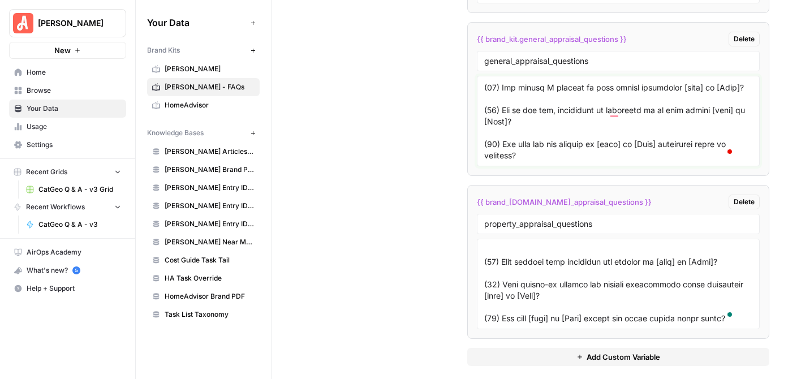
type textarea "(1) What are the key factors to consider when deciding who to hire for [task] i…"
click at [84, 221] on span "CatGeo Q & A - v3" at bounding box center [79, 224] width 83 height 10
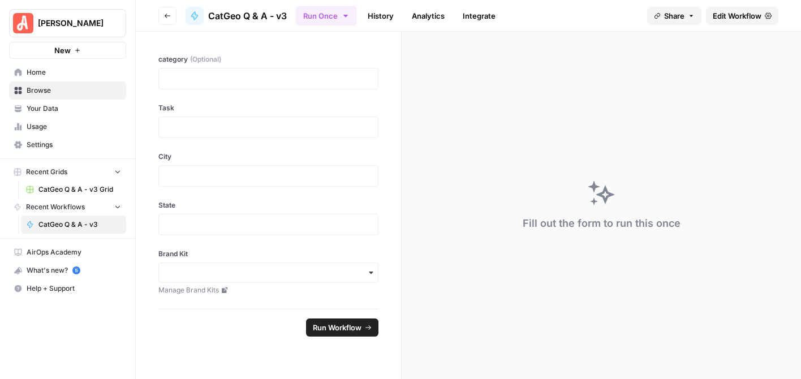
click at [719, 12] on span "Edit Workflow" at bounding box center [736, 15] width 49 height 11
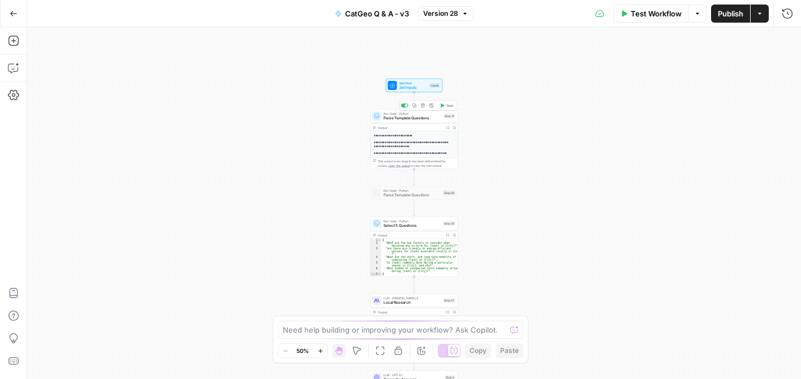
click at [404, 122] on div "Run Code · Python Parse Template Questions Step 31 Copy step Delete step Add No…" at bounding box center [414, 116] width 88 height 14
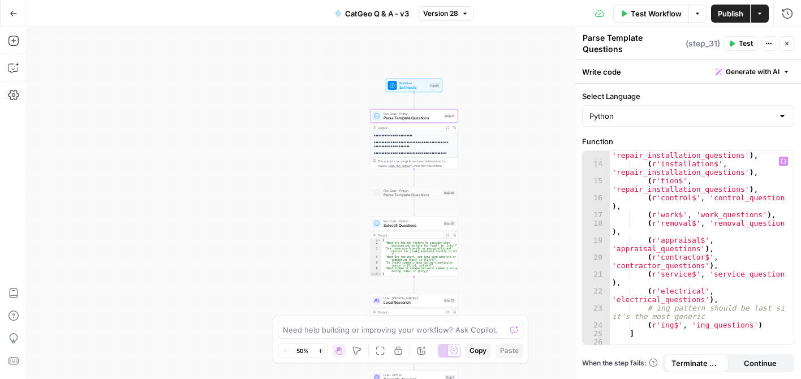
scroll to position [136, 0]
click at [654, 235] on div "( r'repair$' , 'repair_installation_questions' ) , ( r'installation$' , 'repair…" at bounding box center [697, 258] width 176 height 233
click at [615, 246] on div "( r'repair$' , 'repair_installation_questions' ) , ( r'installation$' , 'repair…" at bounding box center [697, 258] width 176 height 233
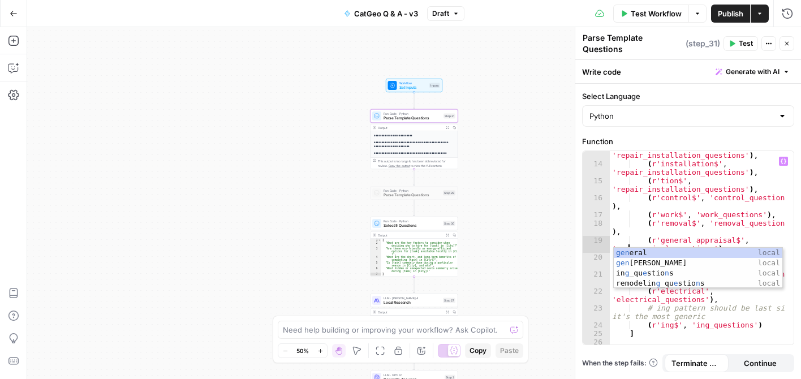
scroll to position [0, 11]
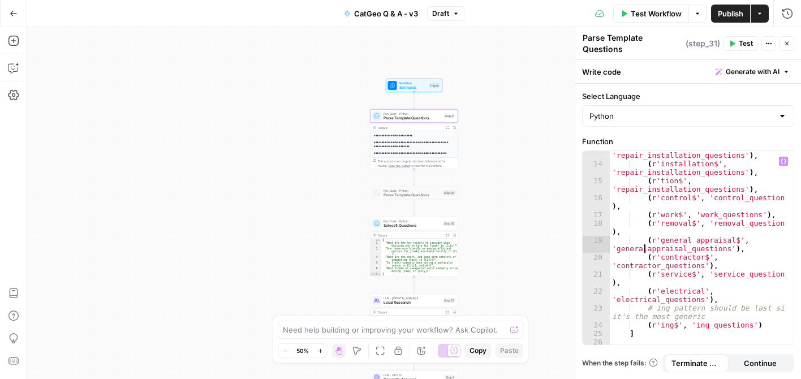
type textarea "**********"
click at [755, 244] on div "( r'repair$' , 'repair_installation_questions' ) , ( r'installation$' , 'repair…" at bounding box center [697, 258] width 176 height 233
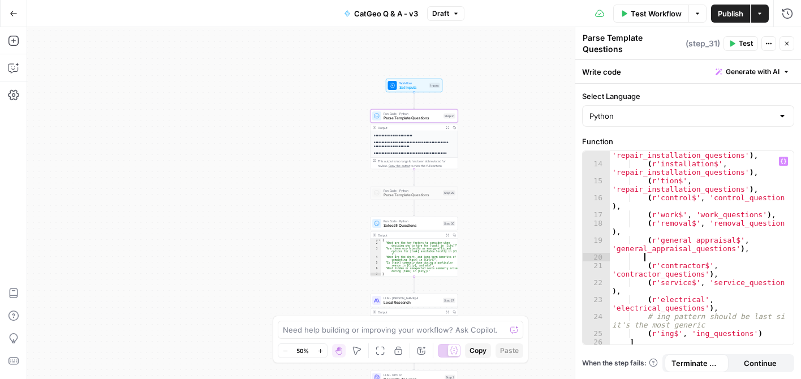
scroll to position [0, 2]
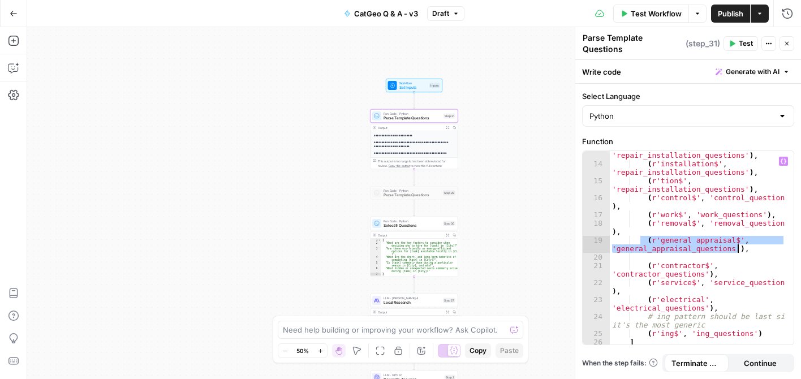
drag, startPoint x: 639, startPoint y: 233, endPoint x: 755, endPoint y: 241, distance: 116.7
click at [755, 241] on div "( r'repair$' , 'repair_installation_questions' ) , ( r'installation$' , 'repair…" at bounding box center [697, 258] width 176 height 233
type textarea "**********"
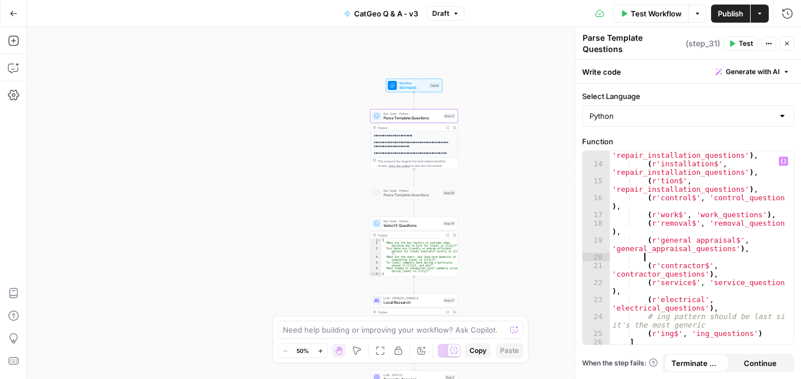
click at [699, 249] on div "( r'repair$' , 'repair_installation_questions' ) , ( r'installation$' , 'repair…" at bounding box center [697, 258] width 176 height 233
paste textarea "**********"
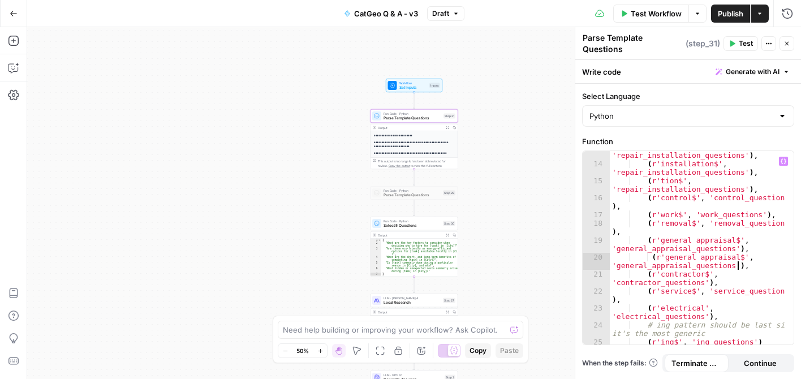
click at [686, 248] on div "( r'repair$' , 'repair_installation_questions' ) , ( r'installation$' , 'repair…" at bounding box center [697, 254] width 176 height 224
click at [639, 258] on div "( r'repair$' , 'repair_installation_questions' ) , ( r'installation$' , 'repair…" at bounding box center [697, 254] width 176 height 224
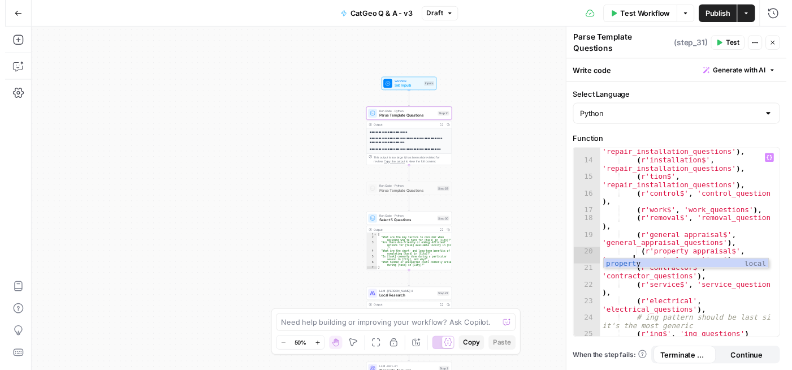
scroll to position [0, 14]
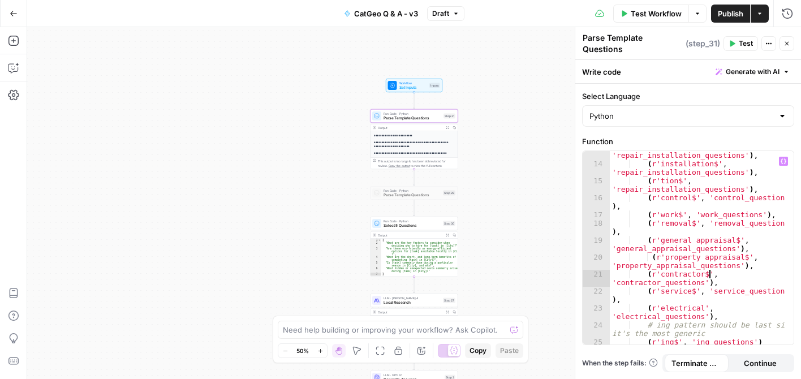
click at [732, 265] on div "( r'repair$' , 'repair_installation_questions' ) , ( r'installation$' , 'repair…" at bounding box center [697, 254] width 176 height 224
click at [650, 248] on div "( r'repair$' , 'repair_installation_questions' ) , ( r'installation$' , 'repair…" at bounding box center [697, 254] width 176 height 224
type textarea "**********"
click at [648, 12] on span "Test Workflow" at bounding box center [655, 13] width 51 height 11
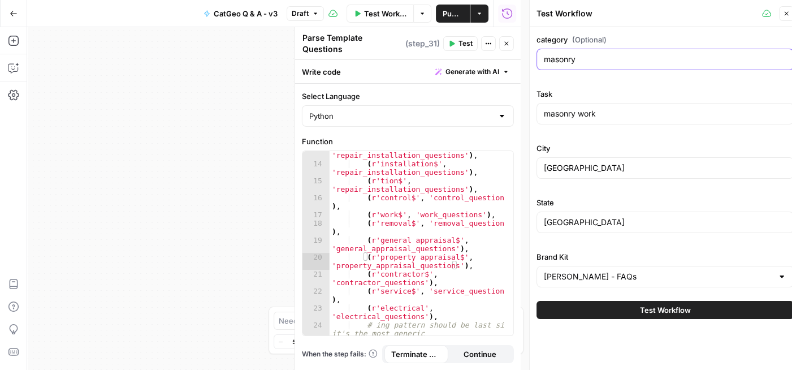
click at [606, 60] on input "masonry" at bounding box center [665, 59] width 243 height 11
drag, startPoint x: 606, startPoint y: 60, endPoint x: 577, endPoint y: 59, distance: 28.9
click at [577, 59] on input "masonry" at bounding box center [665, 59] width 243 height 11
type input "appraisal"
drag, startPoint x: 611, startPoint y: 111, endPoint x: 570, endPoint y: 129, distance: 44.5
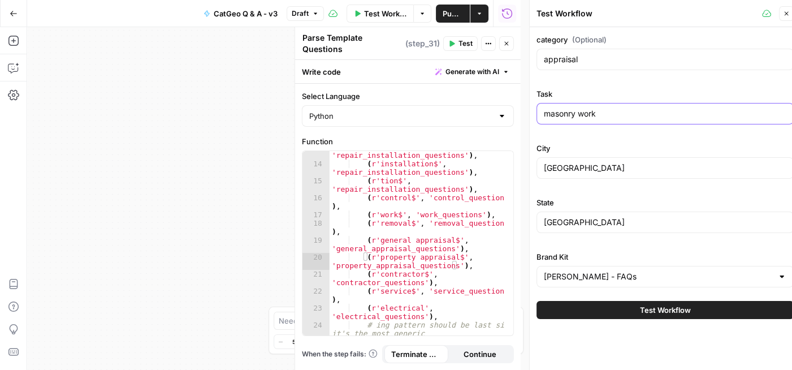
click at [543, 123] on div "masonry work" at bounding box center [665, 113] width 257 height 21
type input "general appraisal"
click at [678, 314] on span "Test Workflow" at bounding box center [665, 309] width 51 height 11
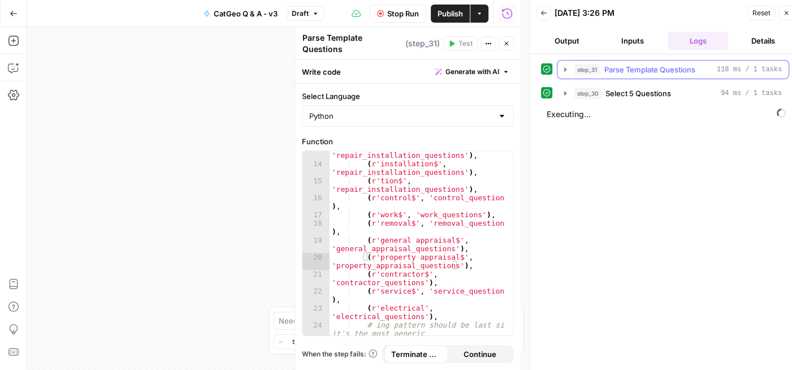
click at [561, 69] on icon "button" at bounding box center [565, 69] width 9 height 9
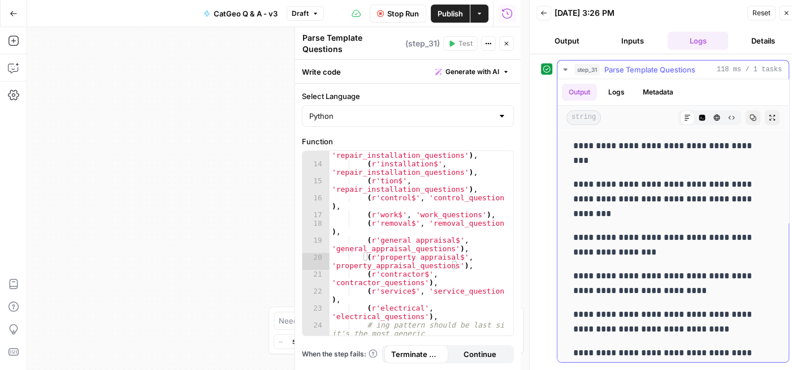
click at [561, 69] on icon "button" at bounding box center [565, 69] width 9 height 9
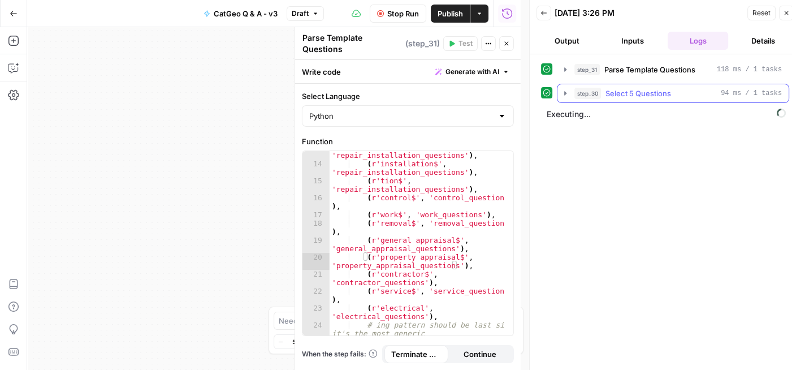
click at [568, 91] on icon "button" at bounding box center [565, 93] width 9 height 9
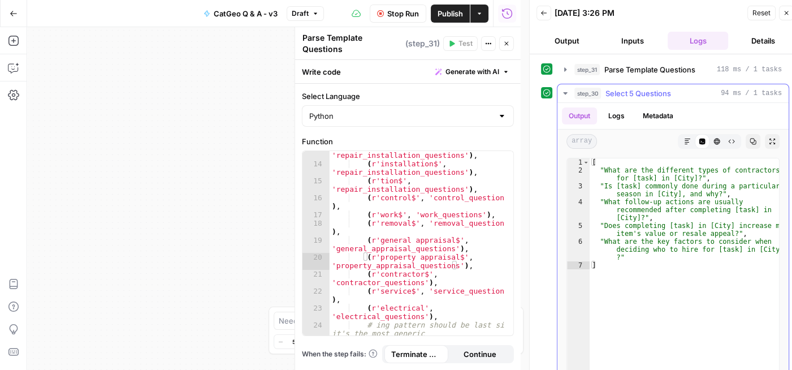
click at [568, 91] on icon "button" at bounding box center [565, 93] width 9 height 9
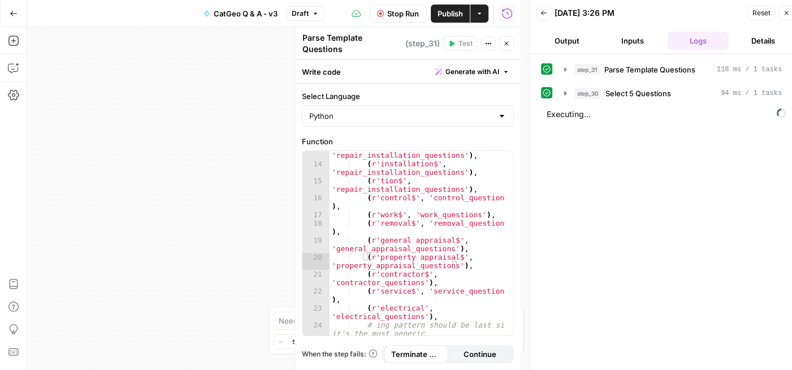
click at [760, 13] on span "Reset" at bounding box center [762, 13] width 18 height 10
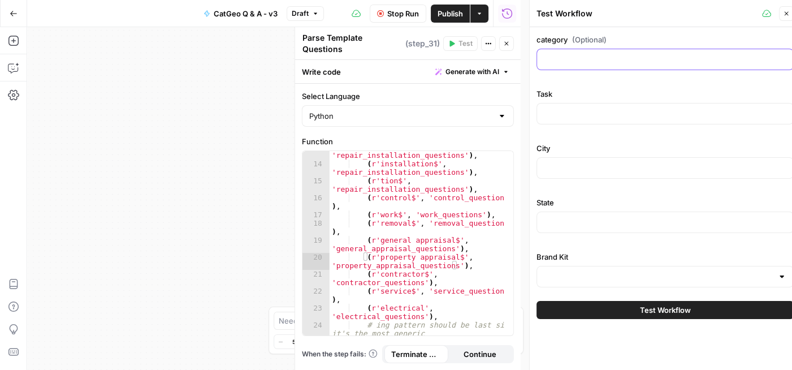
click at [613, 56] on input "category (Optional)" at bounding box center [665, 59] width 243 height 11
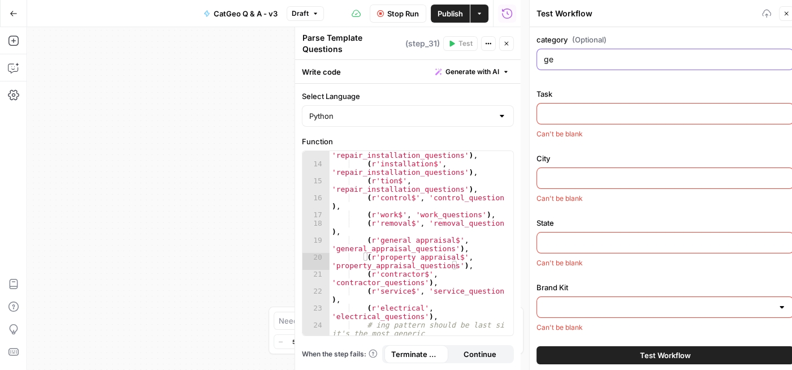
type input "g"
type input "appraisal"
click at [615, 105] on div at bounding box center [665, 113] width 257 height 21
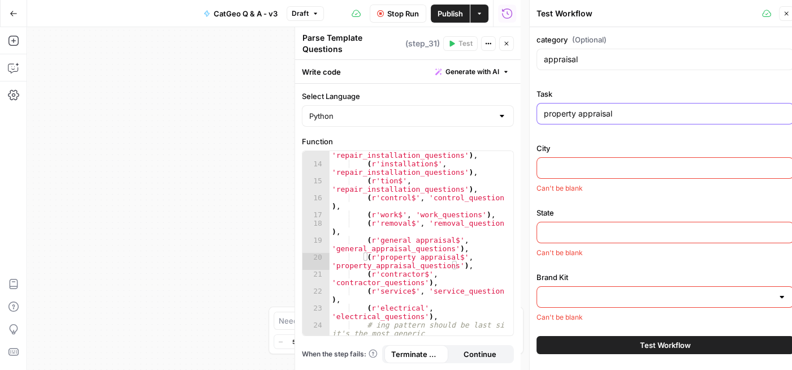
type input "property appraisal"
click at [613, 164] on input "City" at bounding box center [665, 167] width 243 height 11
type input "Dallas"
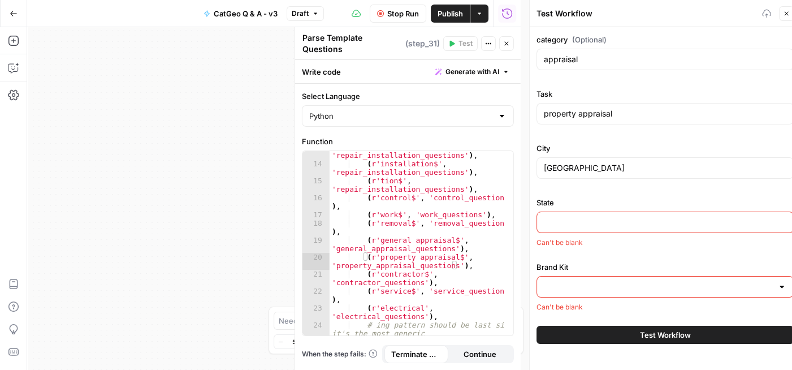
click at [605, 224] on input "State" at bounding box center [665, 222] width 243 height 11
type input "TX"
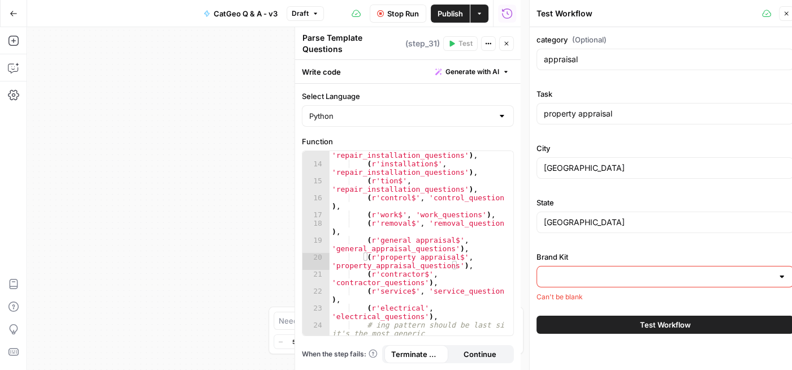
click at [593, 282] on div at bounding box center [665, 276] width 257 height 21
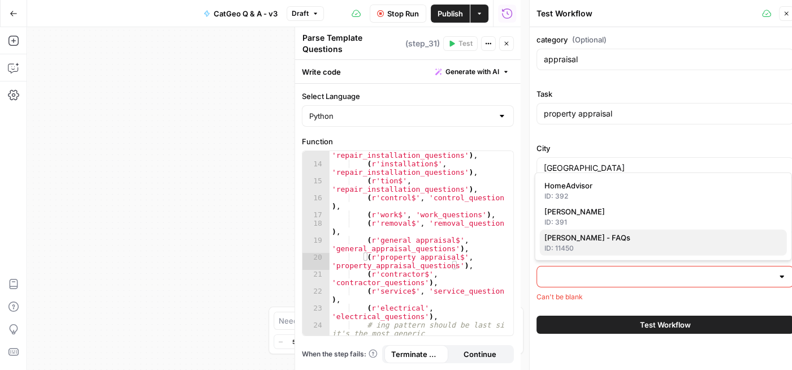
click at [585, 236] on span "Angi - FAQs" at bounding box center [661, 237] width 234 height 11
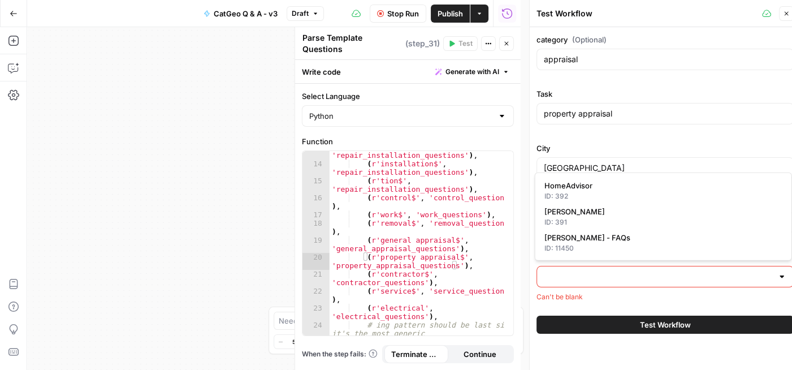
type input "Angi - FAQs"
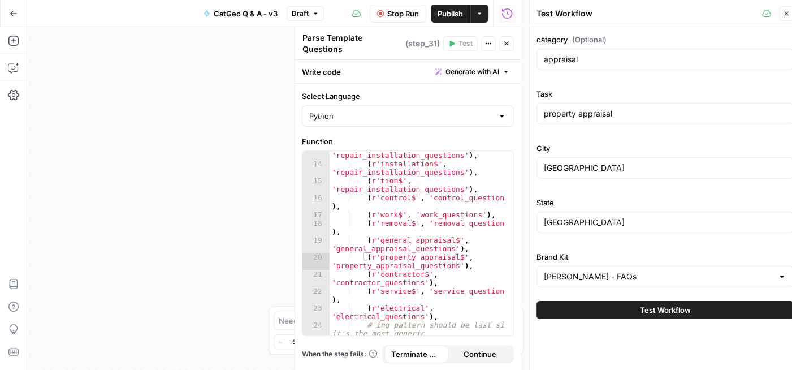
click at [664, 312] on span "Test Workflow" at bounding box center [665, 309] width 51 height 11
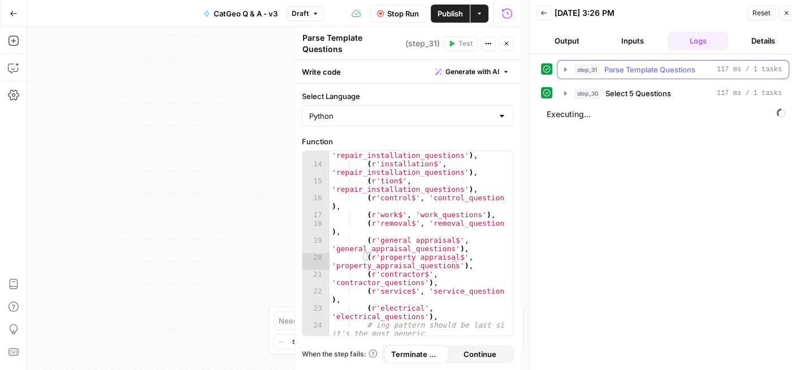
click at [563, 70] on icon "button" at bounding box center [565, 69] width 9 height 9
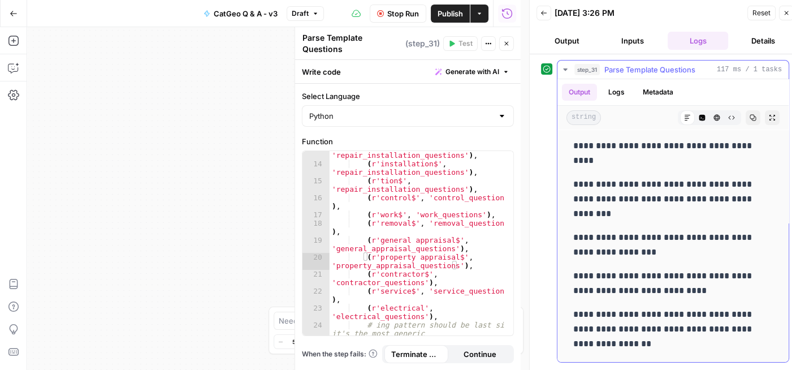
click at [564, 70] on icon "button" at bounding box center [565, 69] width 9 height 9
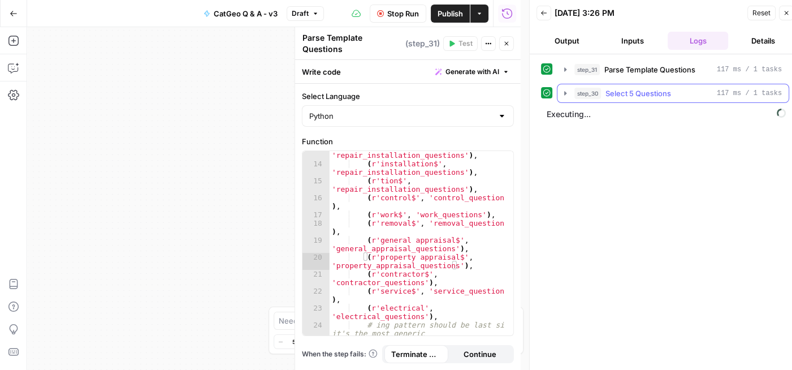
click at [560, 96] on button "step_30 Select 5 Questions 117 ms / 1 tasks" at bounding box center [672, 93] width 231 height 18
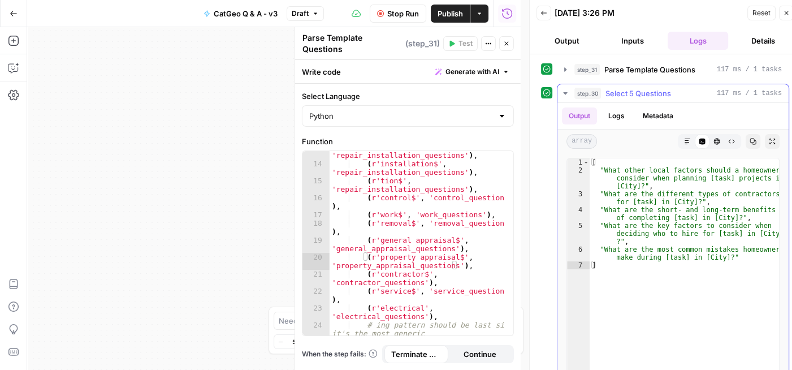
click at [563, 91] on icon "button" at bounding box center [565, 93] width 9 height 9
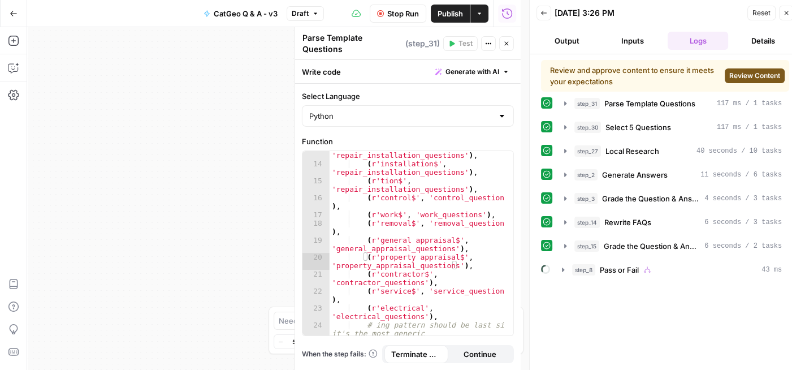
click at [745, 72] on span "Review Content" at bounding box center [754, 76] width 51 height 10
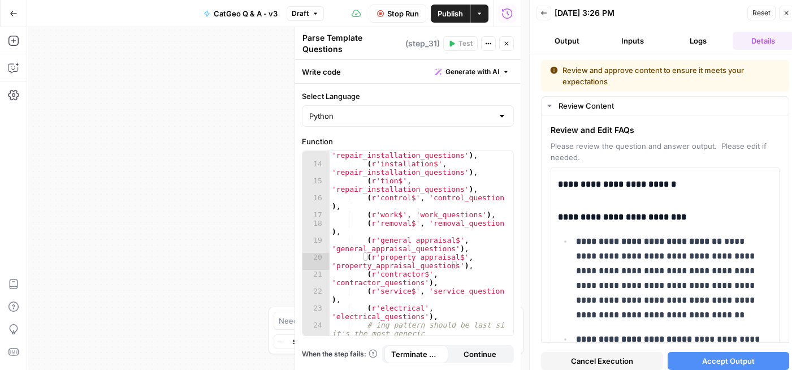
click at [730, 357] on span "Accept Output" at bounding box center [728, 360] width 53 height 11
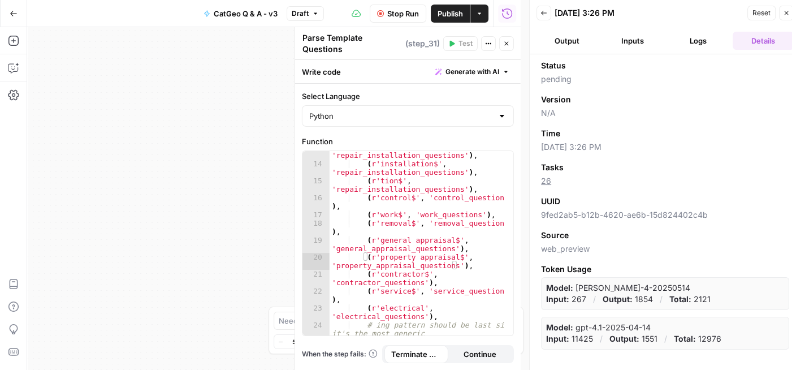
click at [697, 37] on button "Logs" at bounding box center [698, 41] width 61 height 18
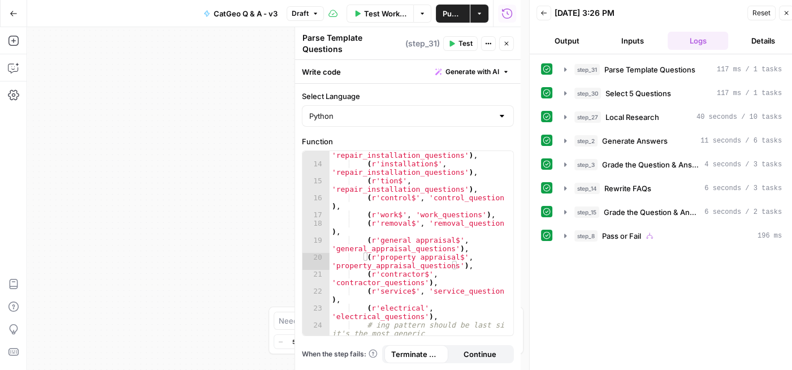
click at [455, 11] on span "Publish" at bounding box center [453, 13] width 20 height 11
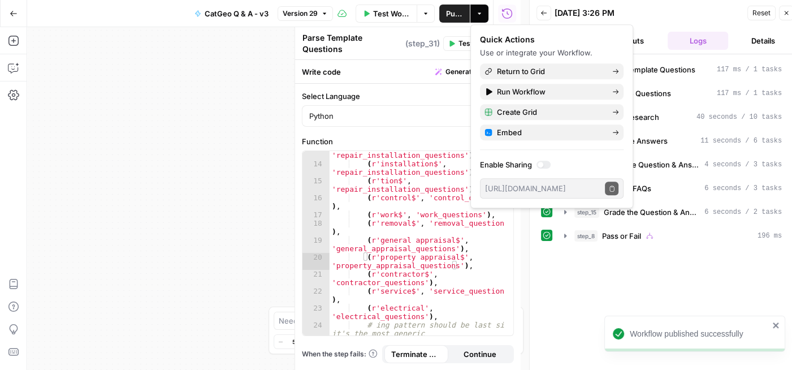
click at [785, 12] on icon "button" at bounding box center [787, 13] width 4 height 4
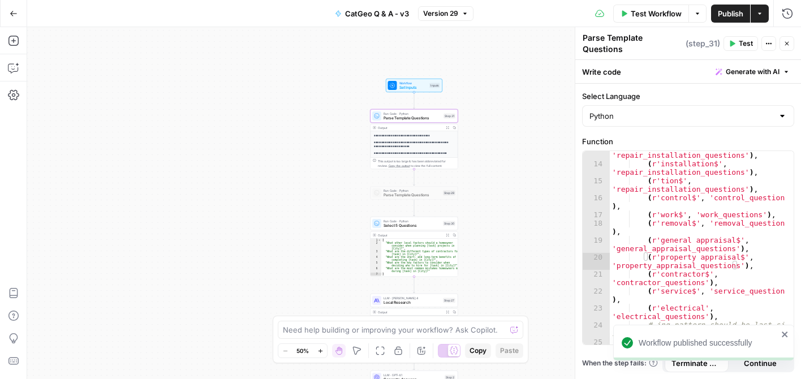
click at [20, 11] on button "Go Back" at bounding box center [13, 13] width 20 height 20
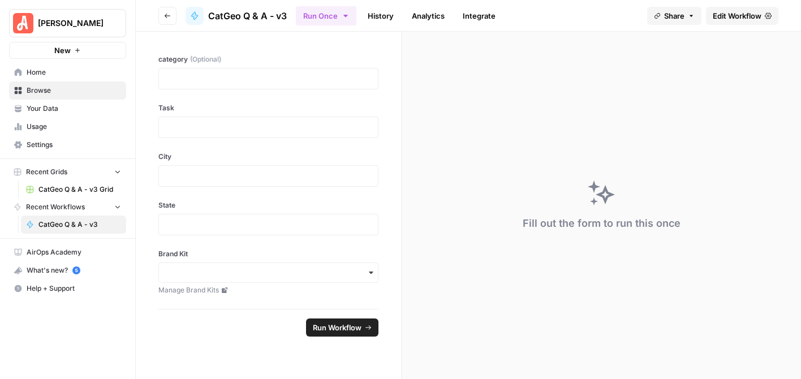
click at [71, 189] on span "CatGeo Q & A - v3 Grid" at bounding box center [79, 189] width 83 height 10
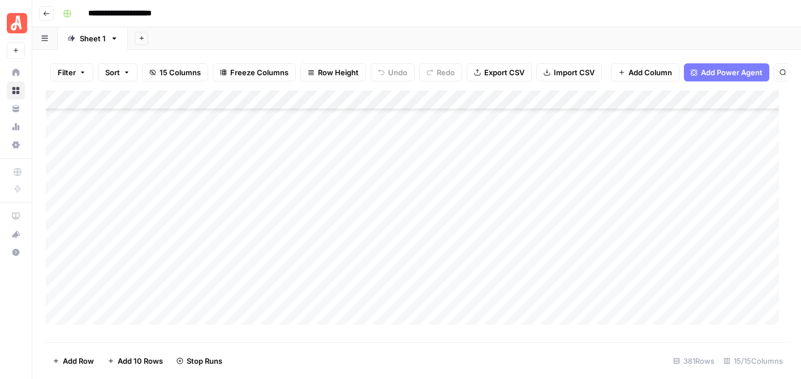
scroll to position [7127, 0]
click at [262, 318] on div "Add Column" at bounding box center [416, 211] width 741 height 243
type textarea "**********"
click at [381, 374] on footer "Add Row Add 10 Rows Stop Runs 382 Rows 15/15 Columns" at bounding box center [416, 360] width 741 height 37
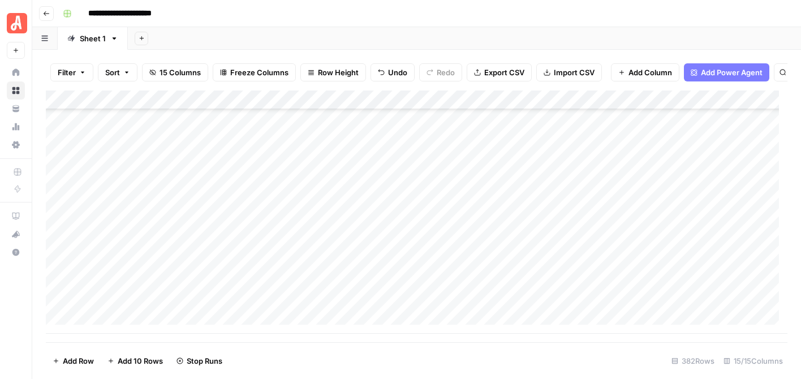
click at [68, 352] on button "Add Row" at bounding box center [73, 361] width 55 height 18
click at [68, 367] on button "Add Row" at bounding box center [73, 361] width 55 height 18
click at [71, 356] on span "Add Row" at bounding box center [78, 360] width 31 height 11
click at [132, 362] on span "Add 10 Rows" at bounding box center [140, 360] width 45 height 11
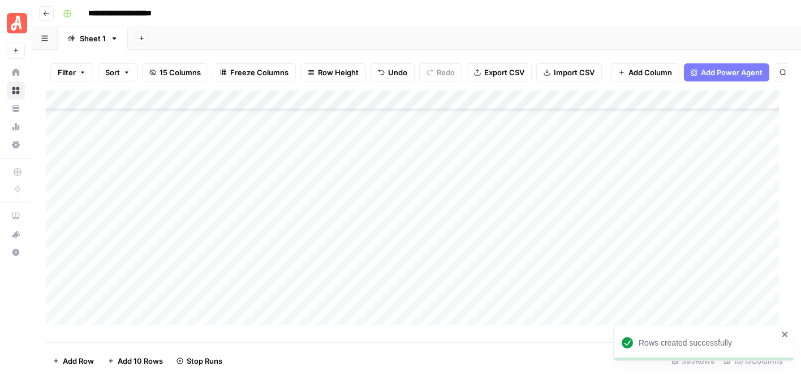
scroll to position [7283, 0]
click at [260, 164] on div "Add Column" at bounding box center [416, 211] width 741 height 243
click at [260, 184] on div "Add Column" at bounding box center [416, 211] width 741 height 243
click at [256, 201] on div "Add Column" at bounding box center [416, 211] width 741 height 243
click at [263, 223] on div "Add Column" at bounding box center [416, 211] width 741 height 243
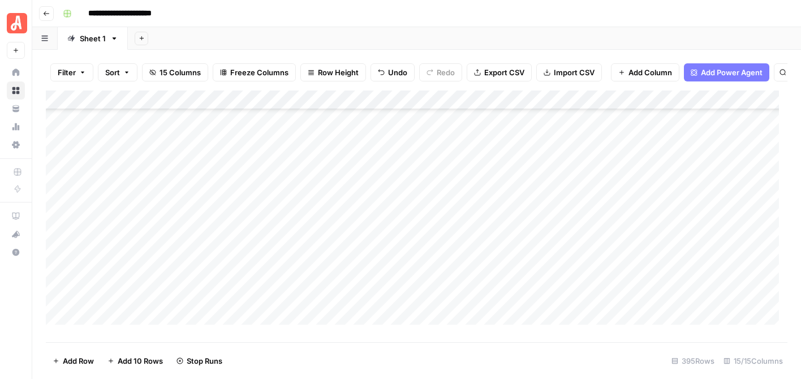
click at [266, 244] on div "Add Column" at bounding box center [416, 211] width 741 height 243
click at [267, 265] on div "Add Column" at bounding box center [416, 211] width 741 height 243
click at [269, 279] on div "Add Column" at bounding box center [416, 211] width 741 height 243
click at [354, 178] on div "Add Column" at bounding box center [416, 211] width 741 height 243
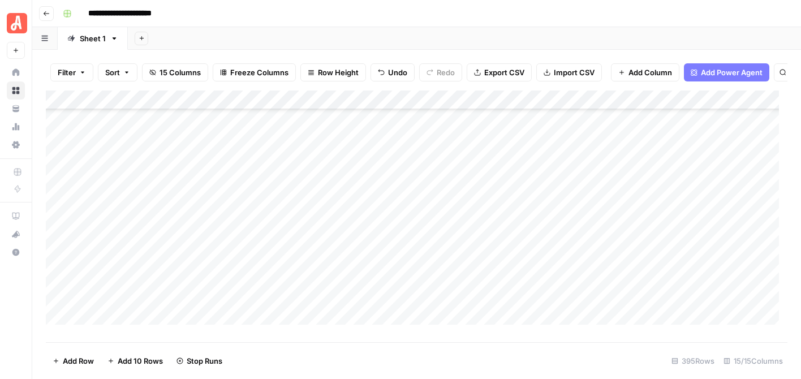
click at [466, 314] on div "Add Column" at bounding box center [416, 211] width 741 height 243
click at [373, 180] on div "Add Column" at bounding box center [416, 211] width 741 height 243
click at [479, 306] on div "Add Column" at bounding box center [416, 211] width 741 height 243
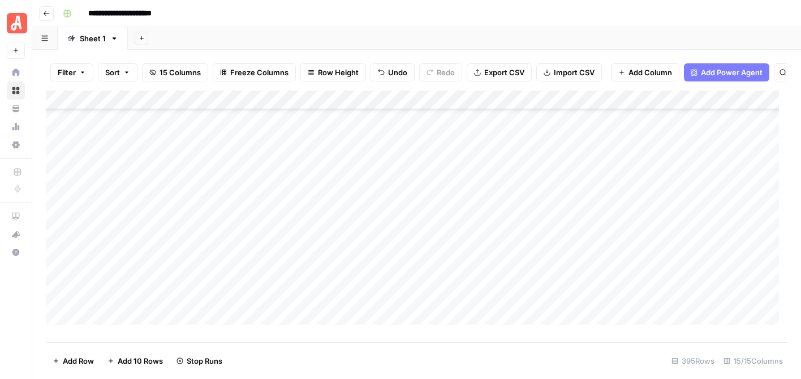
click at [372, 229] on div "Add Column" at bounding box center [416, 211] width 741 height 243
click at [269, 173] on div "Add Column" at bounding box center [416, 211] width 741 height 243
click at [267, 197] on div "Add Column" at bounding box center [416, 211] width 741 height 243
click at [293, 230] on div "Add Column" at bounding box center [416, 211] width 741 height 243
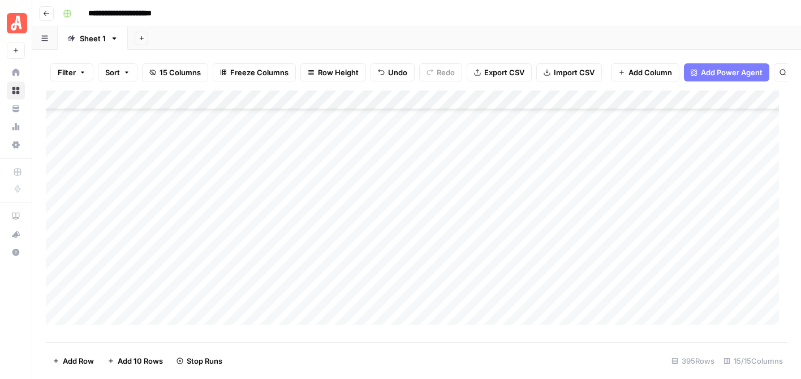
scroll to position [7339, 0]
click at [48, 14] on icon "button" at bounding box center [46, 13] width 7 height 7
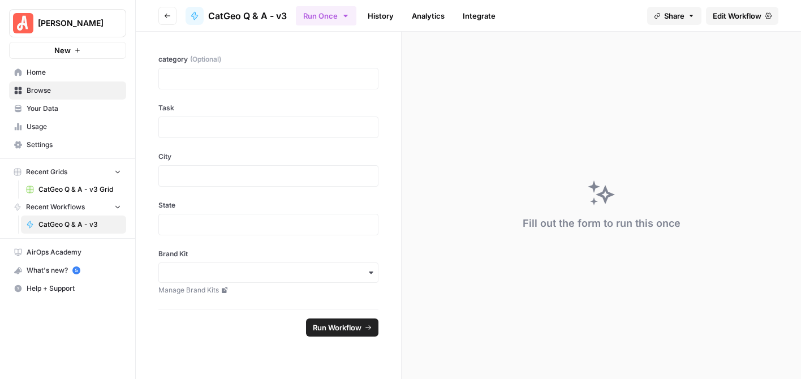
click at [73, 21] on span "[PERSON_NAME]" at bounding box center [72, 23] width 68 height 11
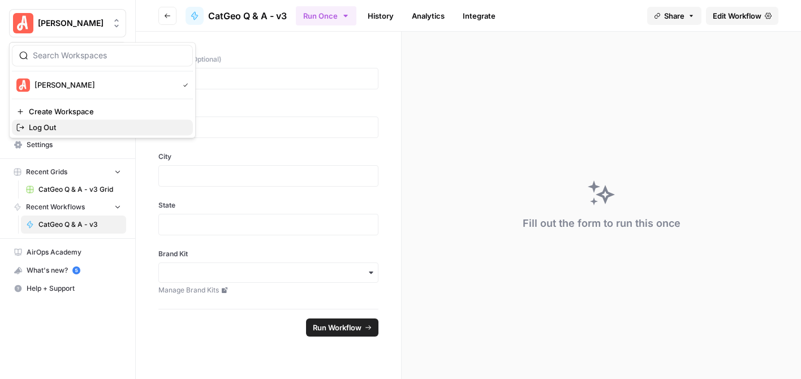
click at [50, 120] on button "Log Out" at bounding box center [102, 127] width 181 height 16
